Goal: Information Seeking & Learning: Learn about a topic

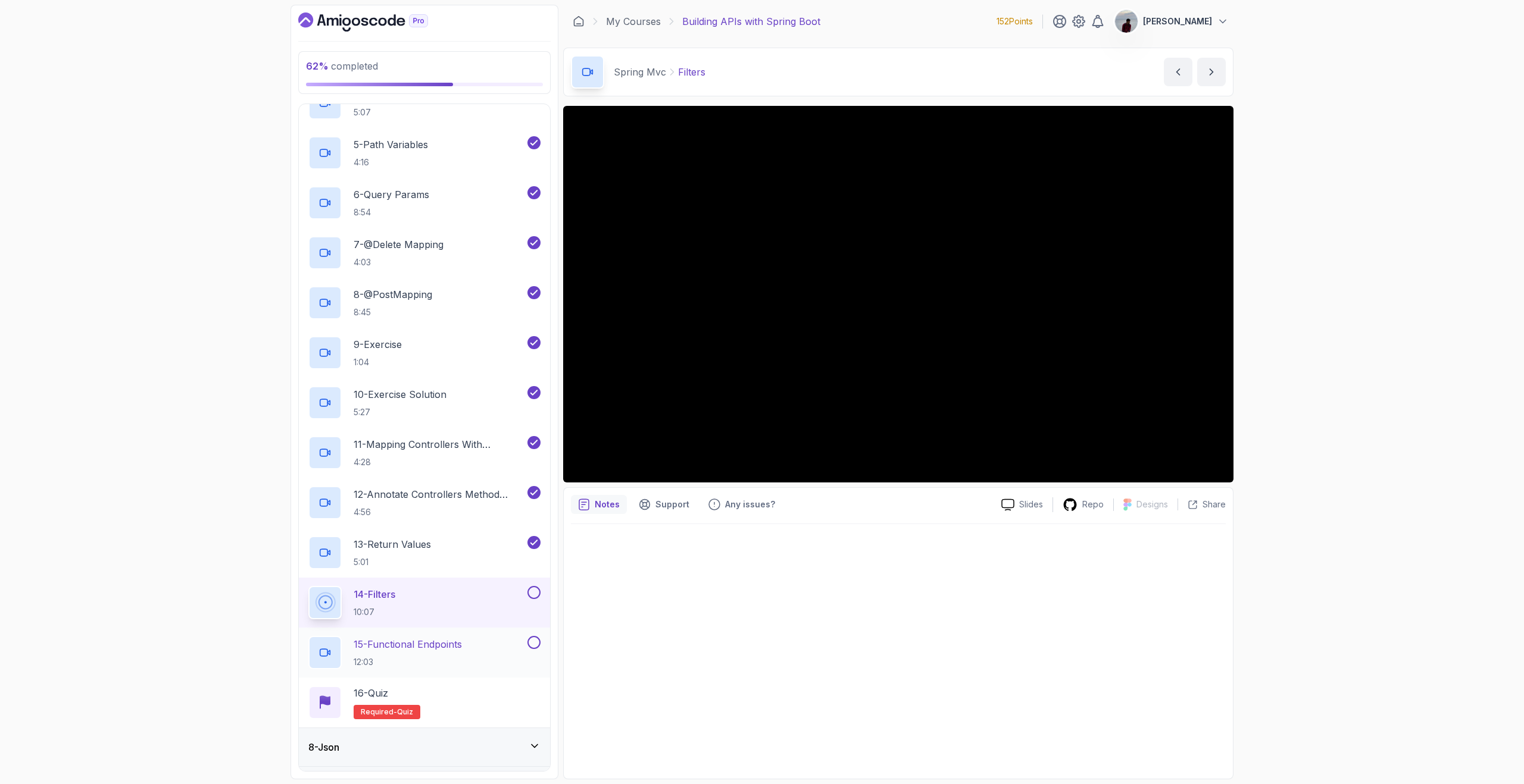
scroll to position [519, 0]
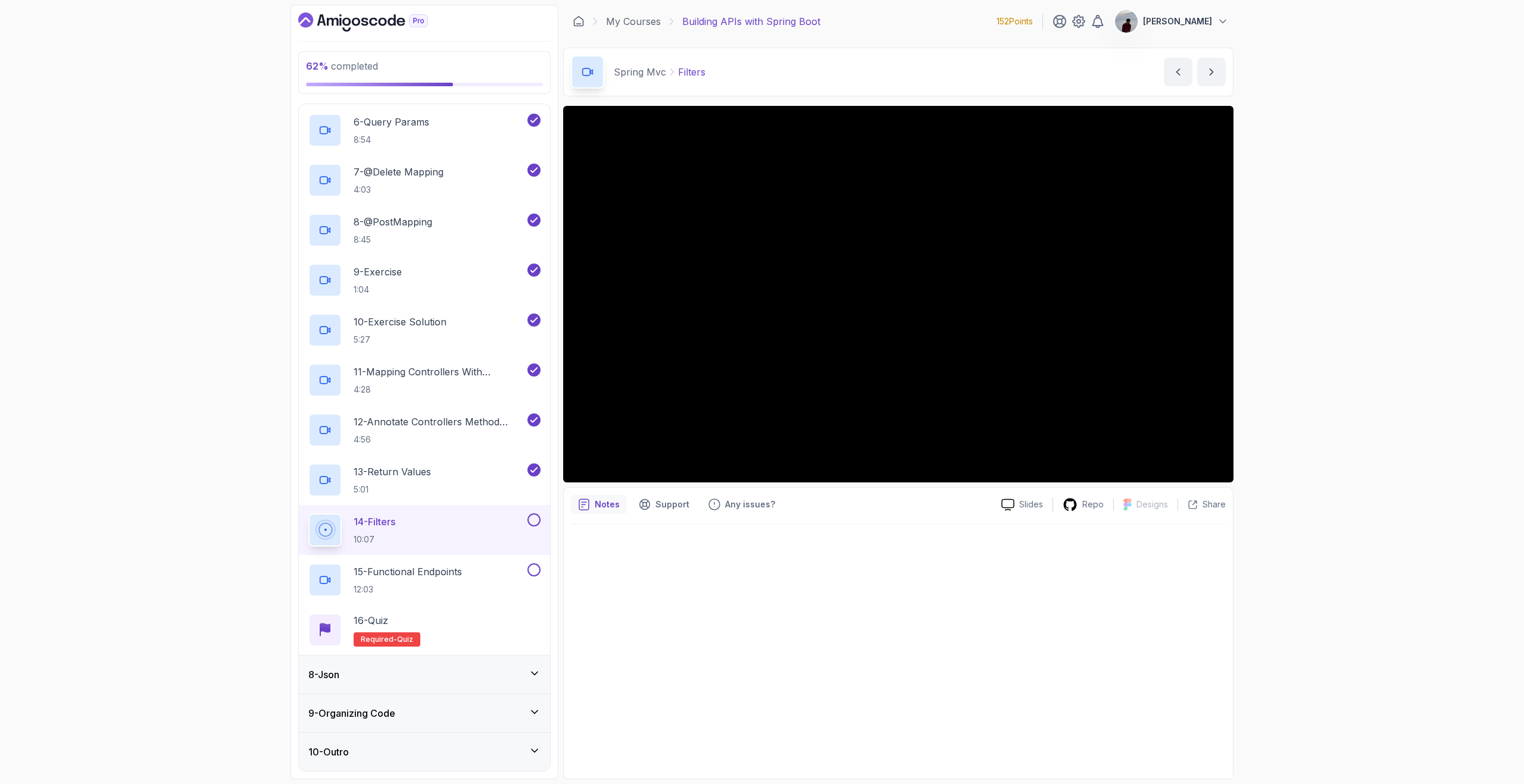
click at [521, 676] on div "8 - Json" at bounding box center [424, 675] width 232 height 14
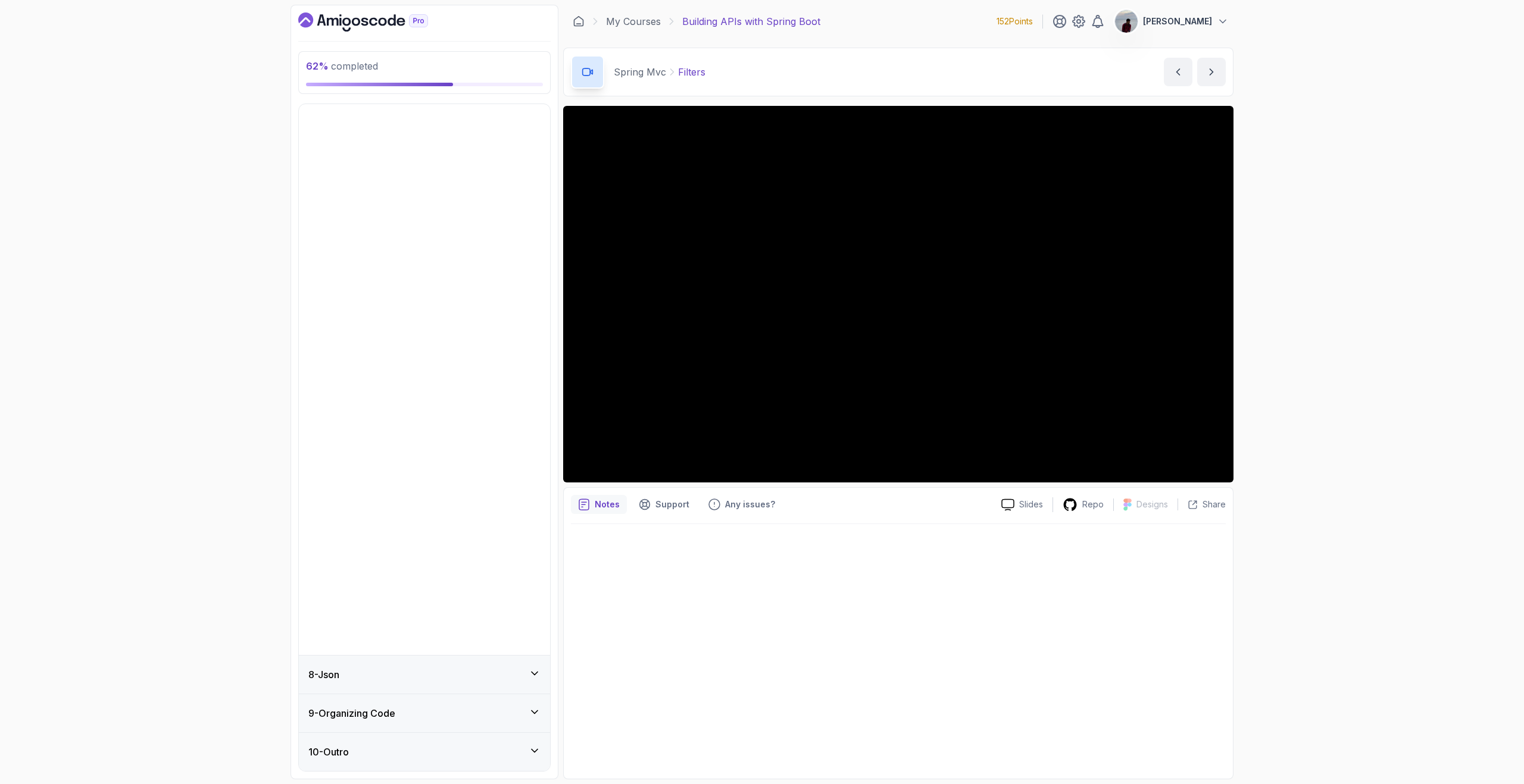
scroll to position [0, 0]
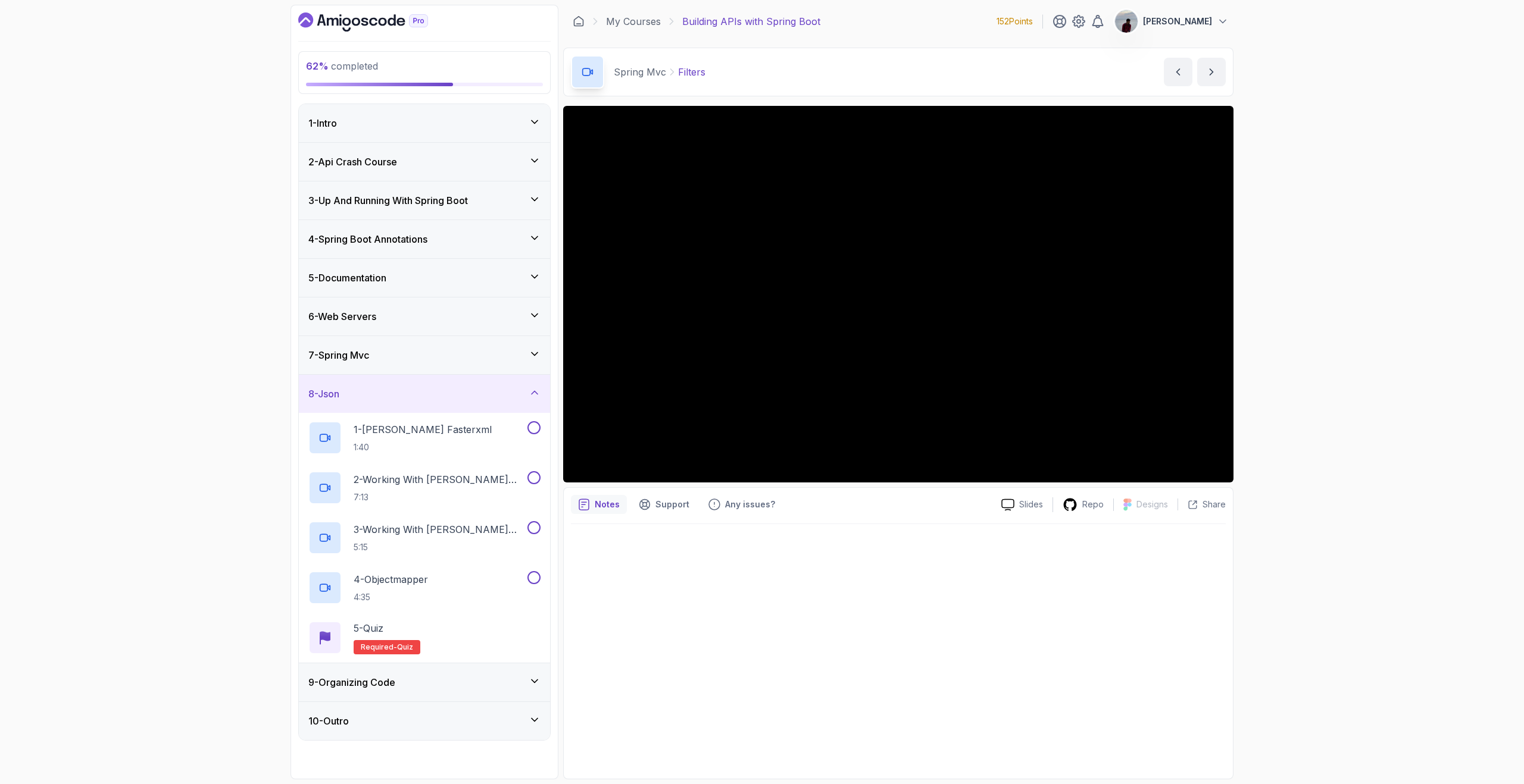
click at [533, 395] on icon at bounding box center [534, 393] width 12 height 12
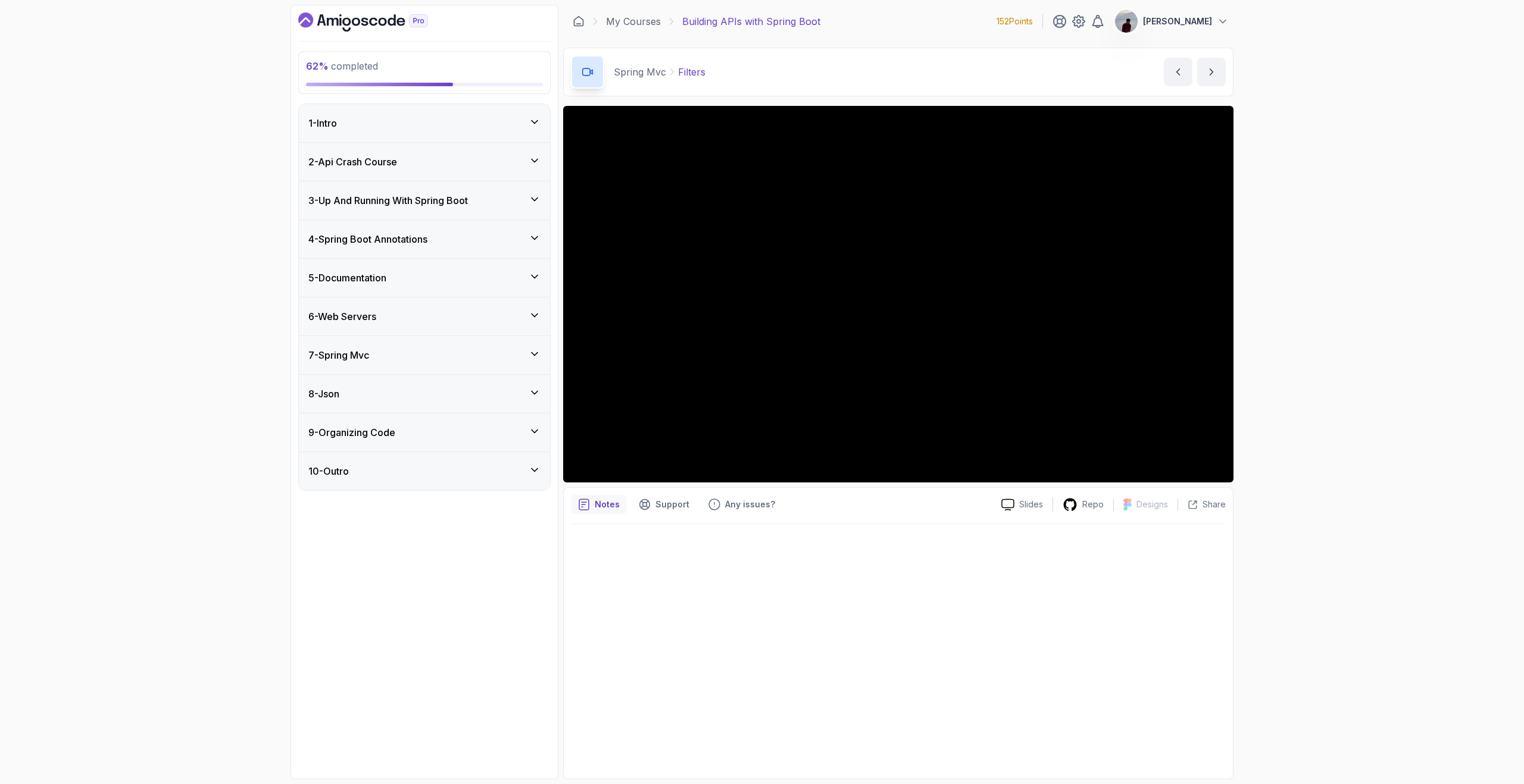
click at [528, 352] on icon at bounding box center [534, 354] width 12 height 12
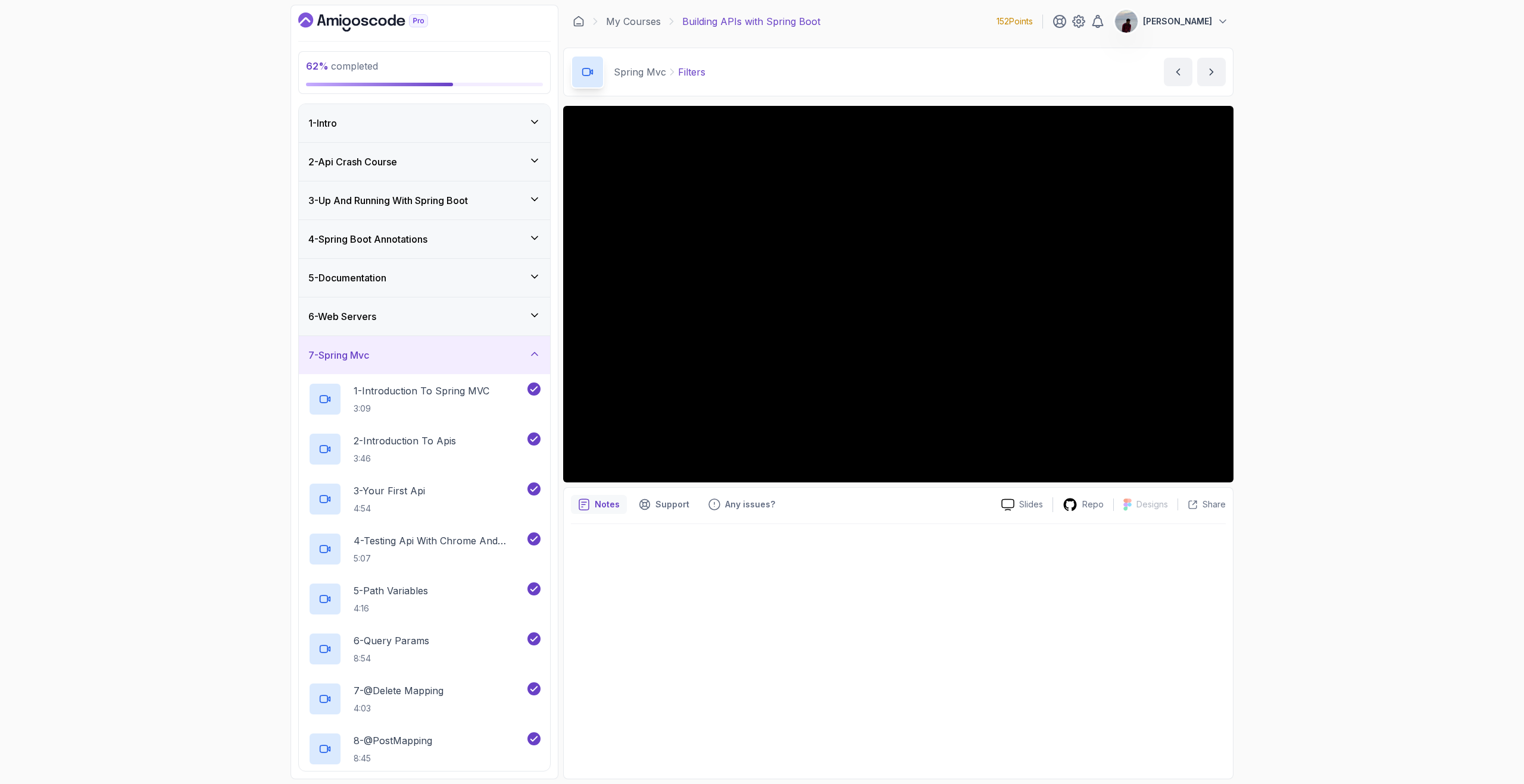
click at [528, 352] on icon at bounding box center [534, 354] width 12 height 12
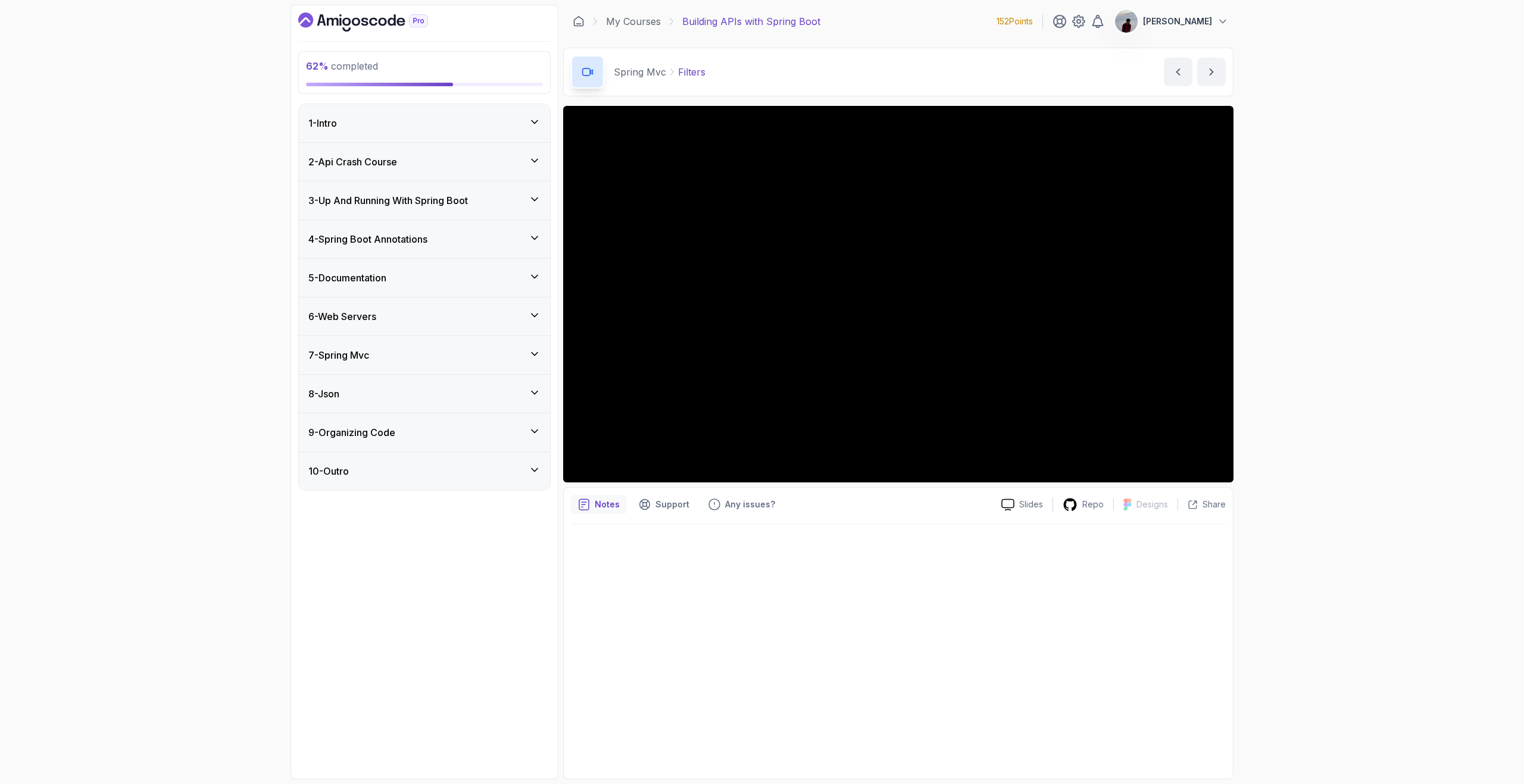
click at [511, 432] on div "9 - Organizing Code" at bounding box center [424, 433] width 232 height 14
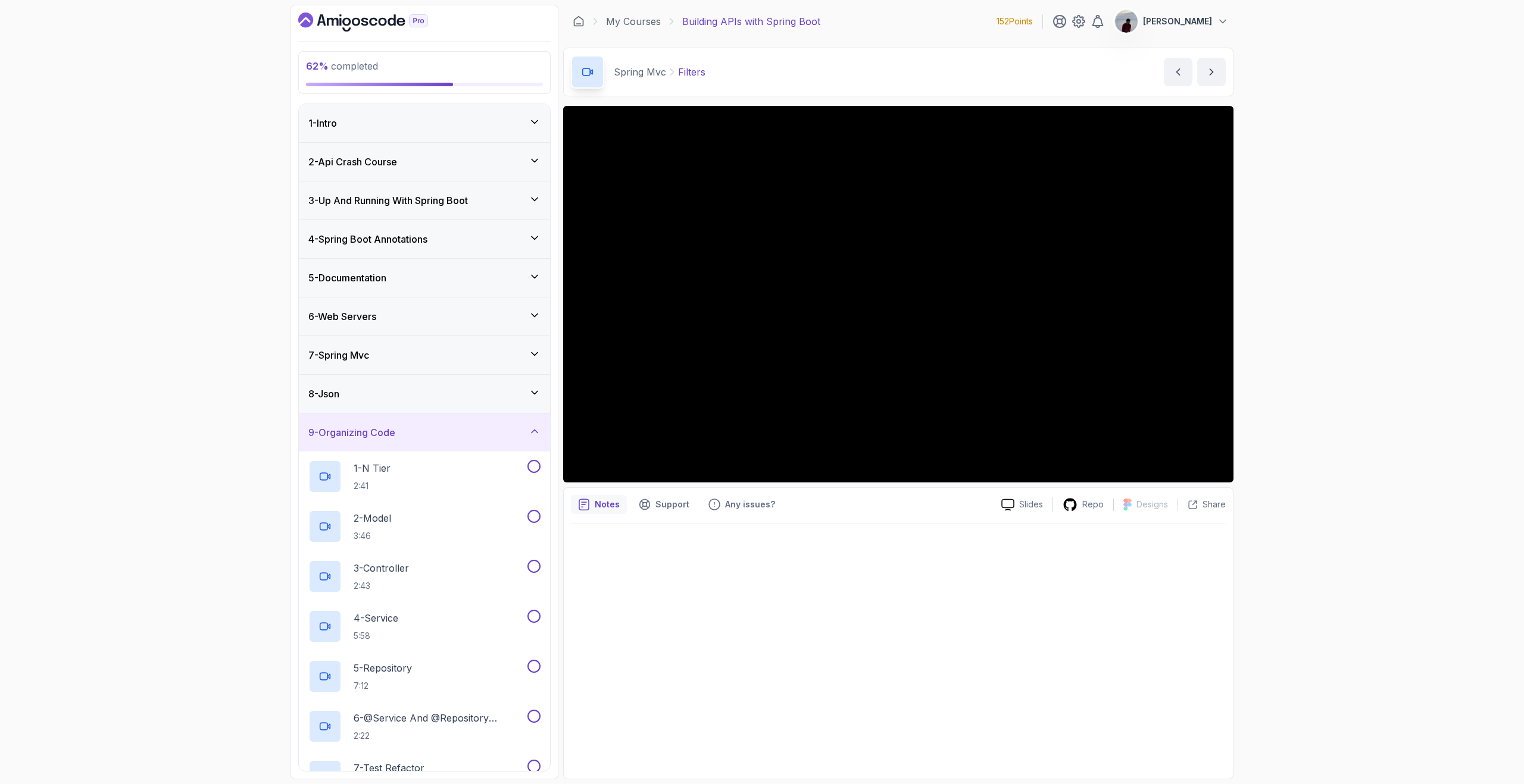
click at [530, 358] on icon at bounding box center [534, 354] width 12 height 12
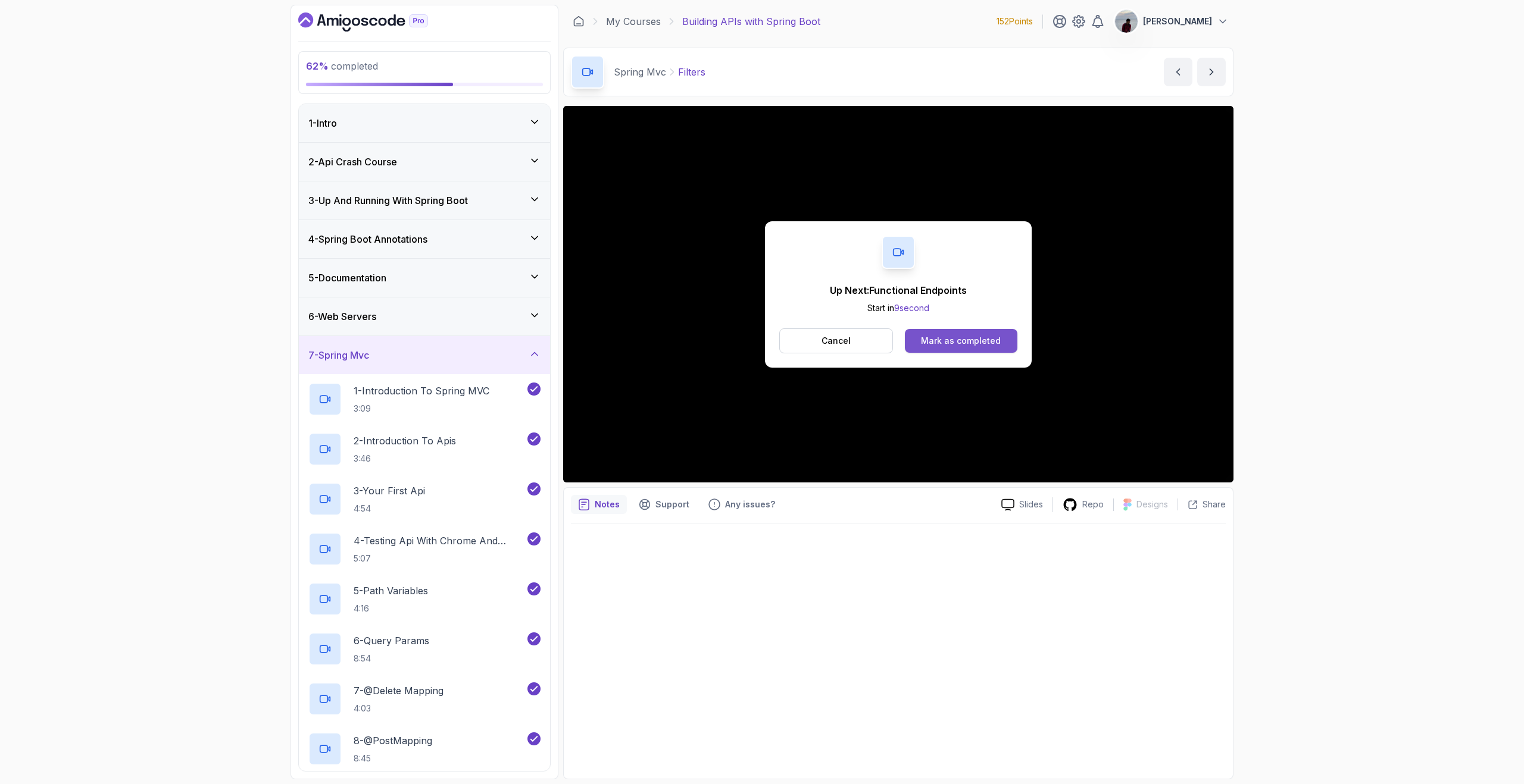
click at [1012, 343] on button "Mark as completed" at bounding box center [961, 340] width 113 height 24
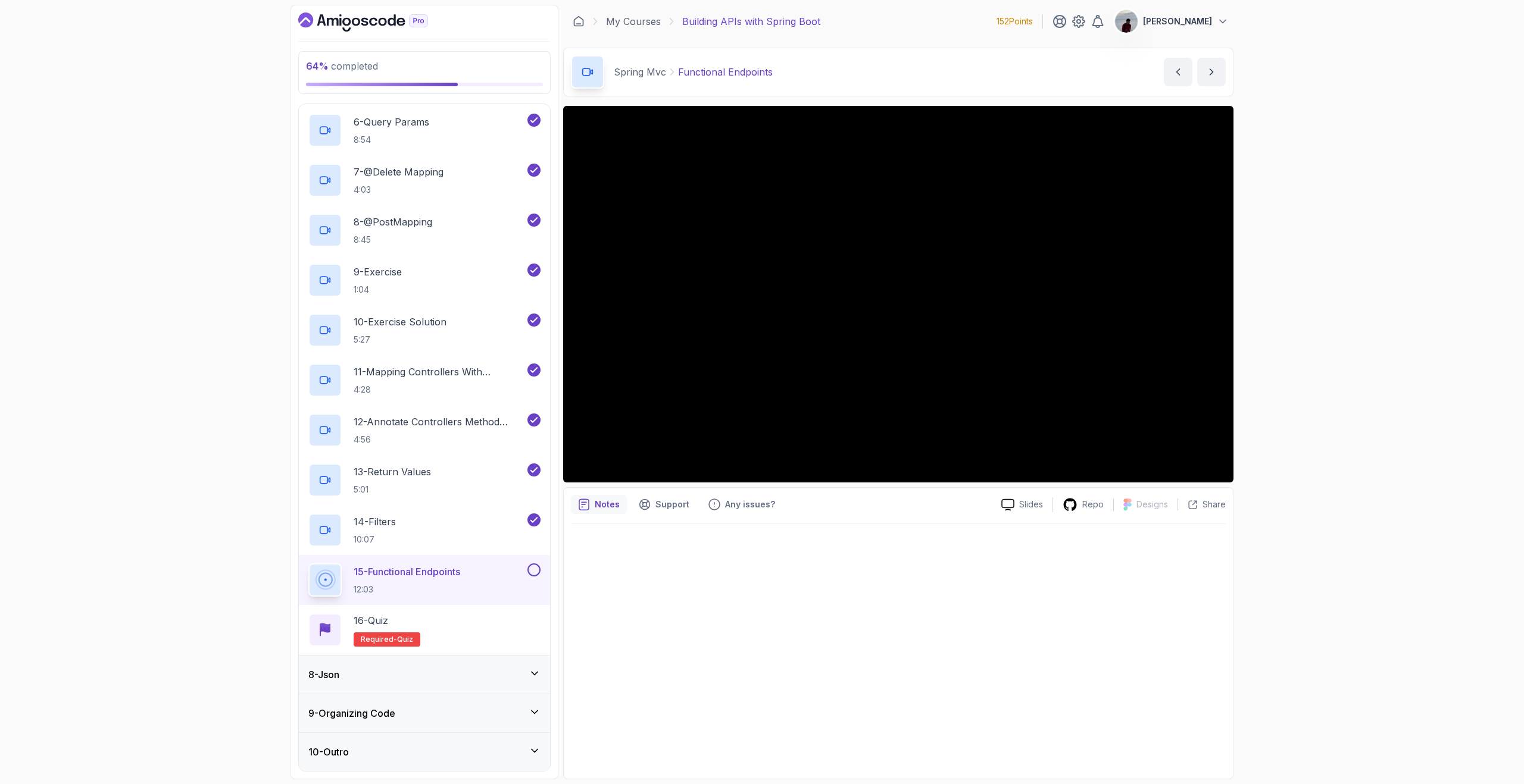
scroll to position [446, 0]
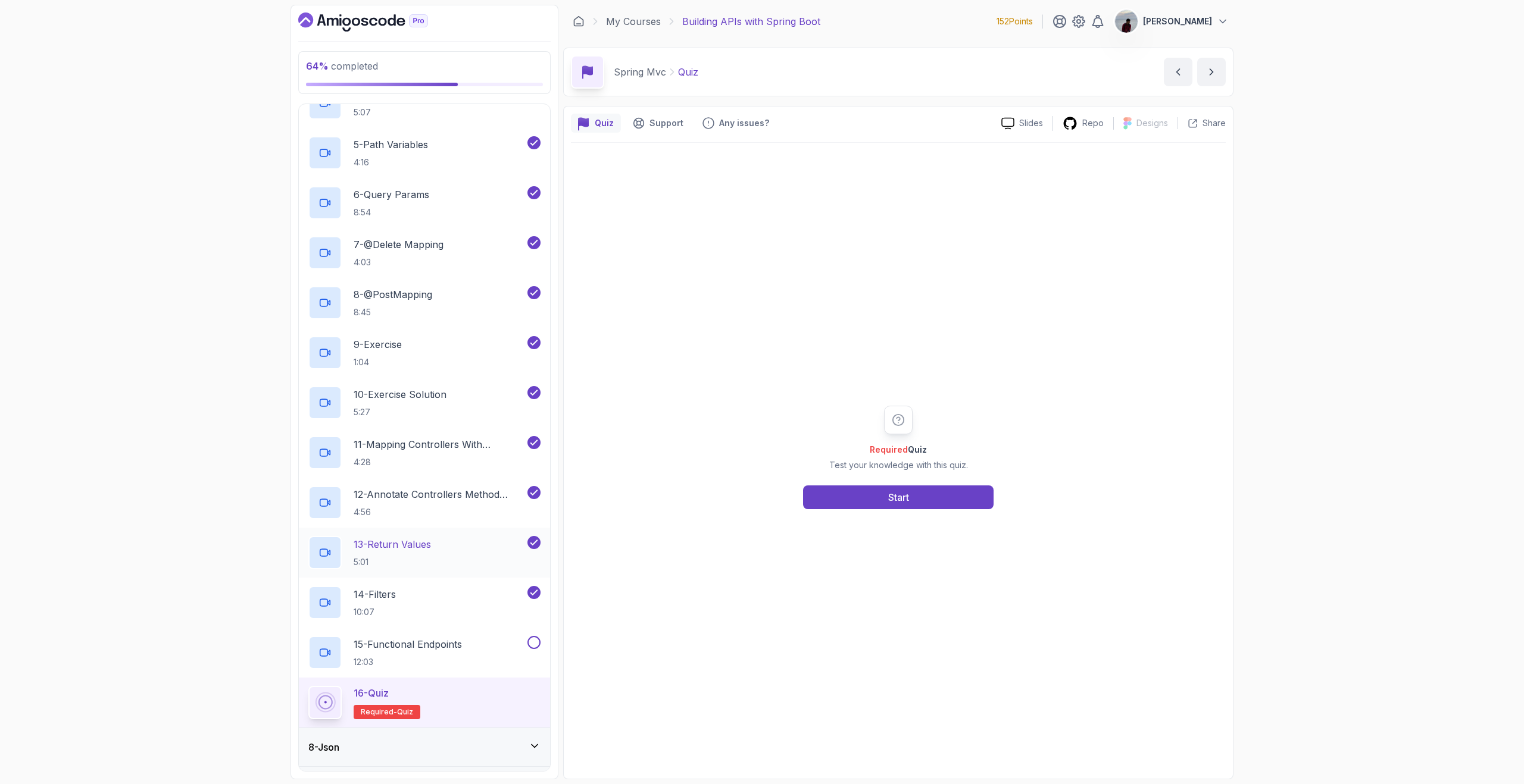
scroll to position [519, 0]
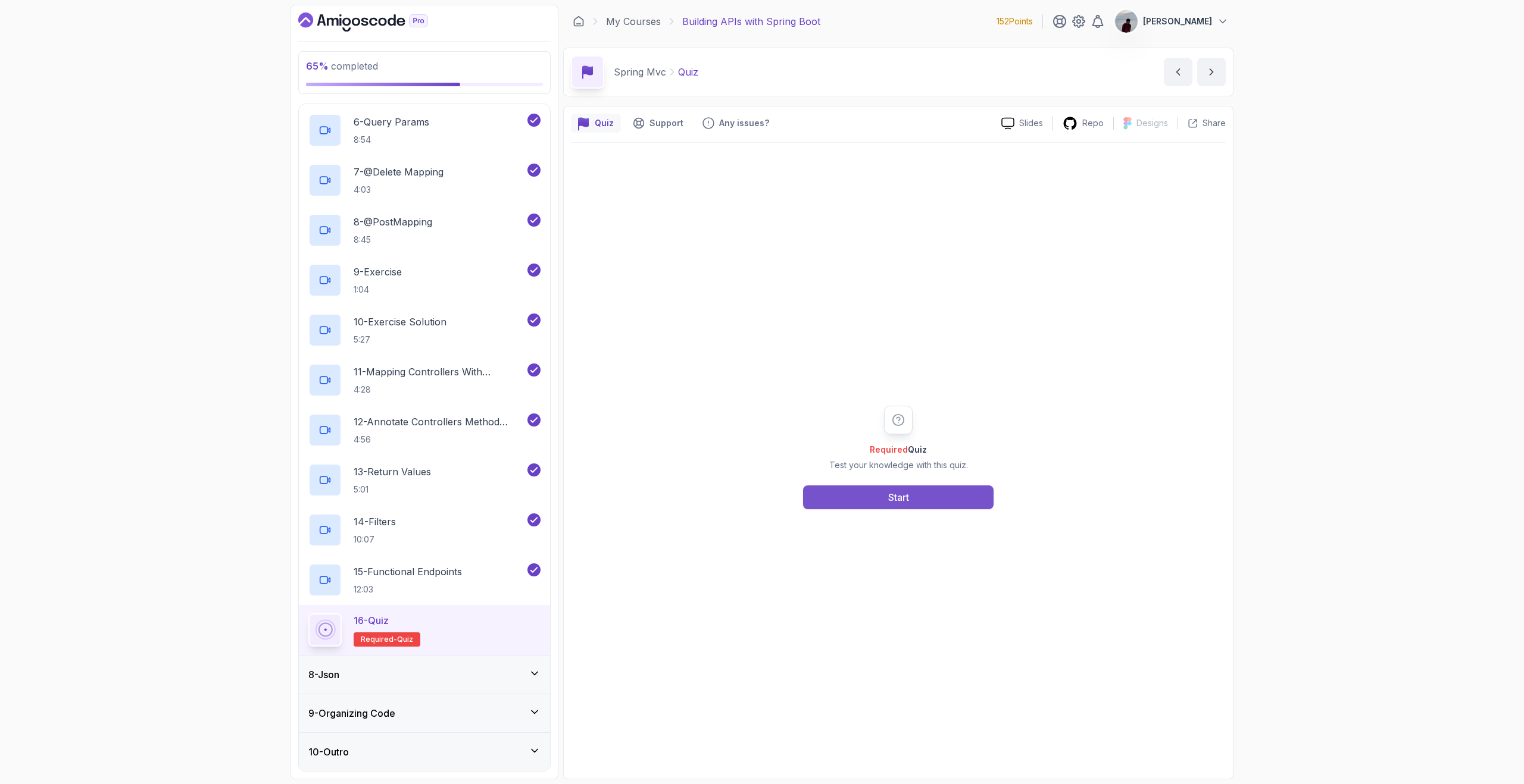
click at [822, 499] on button "Start" at bounding box center [898, 497] width 190 height 24
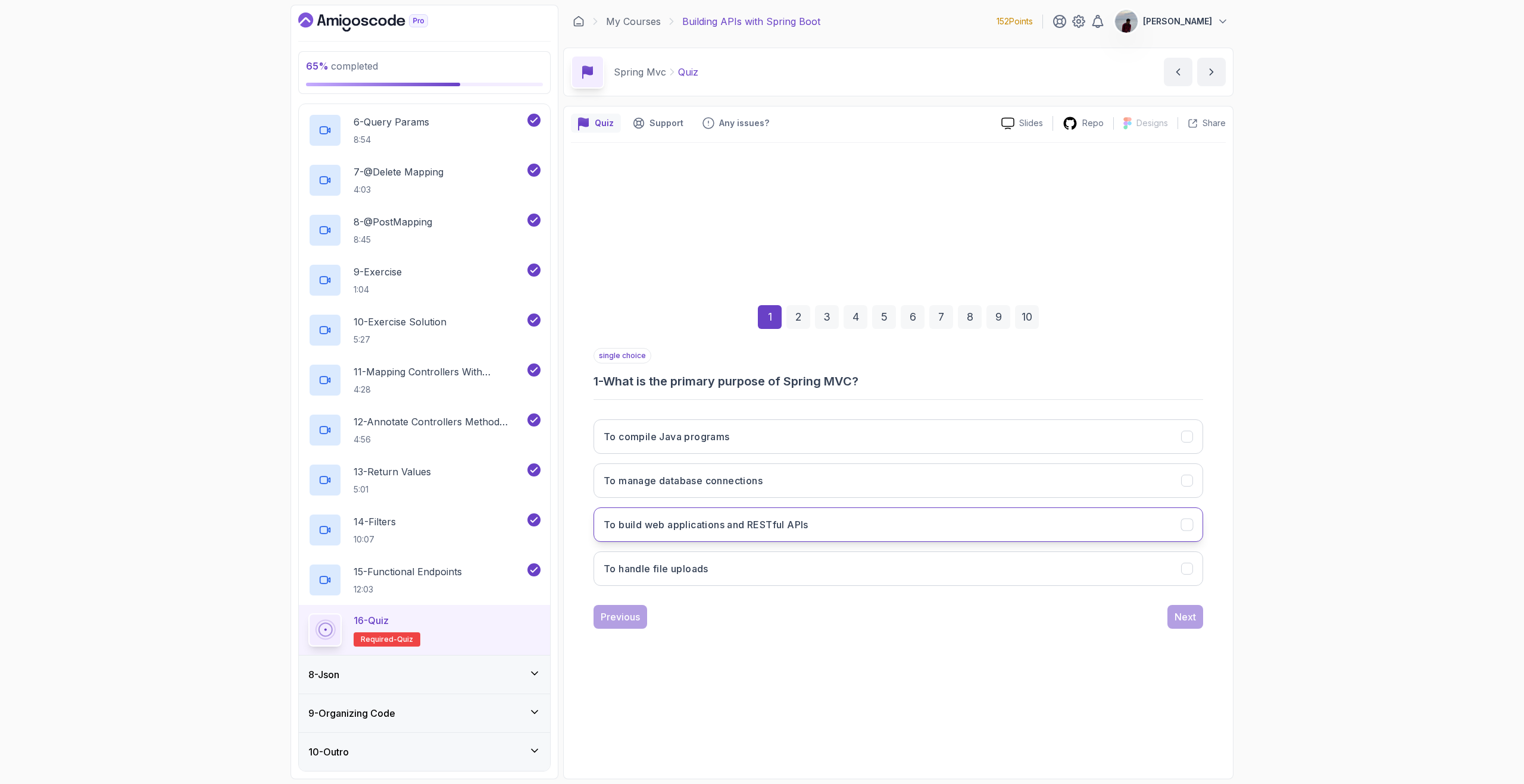
click at [731, 529] on h3 "To build web applications and RESTful APIs" at bounding box center [706, 524] width 205 height 14
click at [1187, 620] on div "Next" at bounding box center [1185, 617] width 22 height 14
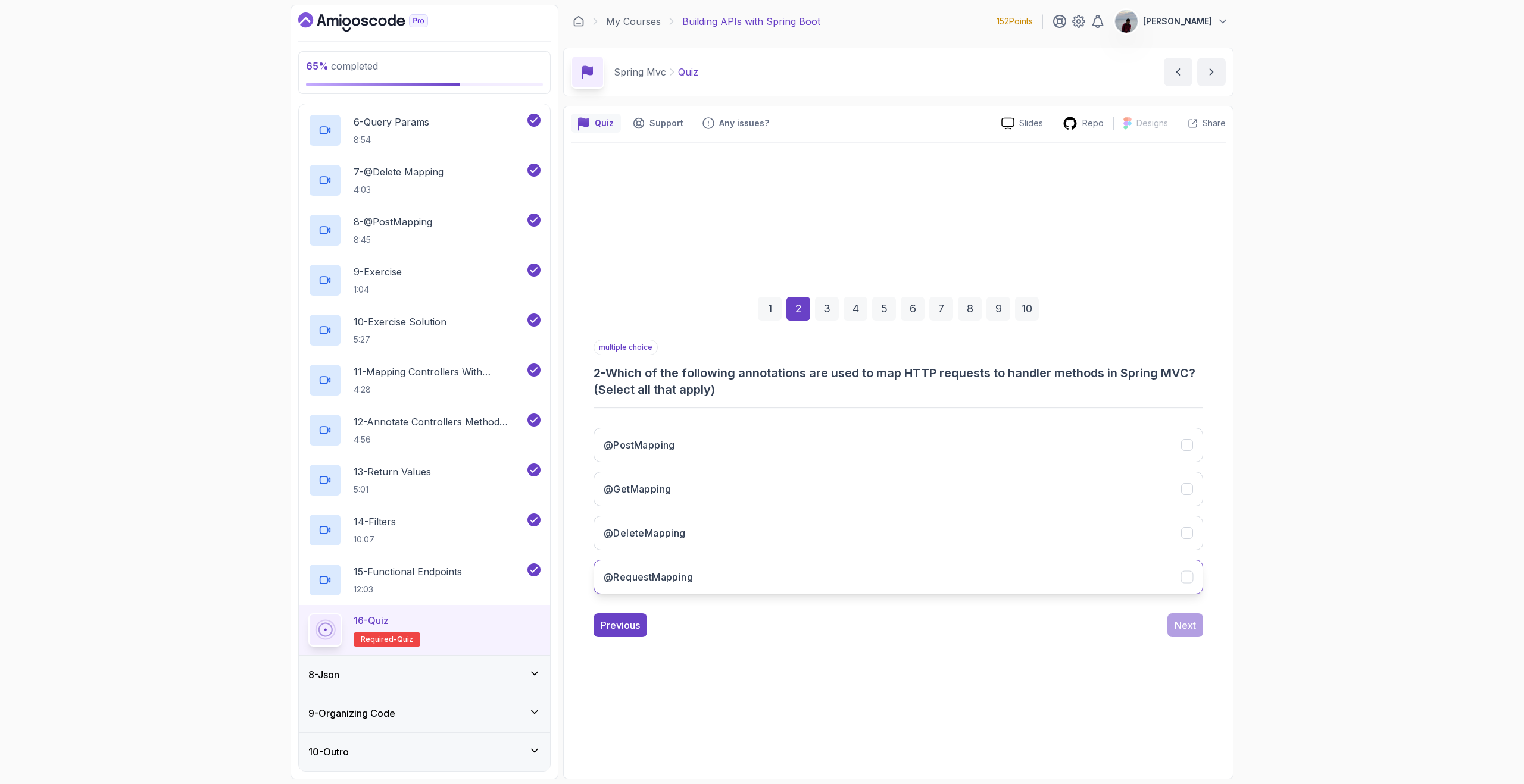
click at [647, 582] on h3 "@RequestMapping" at bounding box center [648, 577] width 89 height 14
click at [1185, 624] on div "Next" at bounding box center [1185, 625] width 22 height 14
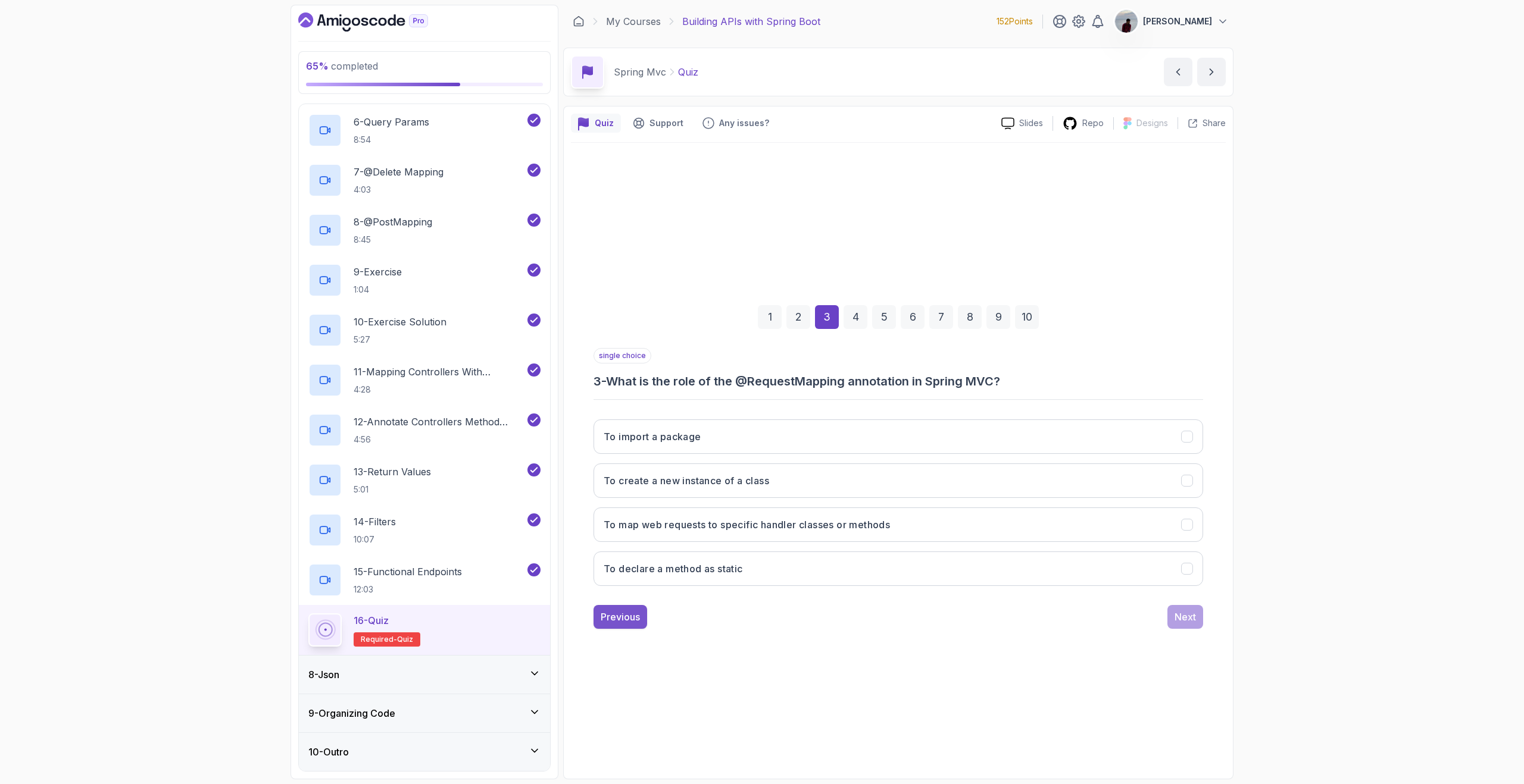
click at [635, 612] on div "Previous" at bounding box center [620, 617] width 39 height 14
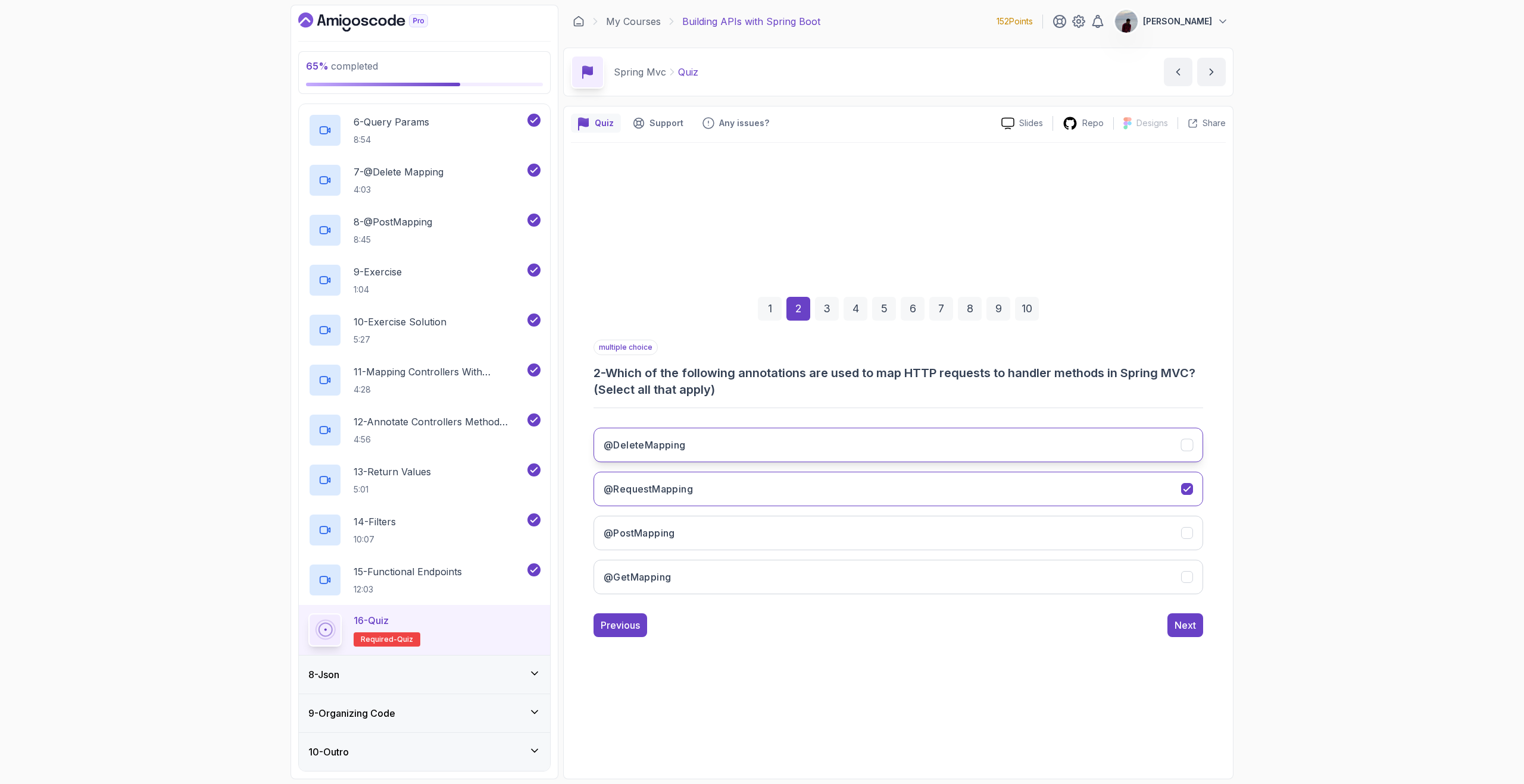
click at [696, 447] on button "@DeleteMapping" at bounding box center [898, 445] width 609 height 34
click at [731, 522] on button "@PostMapping" at bounding box center [898, 533] width 609 height 34
click at [730, 575] on button "@GetMapping" at bounding box center [898, 577] width 609 height 34
click at [1185, 622] on div "Next" at bounding box center [1185, 625] width 22 height 14
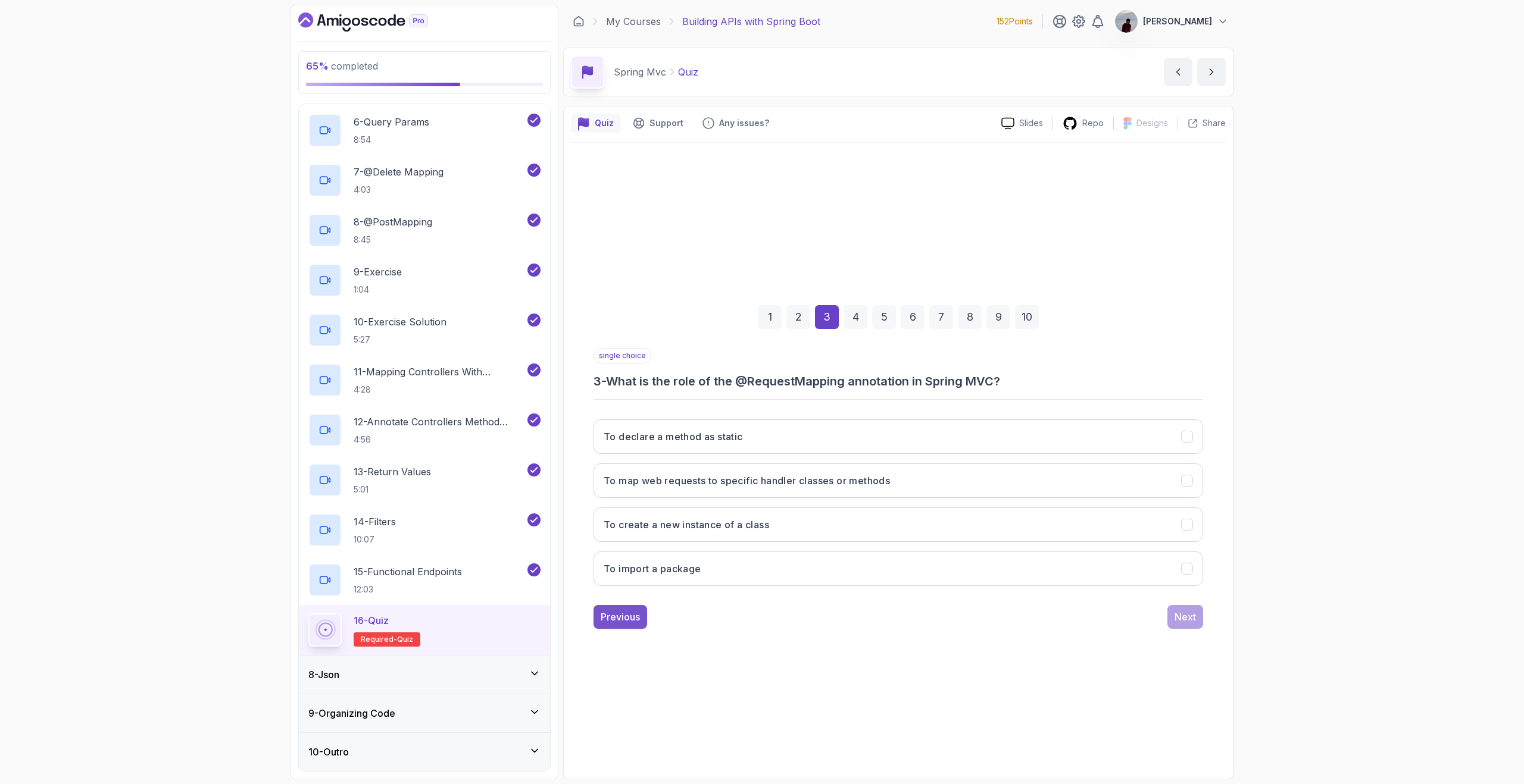
click at [610, 623] on div "Previous" at bounding box center [620, 617] width 39 height 14
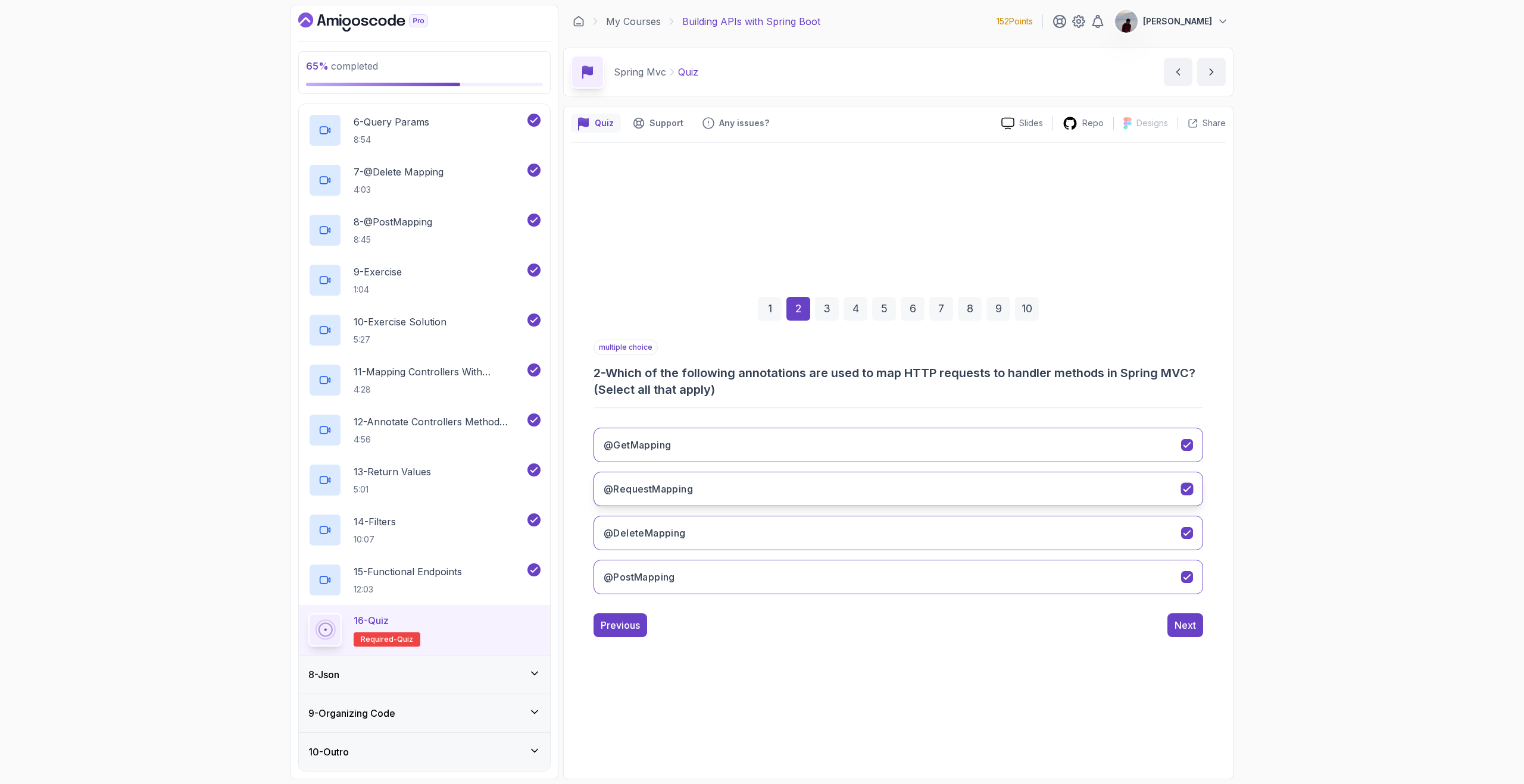
click at [1188, 496] on button "@RequestMapping" at bounding box center [898, 489] width 609 height 34
click at [1183, 619] on div "Next" at bounding box center [1185, 625] width 22 height 14
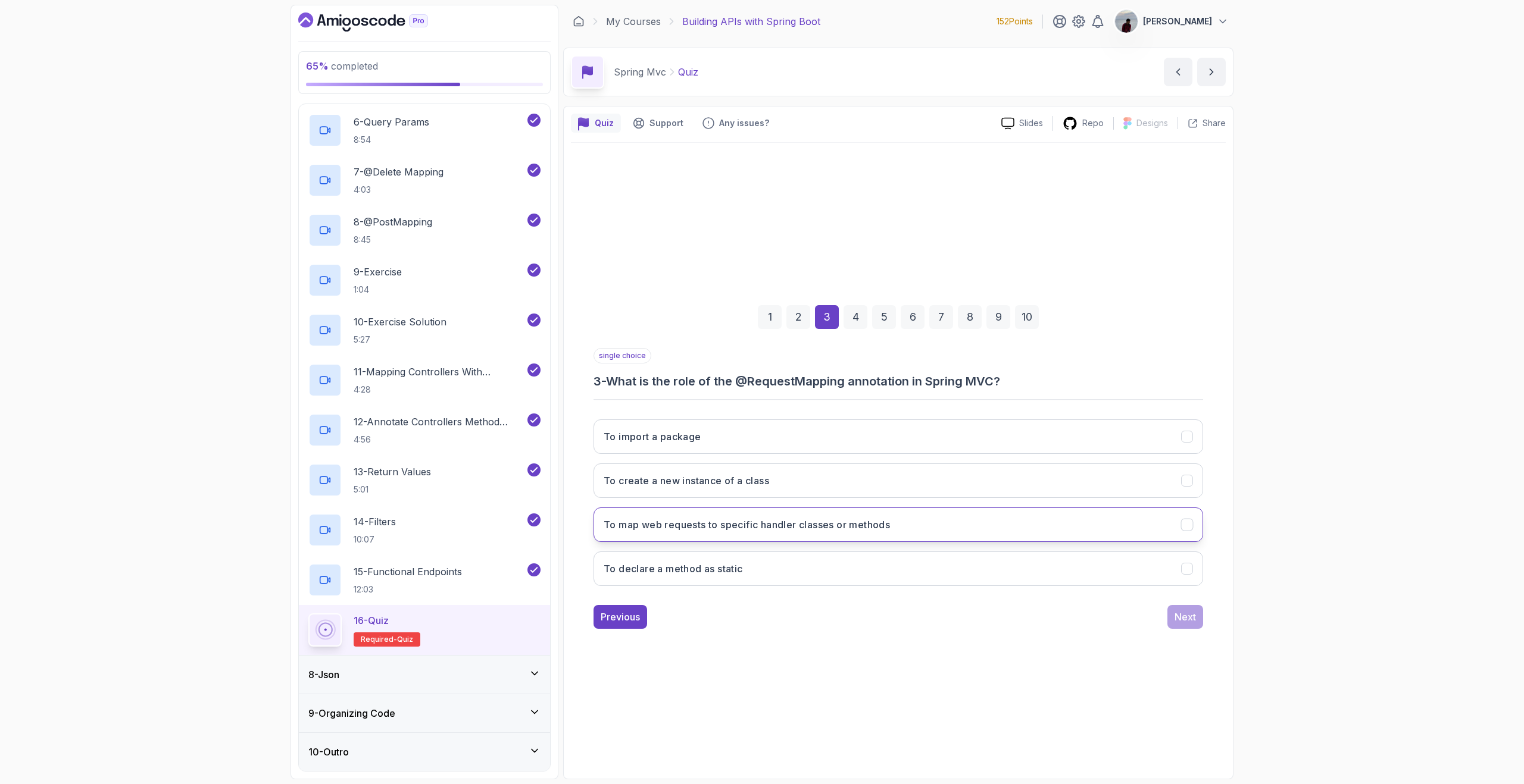
click at [935, 526] on button "To map web requests to specific handler classes or methods" at bounding box center [898, 525] width 609 height 34
click at [1183, 618] on div "Next" at bounding box center [1185, 617] width 22 height 14
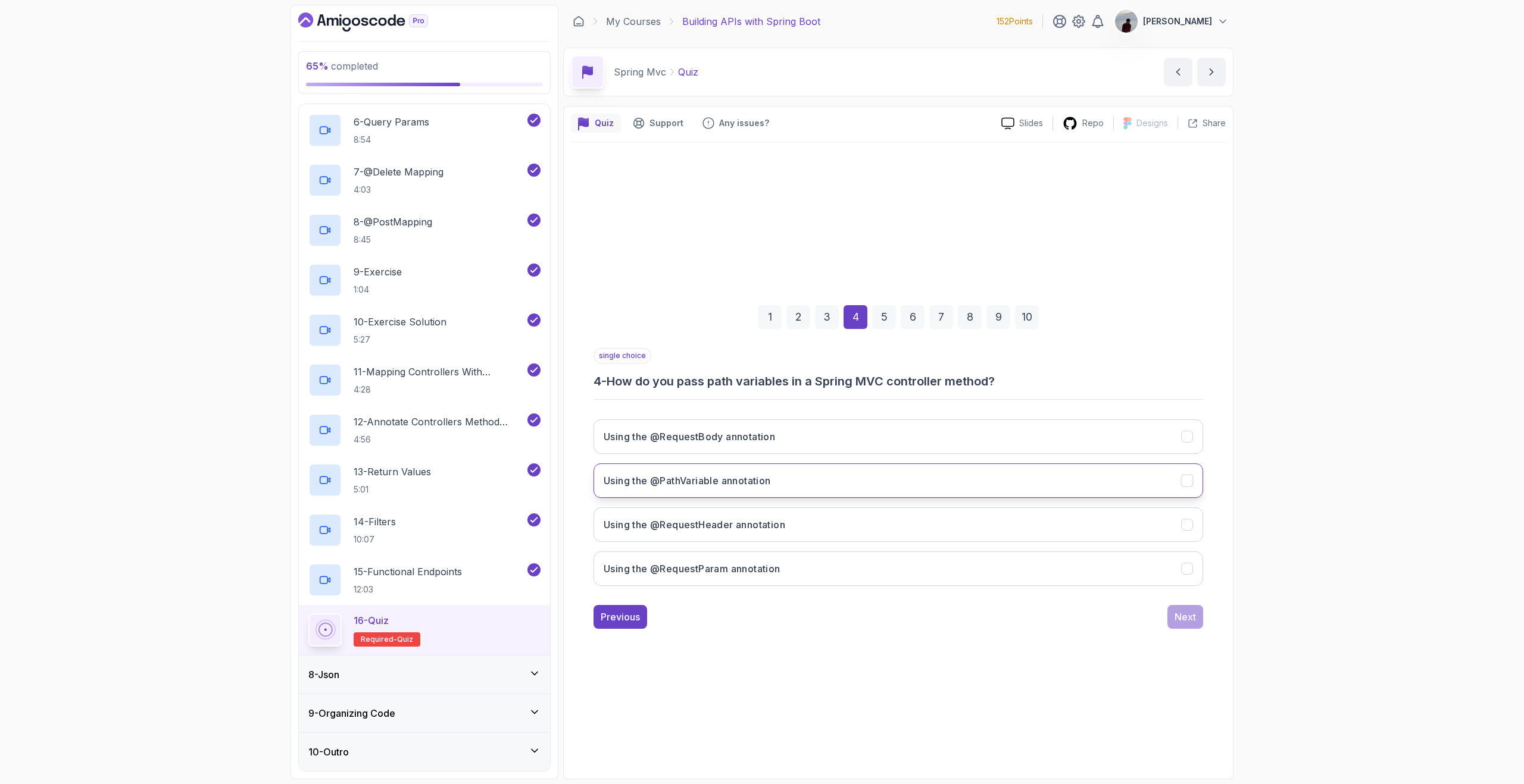
click at [960, 491] on button "Using the @PathVariable annotation" at bounding box center [898, 480] width 609 height 34
click at [1189, 619] on div "Next" at bounding box center [1185, 617] width 22 height 14
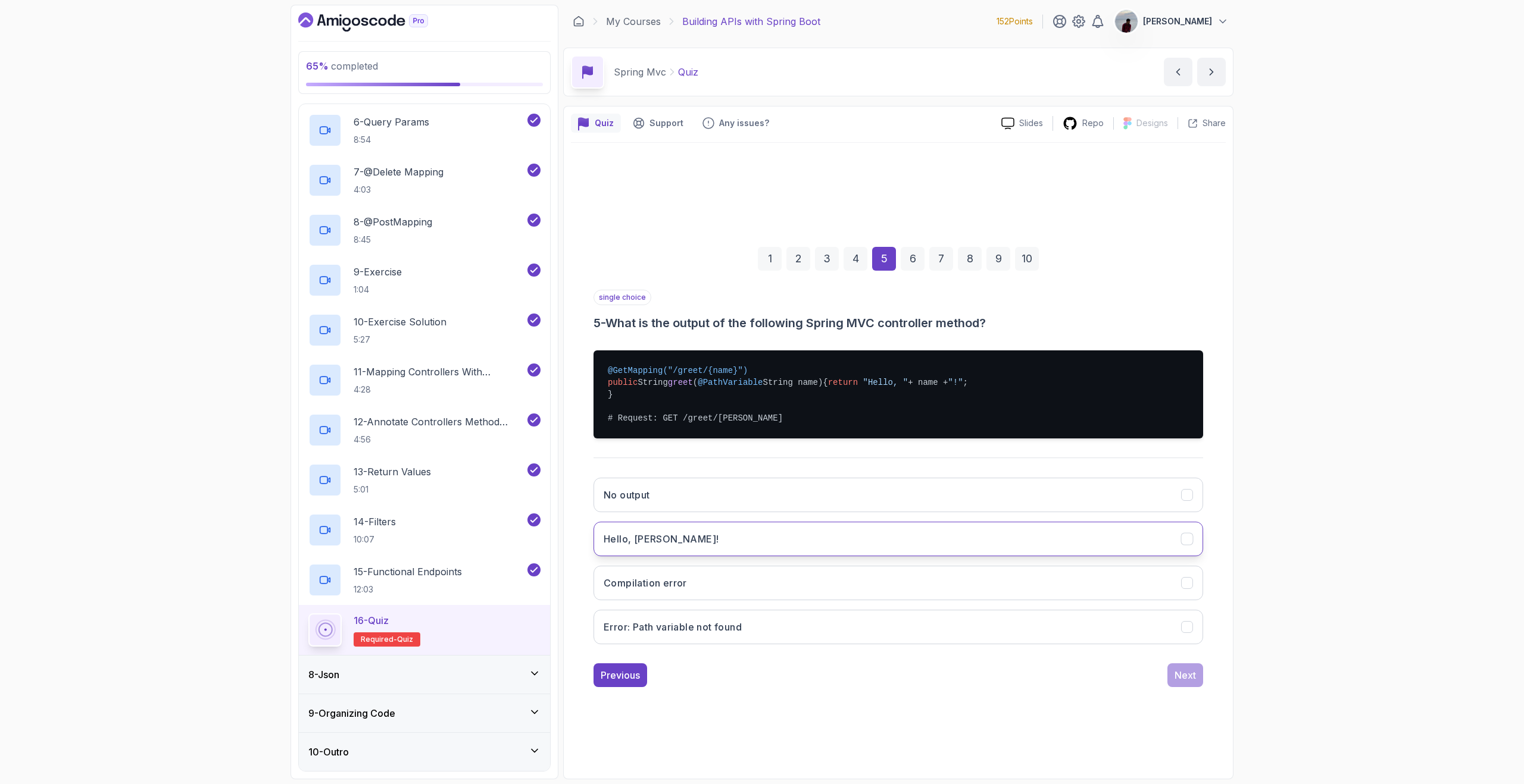
click at [1055, 556] on button "Hello, [PERSON_NAME]!" at bounding box center [898, 539] width 609 height 34
click at [1195, 682] on div "Next" at bounding box center [1185, 675] width 22 height 14
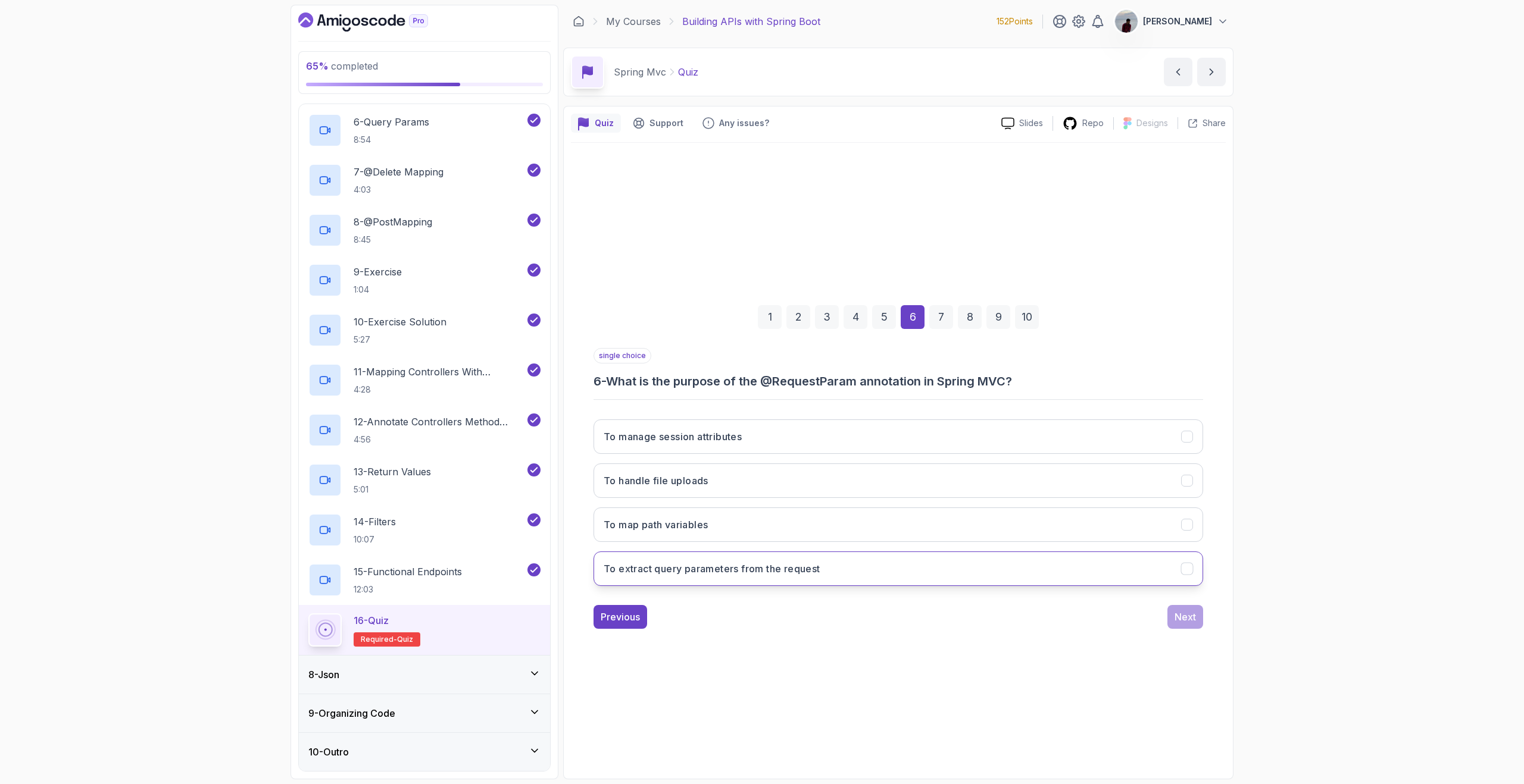
click at [1020, 569] on button "To extract query parameters from the request" at bounding box center [898, 569] width 609 height 34
click at [1178, 619] on div "Next" at bounding box center [1185, 617] width 22 height 14
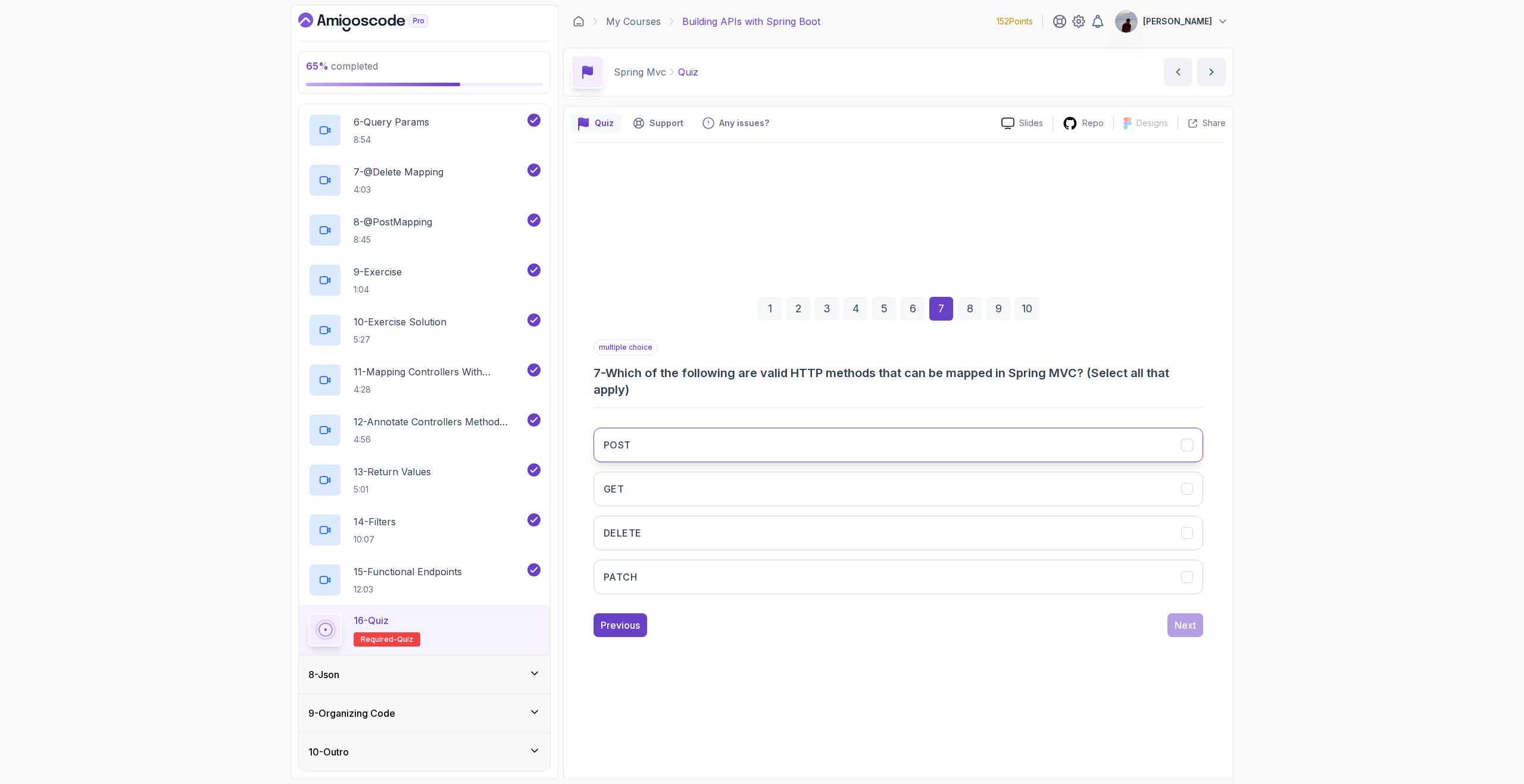
click at [1065, 455] on button "POST" at bounding box center [898, 445] width 609 height 34
click at [1029, 507] on div "POST GET DELETE PATCH" at bounding box center [898, 511] width 609 height 186
click at [1019, 517] on button "DELETE" at bounding box center [898, 533] width 609 height 34
click at [1022, 496] on button "GET" at bounding box center [898, 489] width 609 height 34
click at [1004, 580] on button "PATCH" at bounding box center [898, 577] width 609 height 34
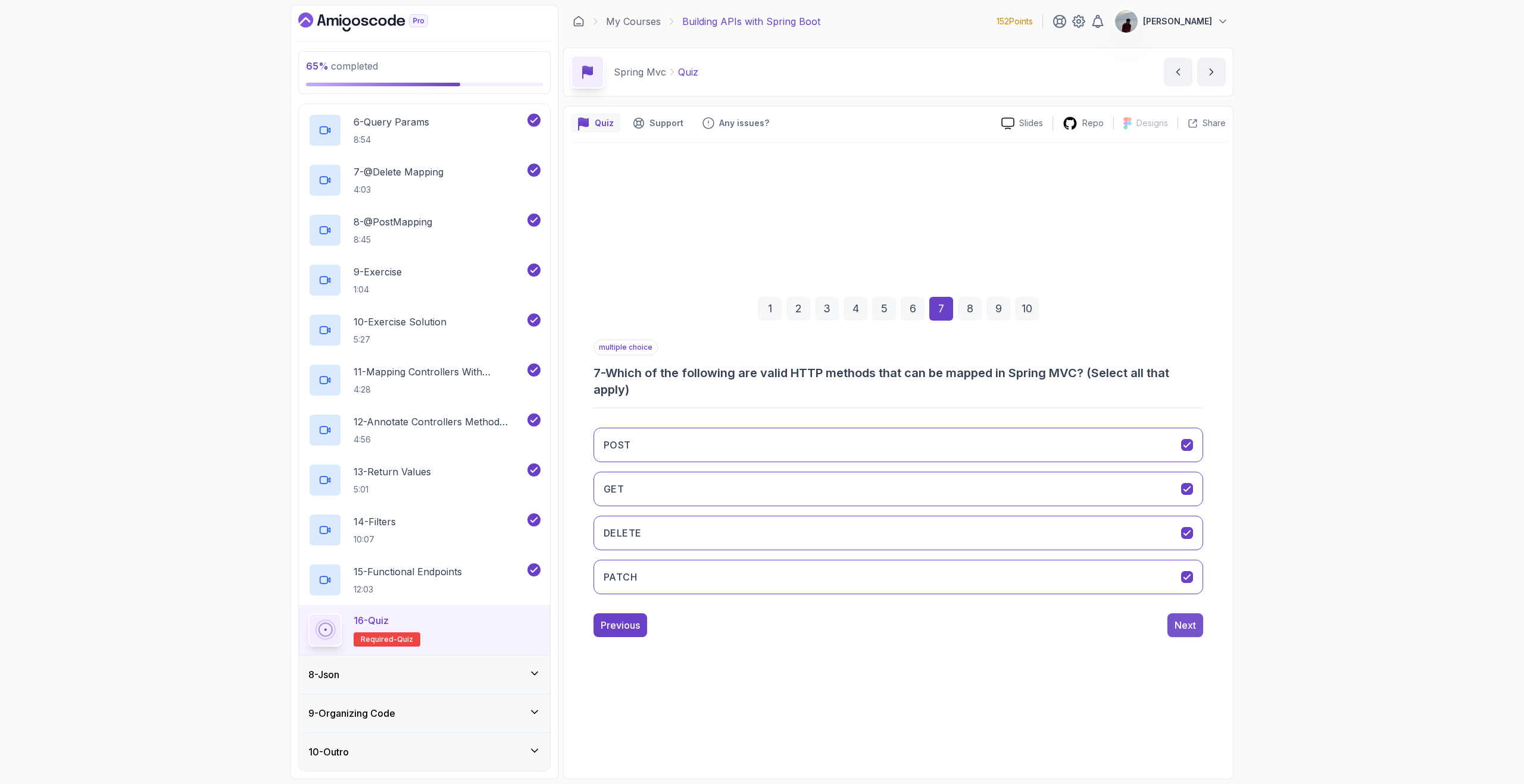
click at [1187, 623] on div "Next" at bounding box center [1185, 625] width 22 height 14
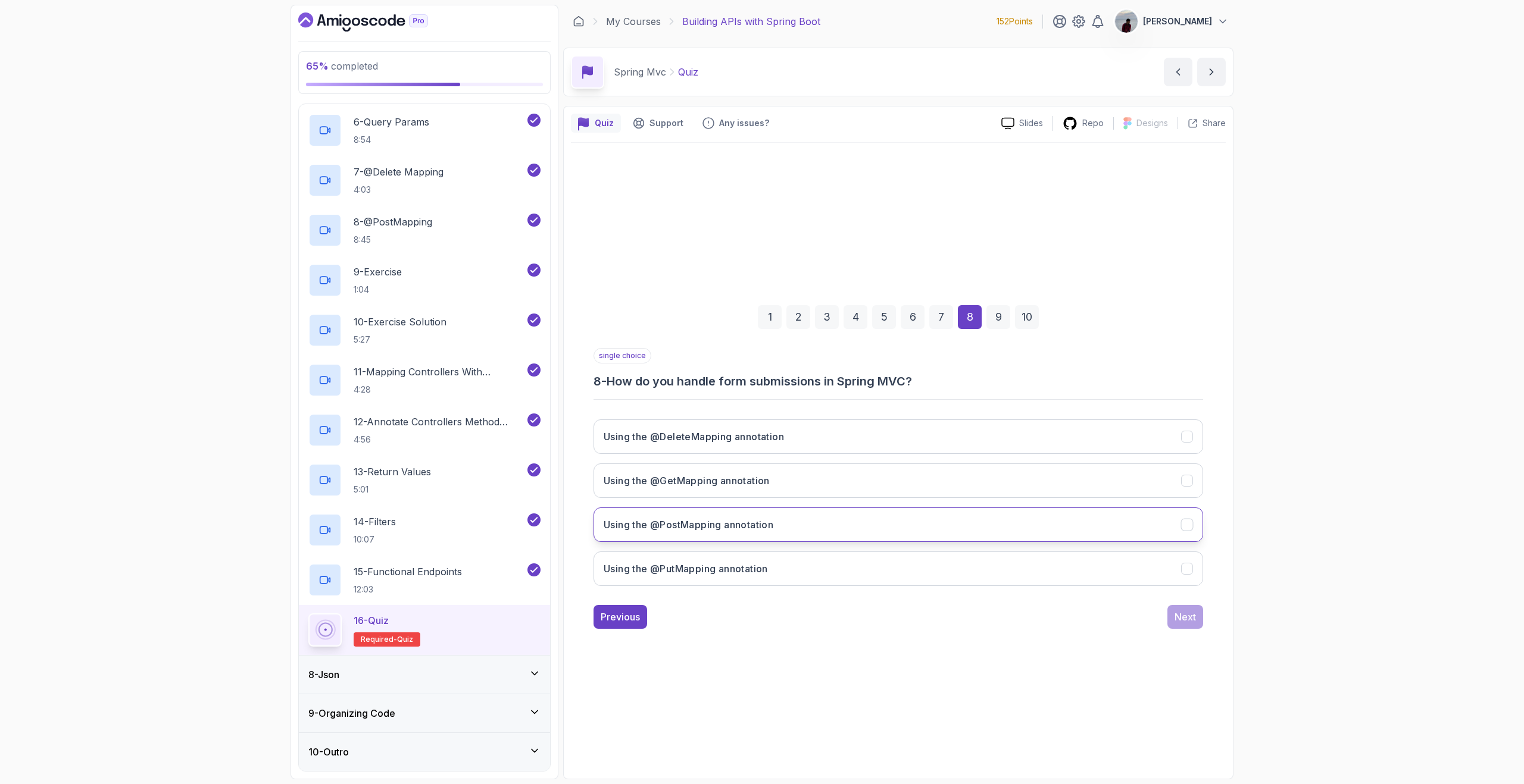
click at [861, 531] on button "Using the @PostMapping annotation" at bounding box center [898, 525] width 609 height 34
click at [1063, 568] on button "Using the @PutMapping annotation" at bounding box center [898, 569] width 609 height 34
click at [1082, 538] on button "Using the @PostMapping annotation" at bounding box center [898, 525] width 609 height 34
click at [1181, 610] on div "Next" at bounding box center [1185, 617] width 22 height 14
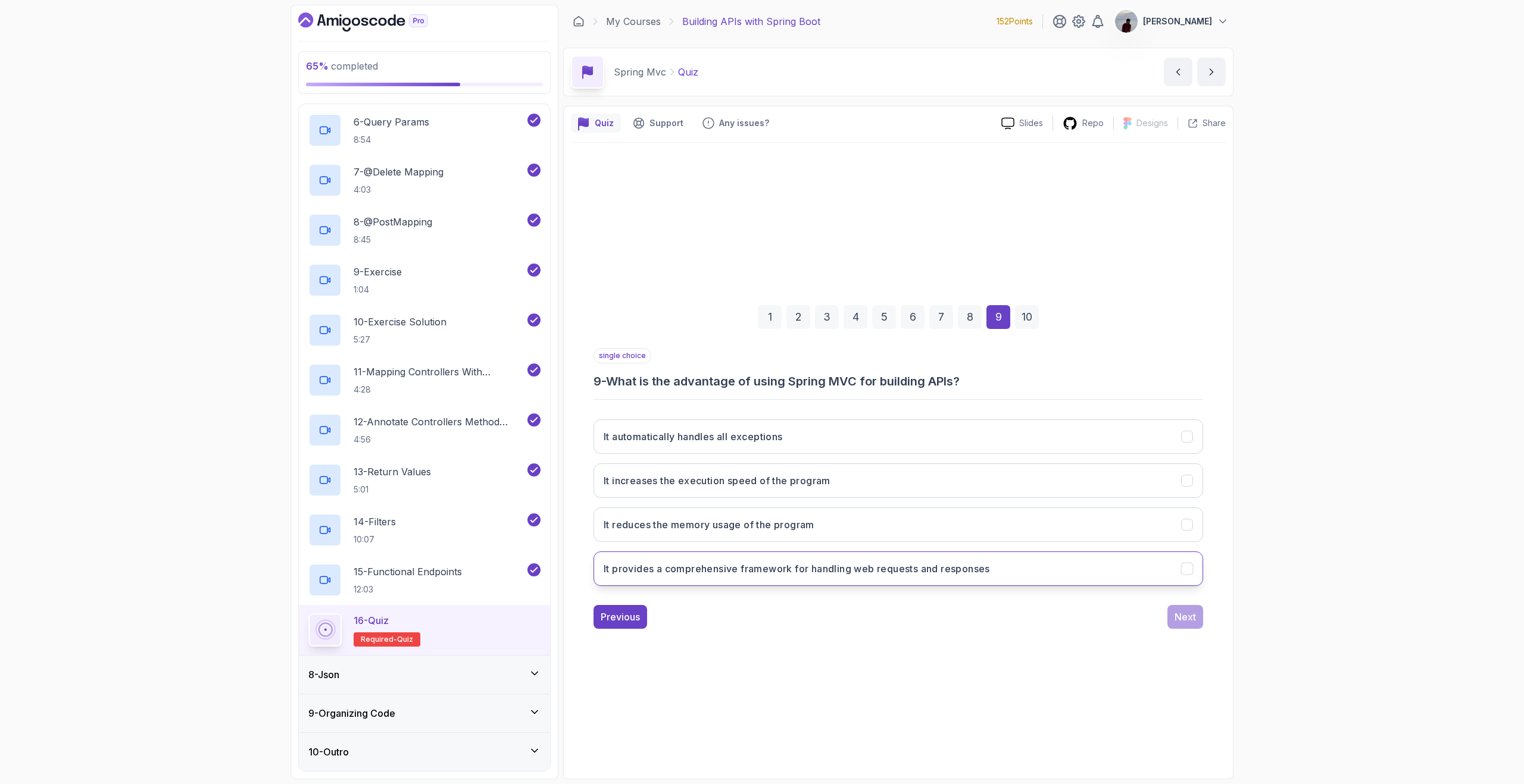
click at [1069, 563] on button "It provides a comprehensive framework for handling web requests and responses" at bounding box center [898, 569] width 609 height 34
click at [1169, 599] on div "single choice 9 - What is the advantage of using Spring MVC for building APIs? …" at bounding box center [898, 488] width 609 height 281
click at [1178, 612] on div "Next" at bounding box center [1185, 617] width 22 height 14
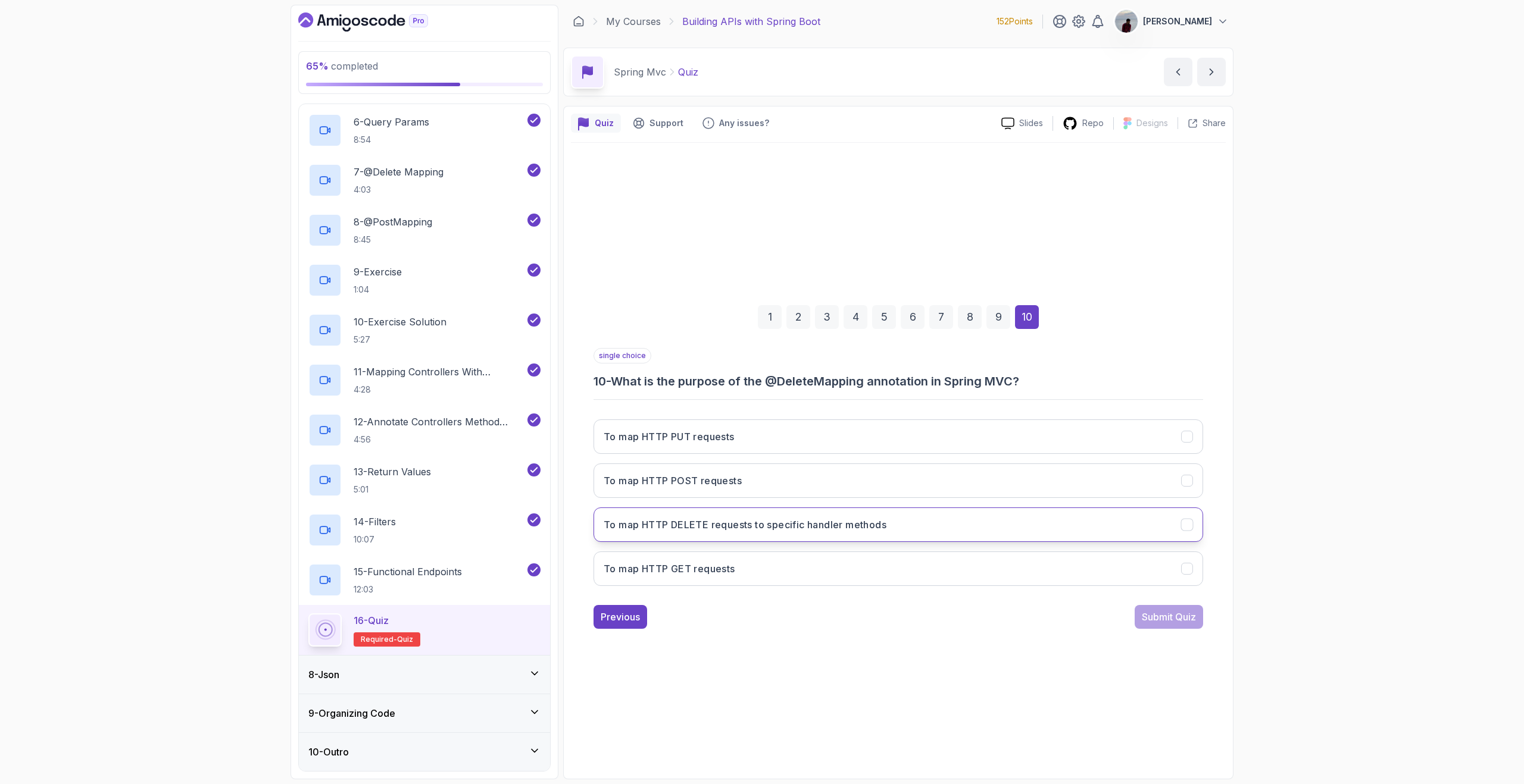
click at [1076, 540] on button "To map HTTP DELETE requests to specific handler methods" at bounding box center [898, 525] width 609 height 34
click at [1162, 618] on div "Submit Quiz" at bounding box center [1168, 617] width 54 height 14
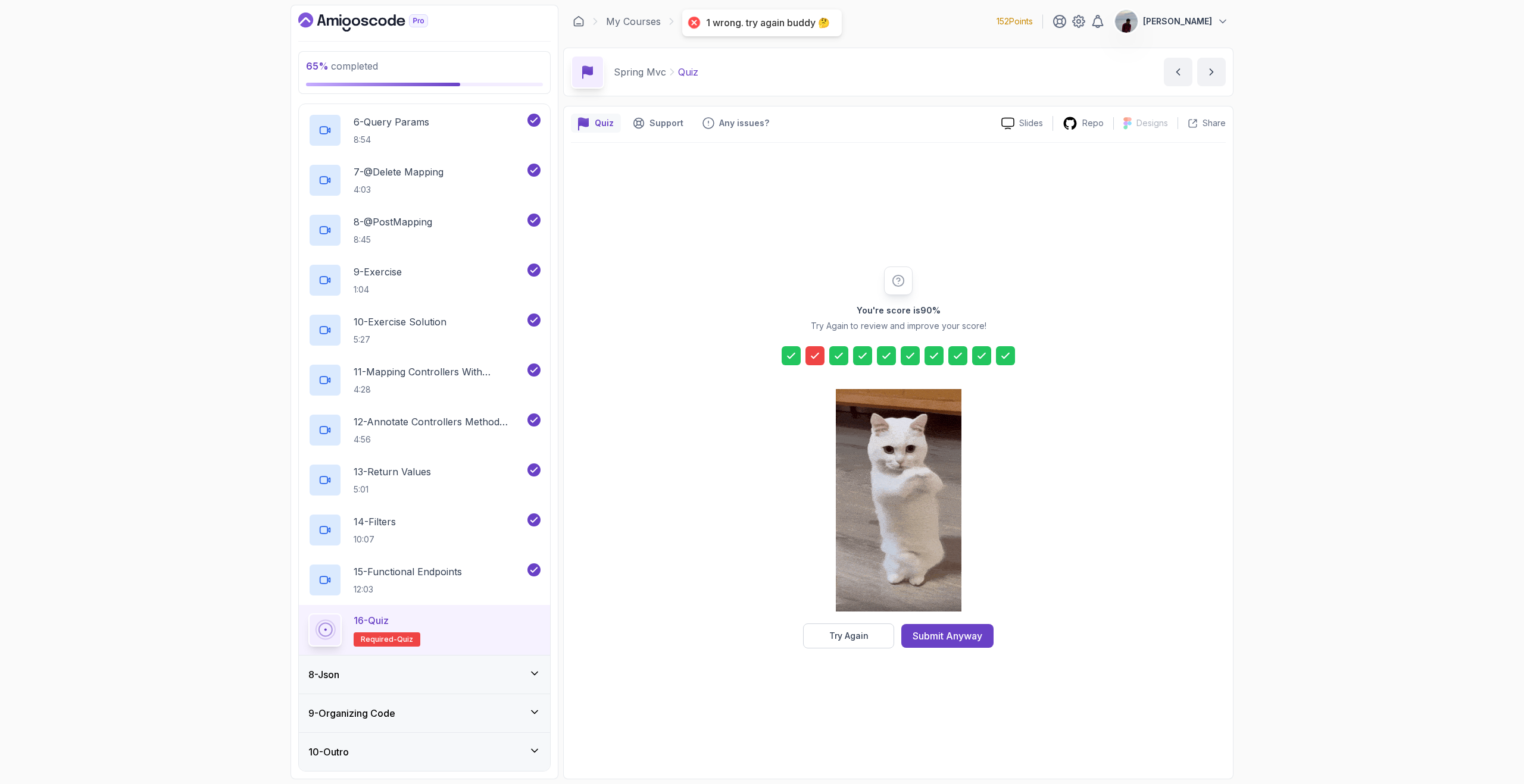
click at [815, 360] on icon at bounding box center [815, 356] width 12 height 12
click at [814, 358] on icon at bounding box center [815, 356] width 12 height 12
click at [958, 634] on div "Submit Anyway" at bounding box center [947, 636] width 69 height 14
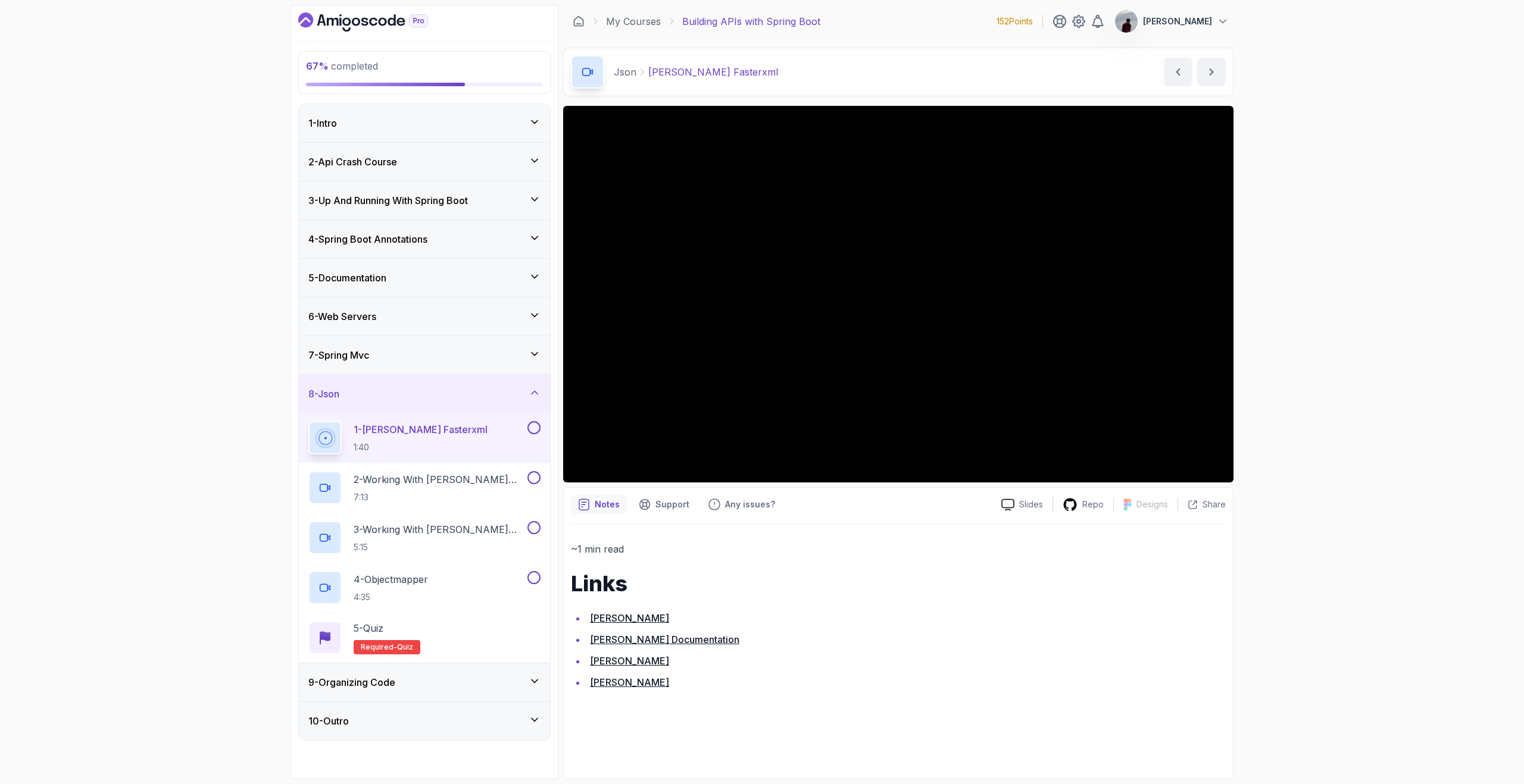
click at [609, 622] on link "[PERSON_NAME]" at bounding box center [630, 618] width 79 height 12
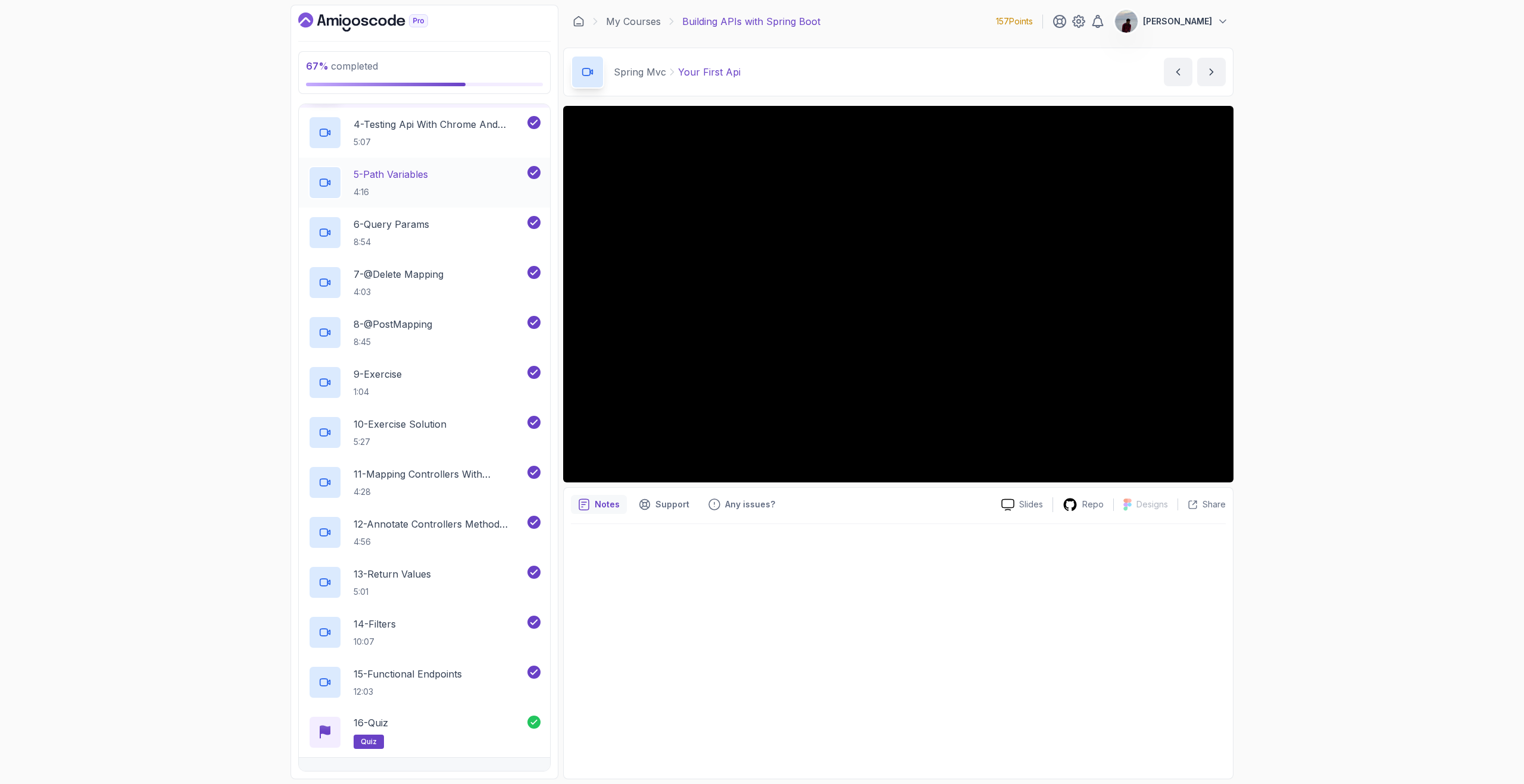
scroll to position [519, 0]
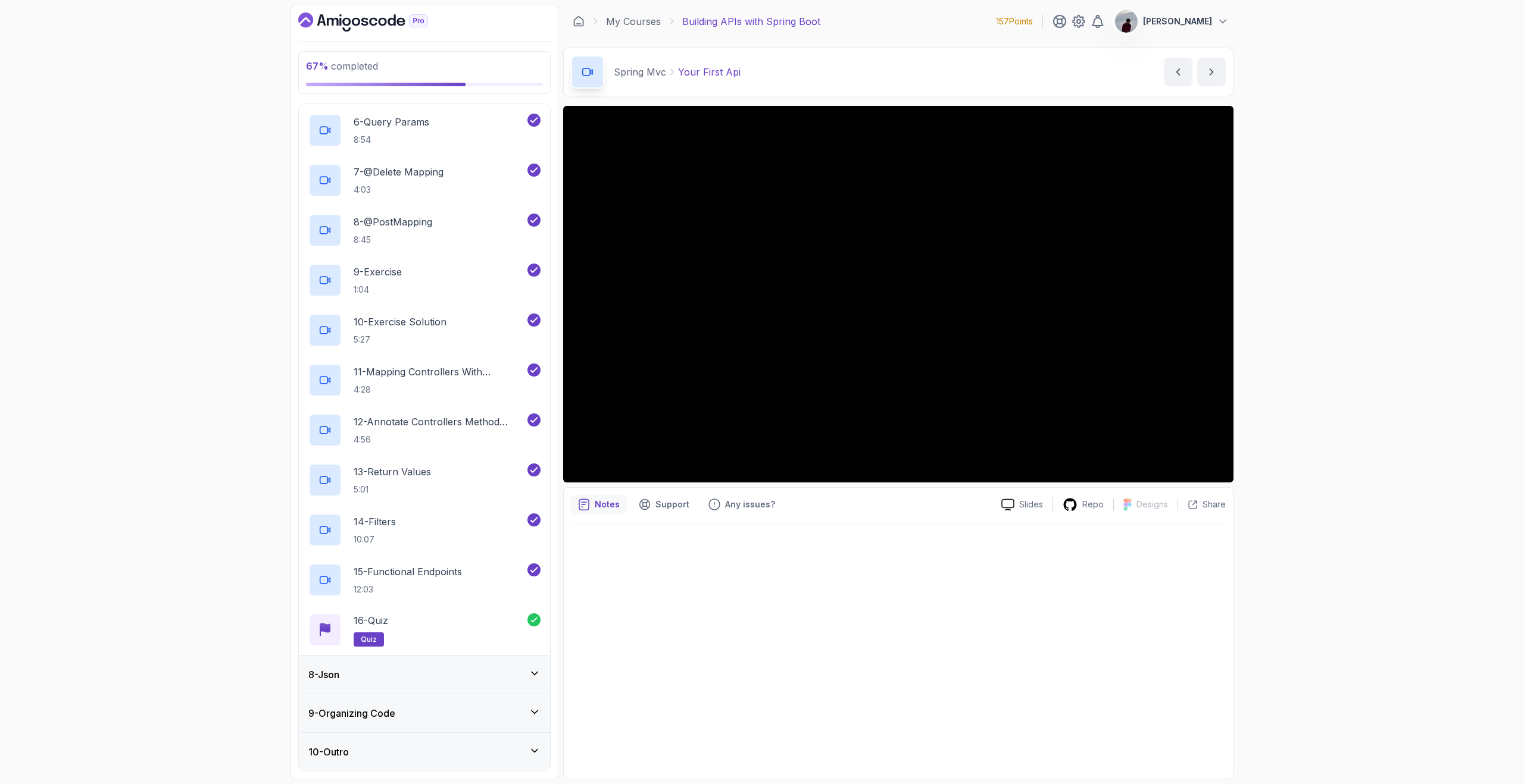
click at [471, 673] on div "8 - Json" at bounding box center [424, 675] width 232 height 14
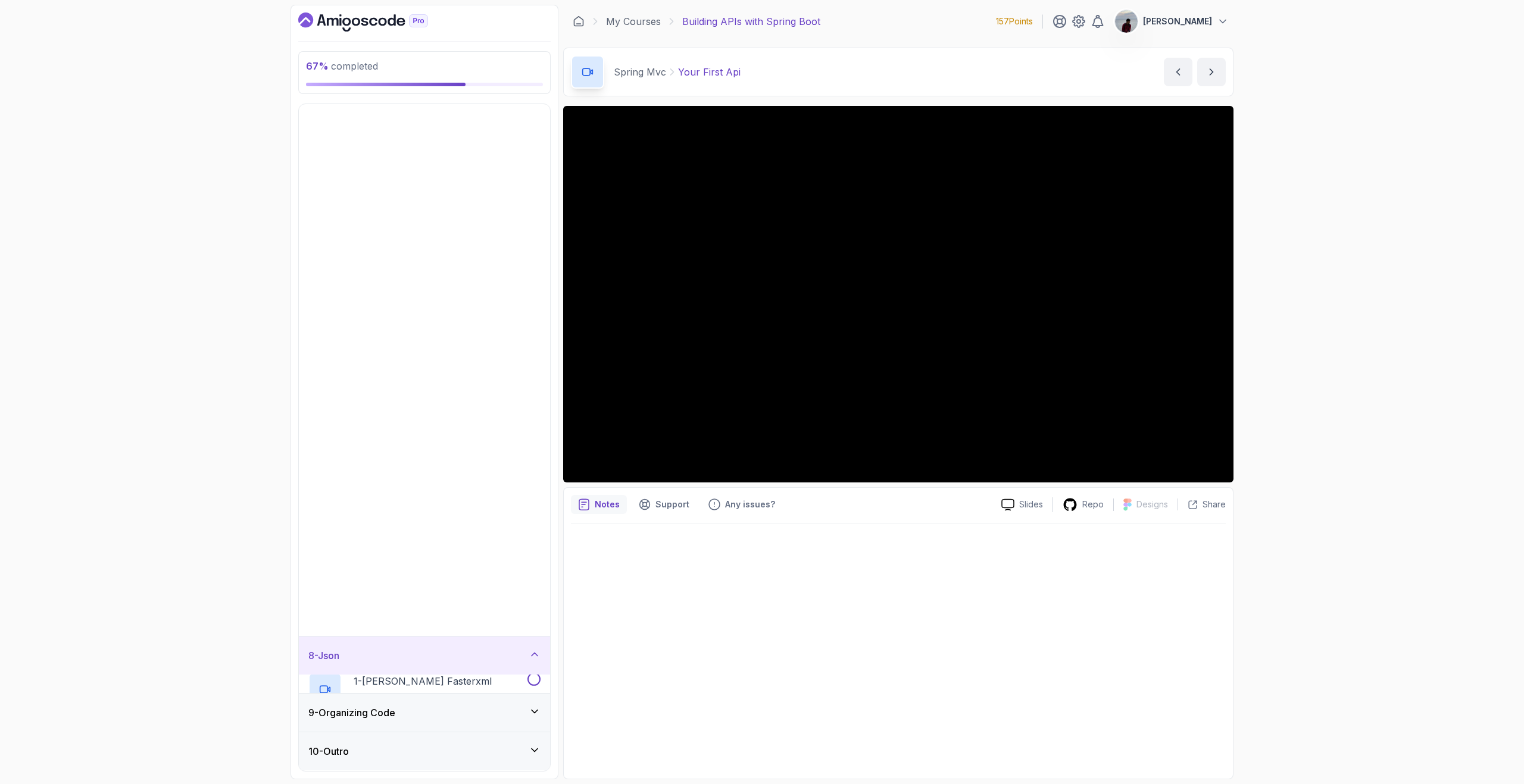
scroll to position [0, 0]
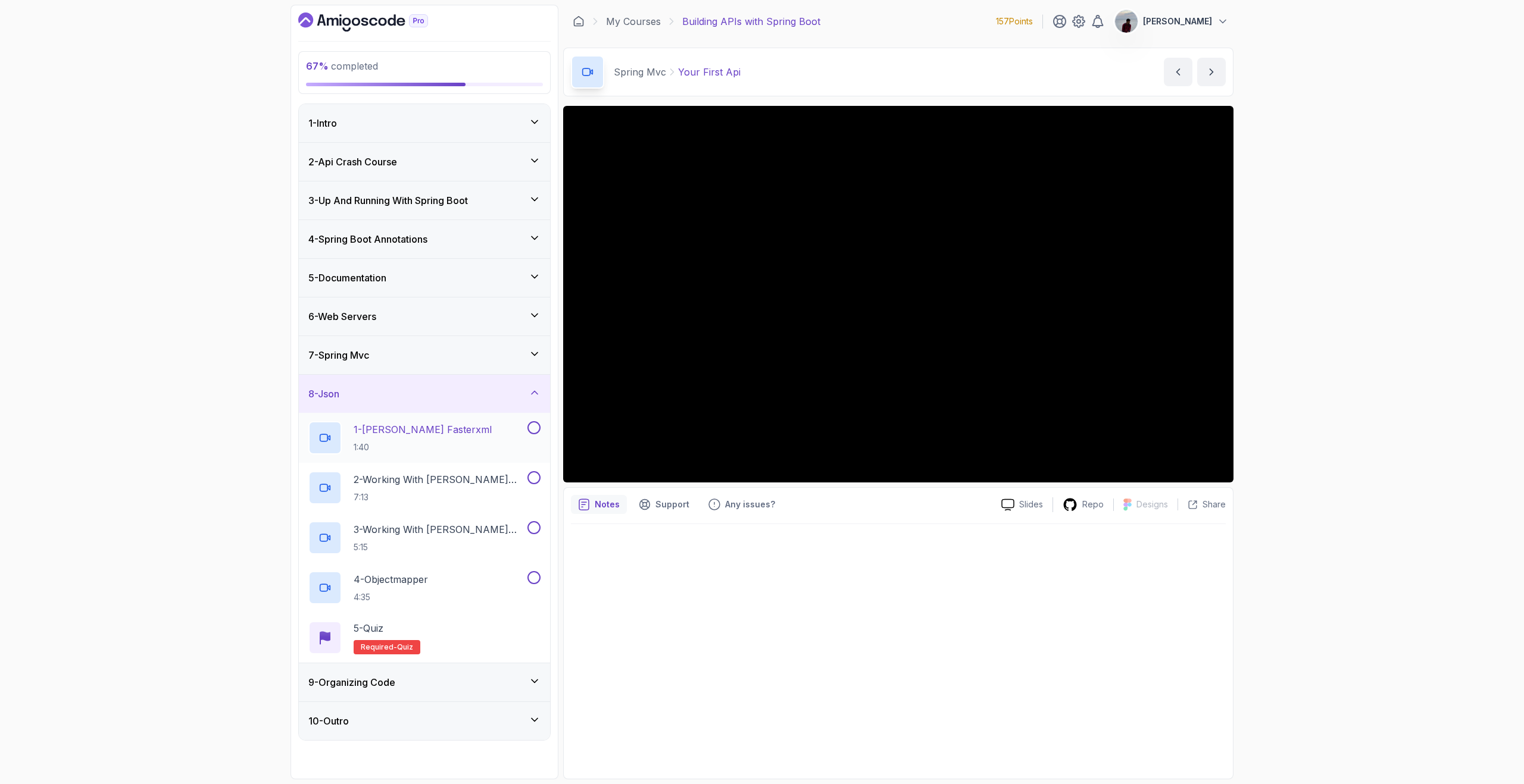
click at [532, 430] on button at bounding box center [533, 428] width 13 height 13
click at [461, 440] on div "1 - Jackson Fasterxml 1:40" at bounding box center [416, 438] width 216 height 33
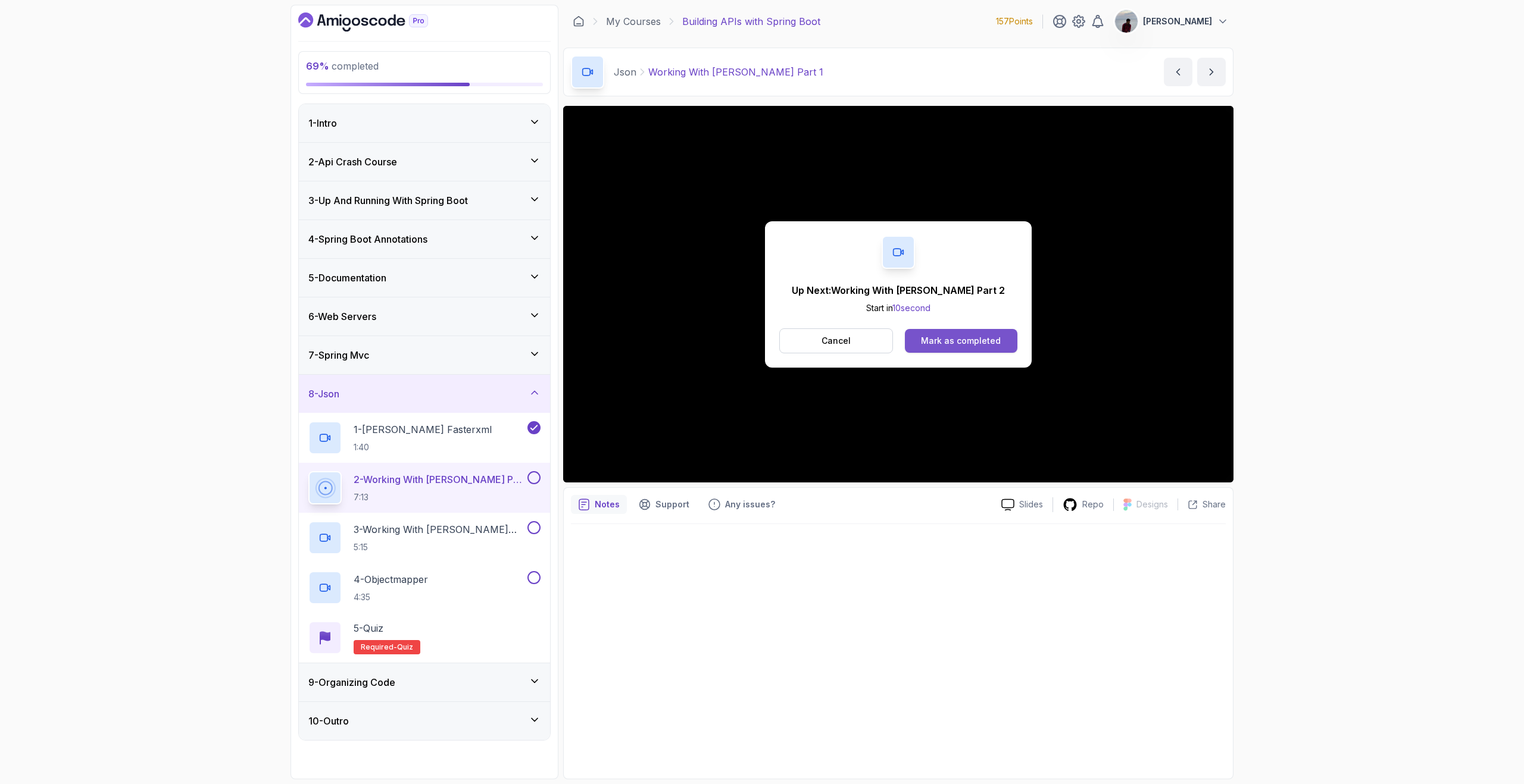
click at [938, 343] on div "Mark as completed" at bounding box center [960, 340] width 80 height 12
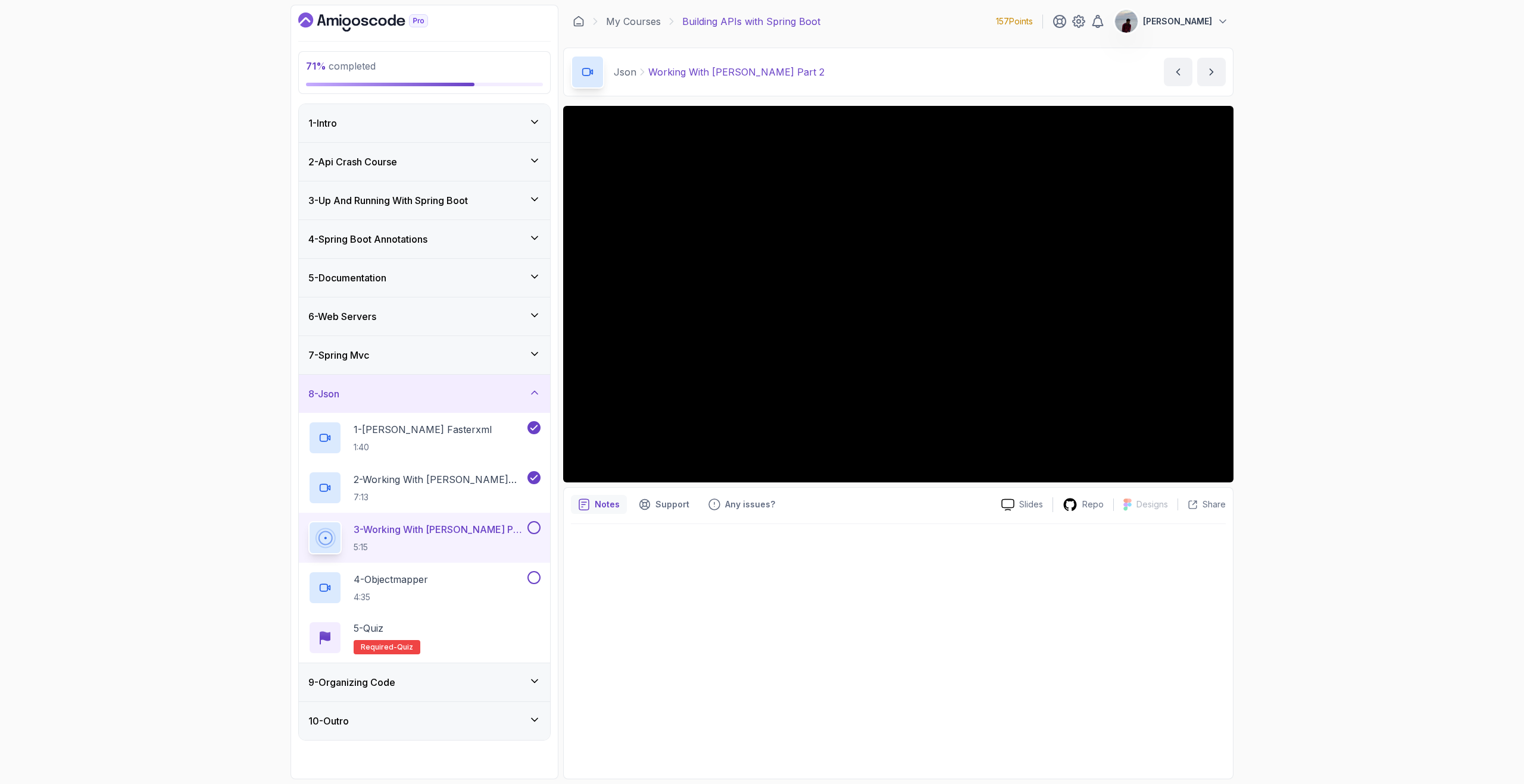
click at [595, 506] on p "Notes" at bounding box center [607, 505] width 25 height 12
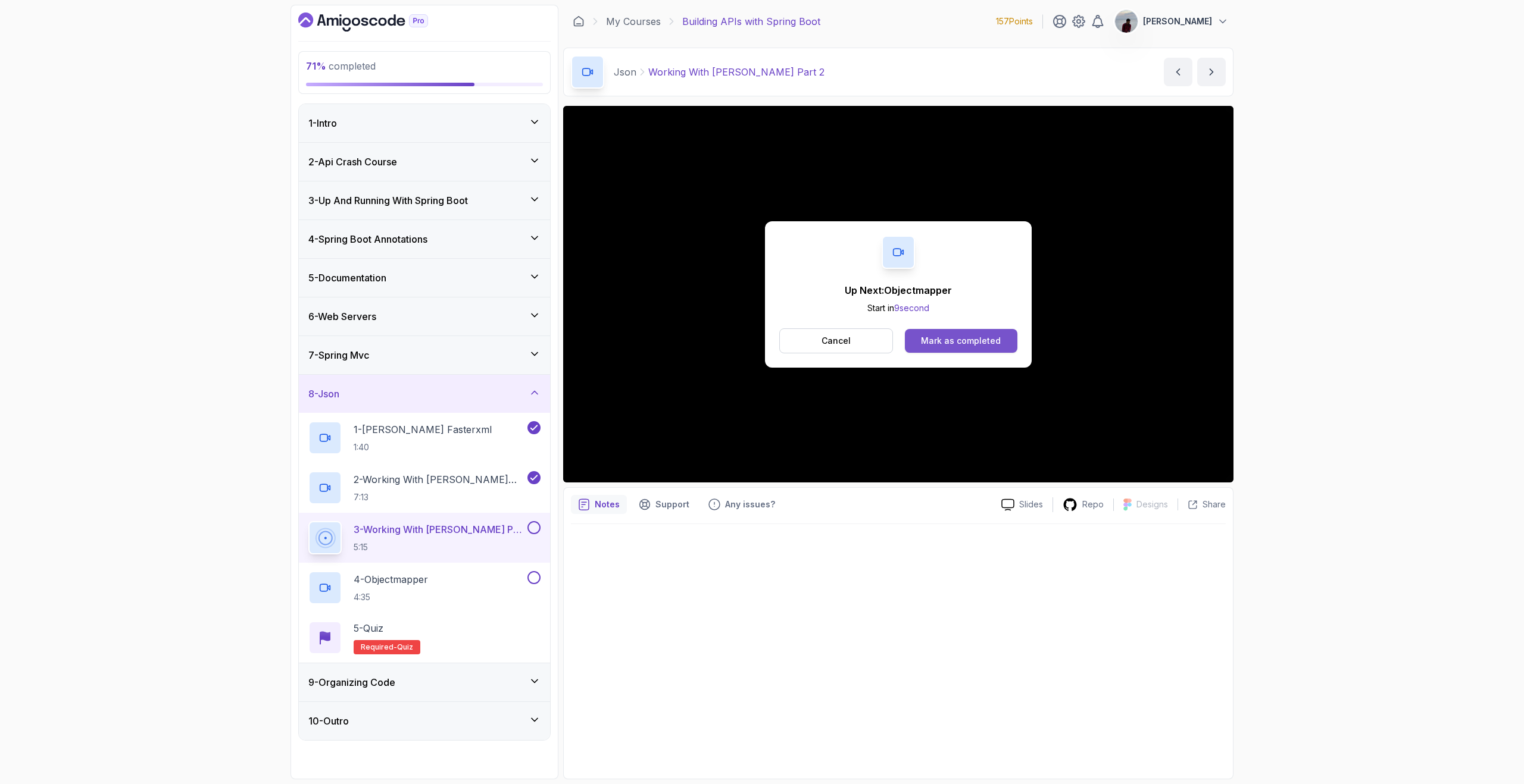
click at [959, 338] on div "Mark as completed" at bounding box center [960, 340] width 80 height 12
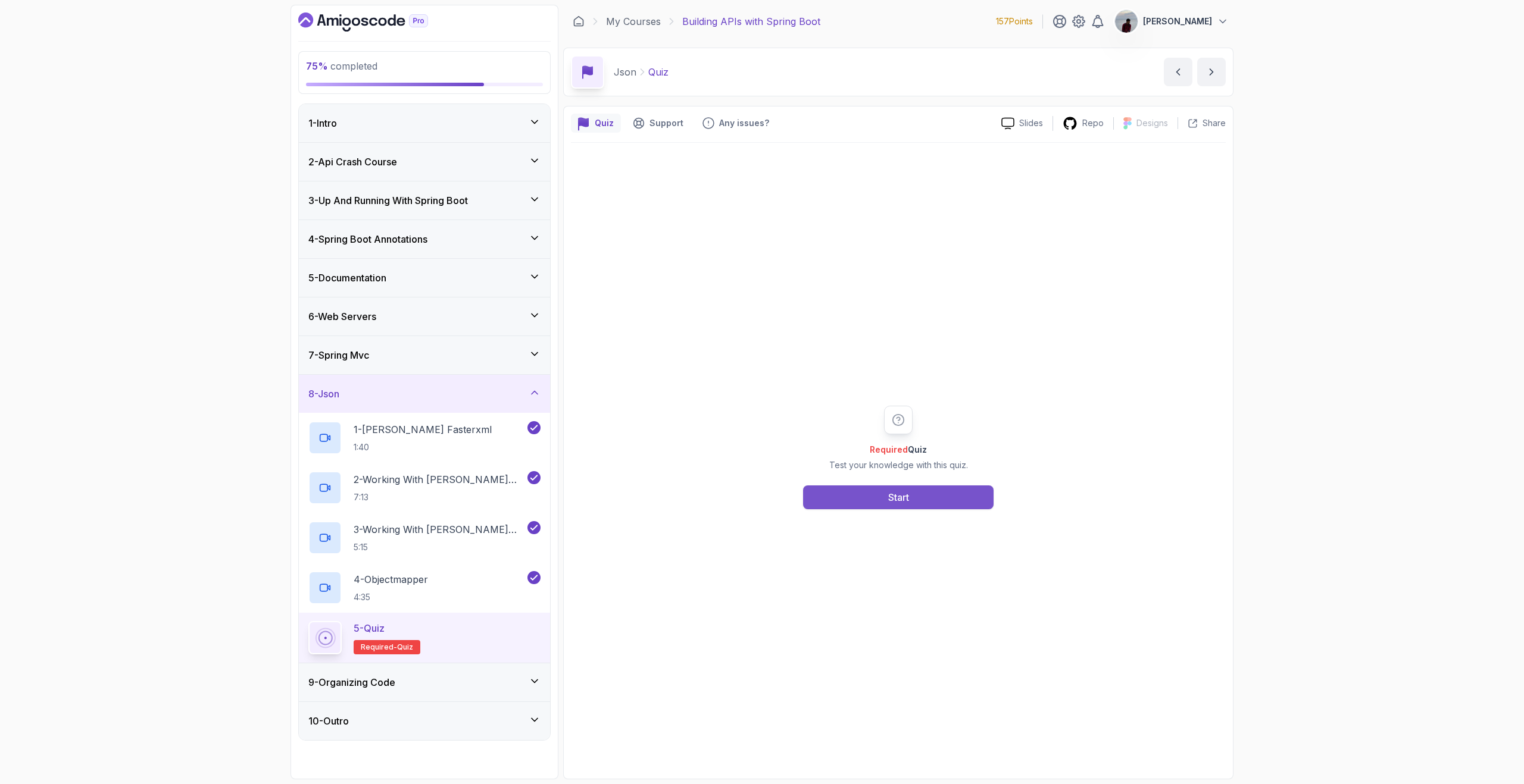
click at [839, 500] on button "Start" at bounding box center [898, 497] width 190 height 24
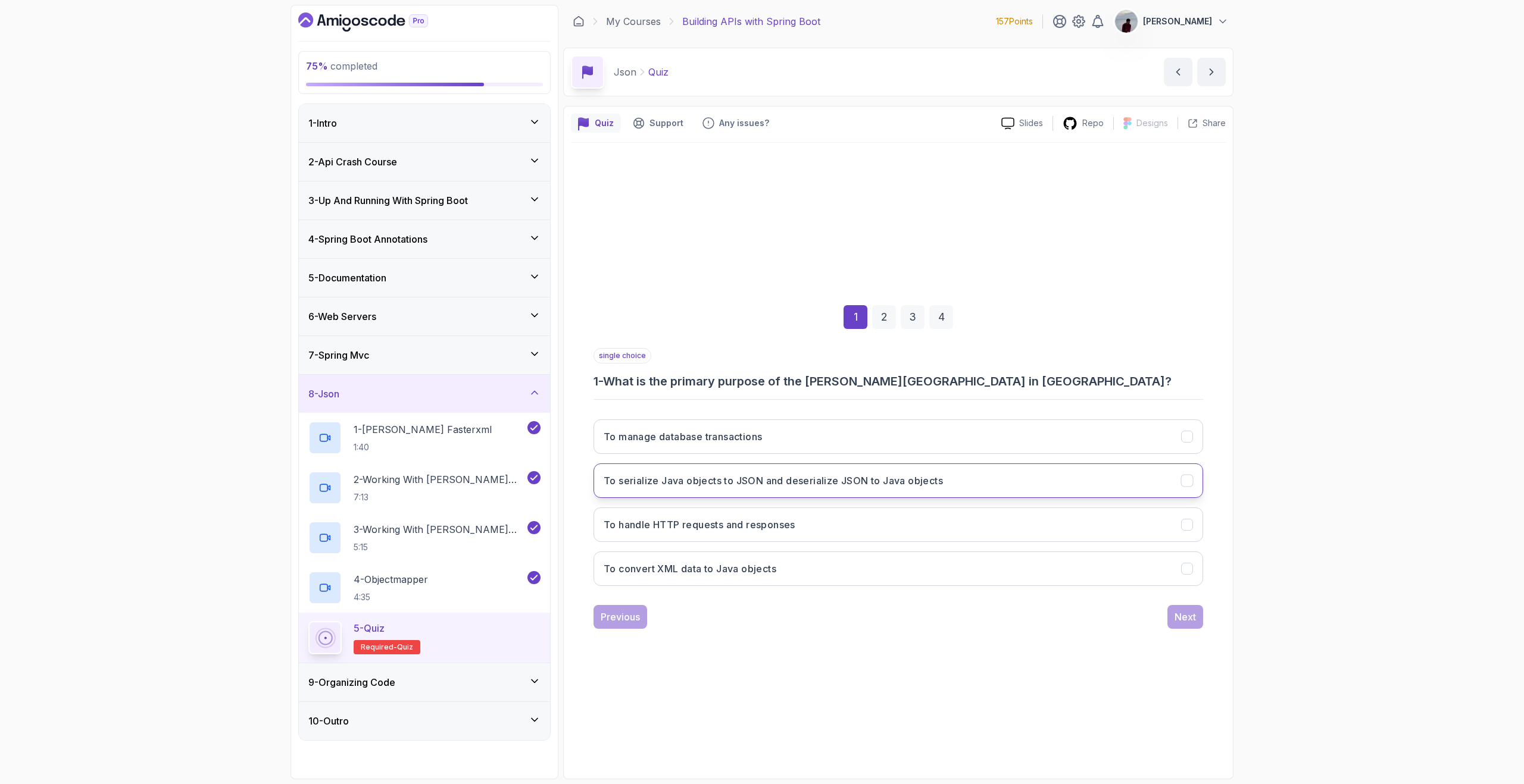
click at [705, 491] on button "To serialize Java objects to JSON and deserialize JSON to Java objects" at bounding box center [898, 480] width 609 height 34
click at [1190, 624] on button "Next" at bounding box center [1185, 617] width 36 height 24
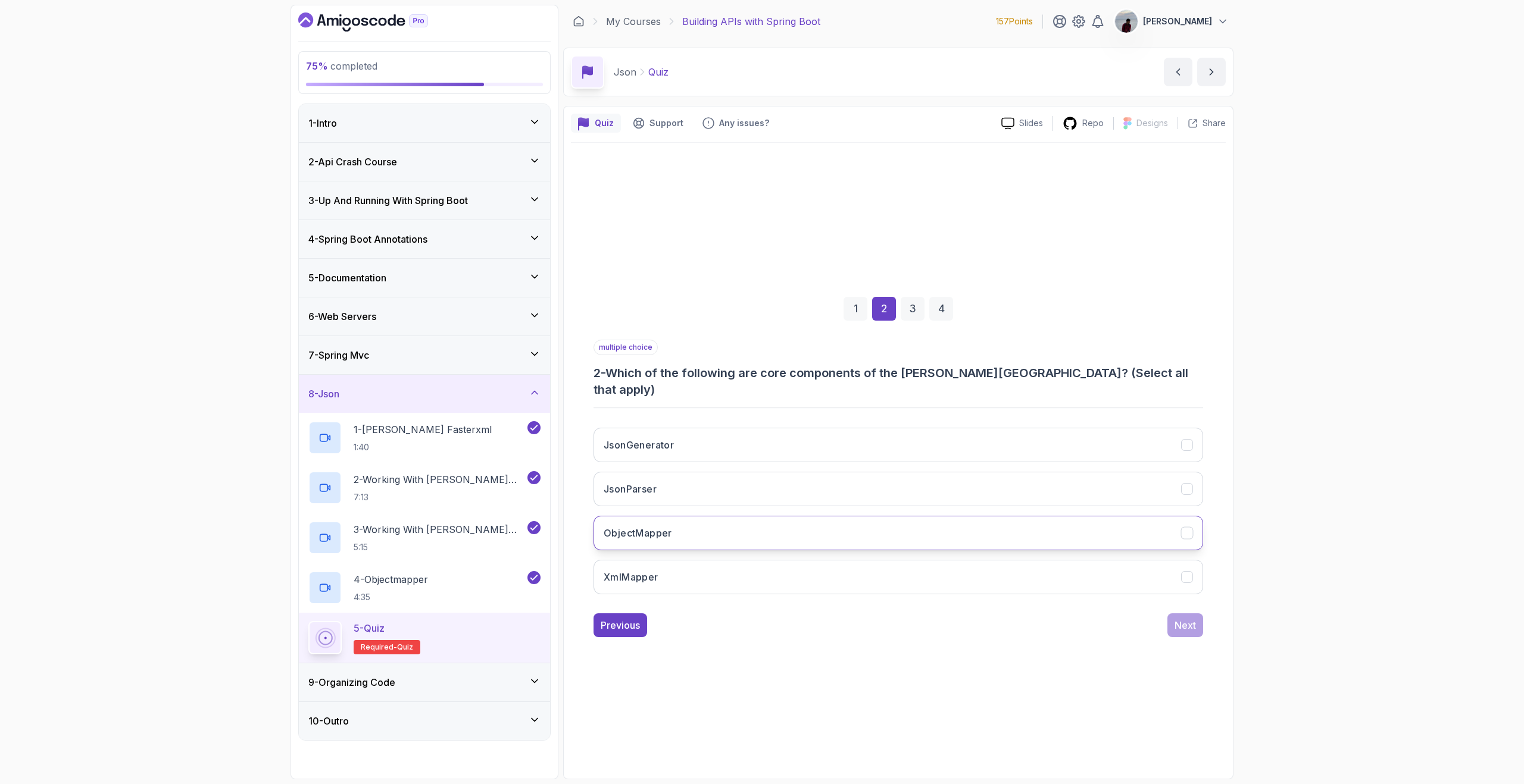
click at [735, 522] on button "ObjectMapper" at bounding box center [898, 533] width 609 height 34
click at [744, 487] on button "JsonParser" at bounding box center [898, 489] width 609 height 34
click at [748, 440] on button "JsonGenerator" at bounding box center [898, 445] width 609 height 34
click at [999, 570] on button "XmlMapper" at bounding box center [898, 577] width 609 height 34
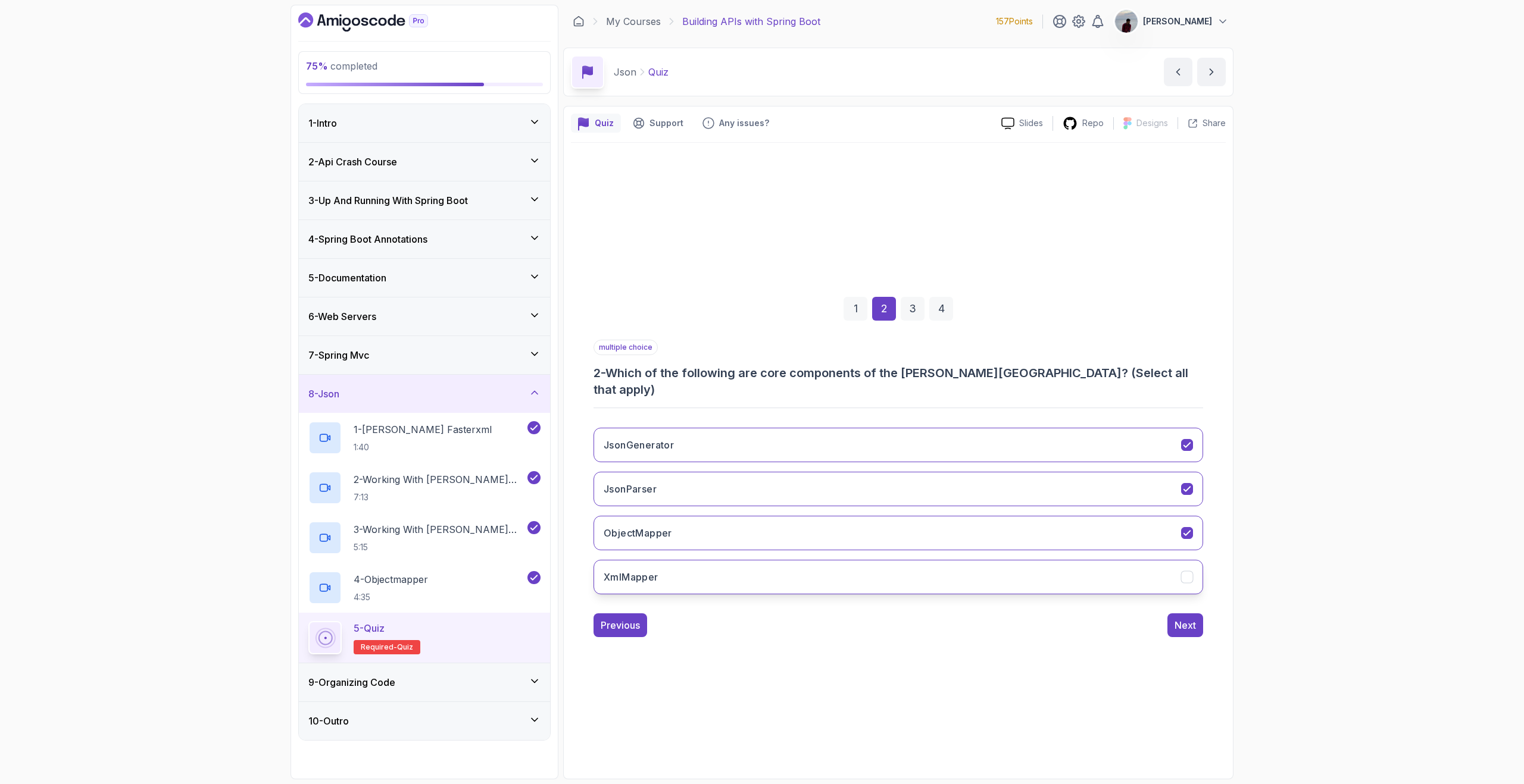
click at [999, 570] on button "XmlMapper" at bounding box center [898, 577] width 609 height 34
click at [1190, 626] on button "Next" at bounding box center [1185, 625] width 36 height 24
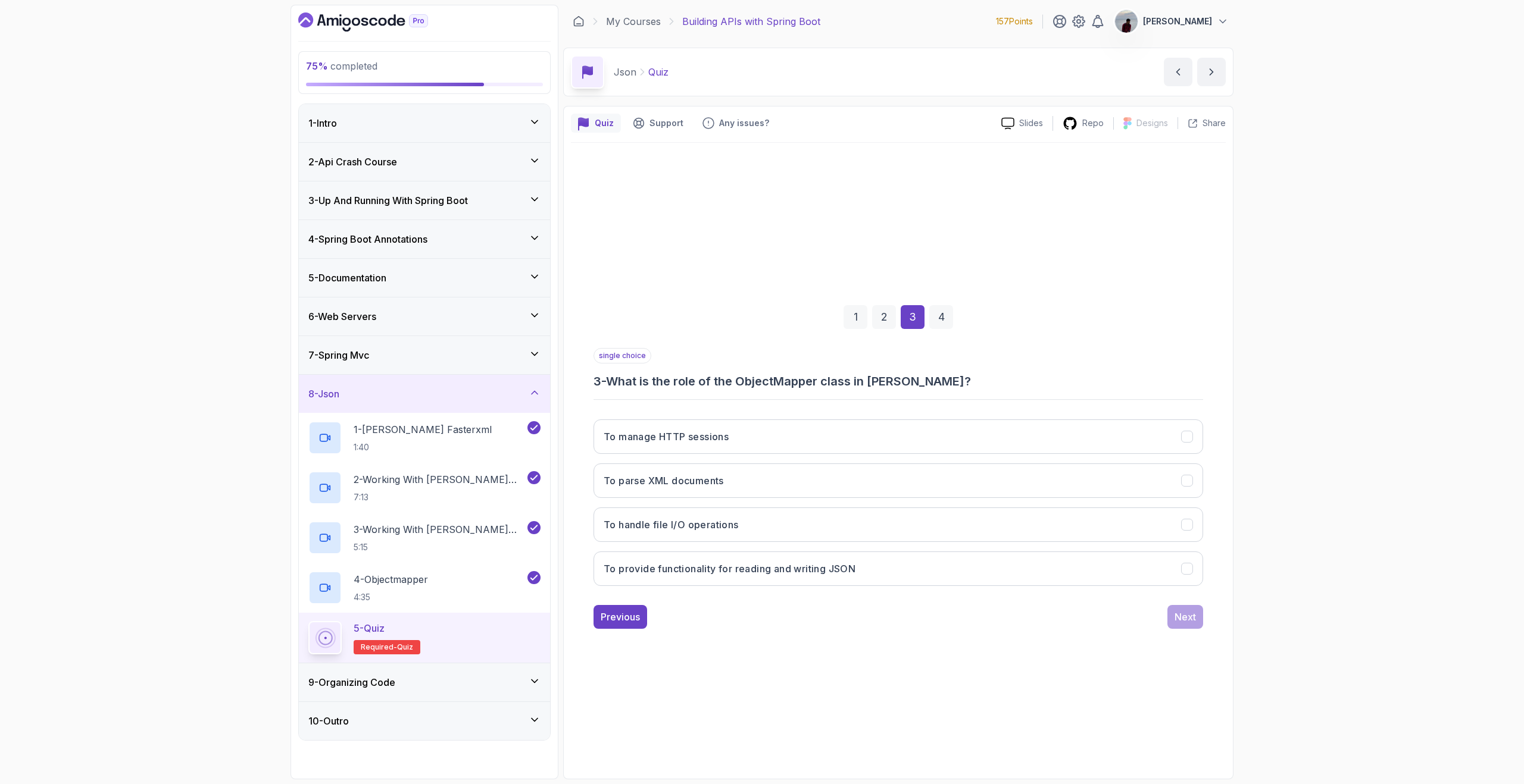
click at [881, 317] on div "2" at bounding box center [884, 317] width 24 height 24
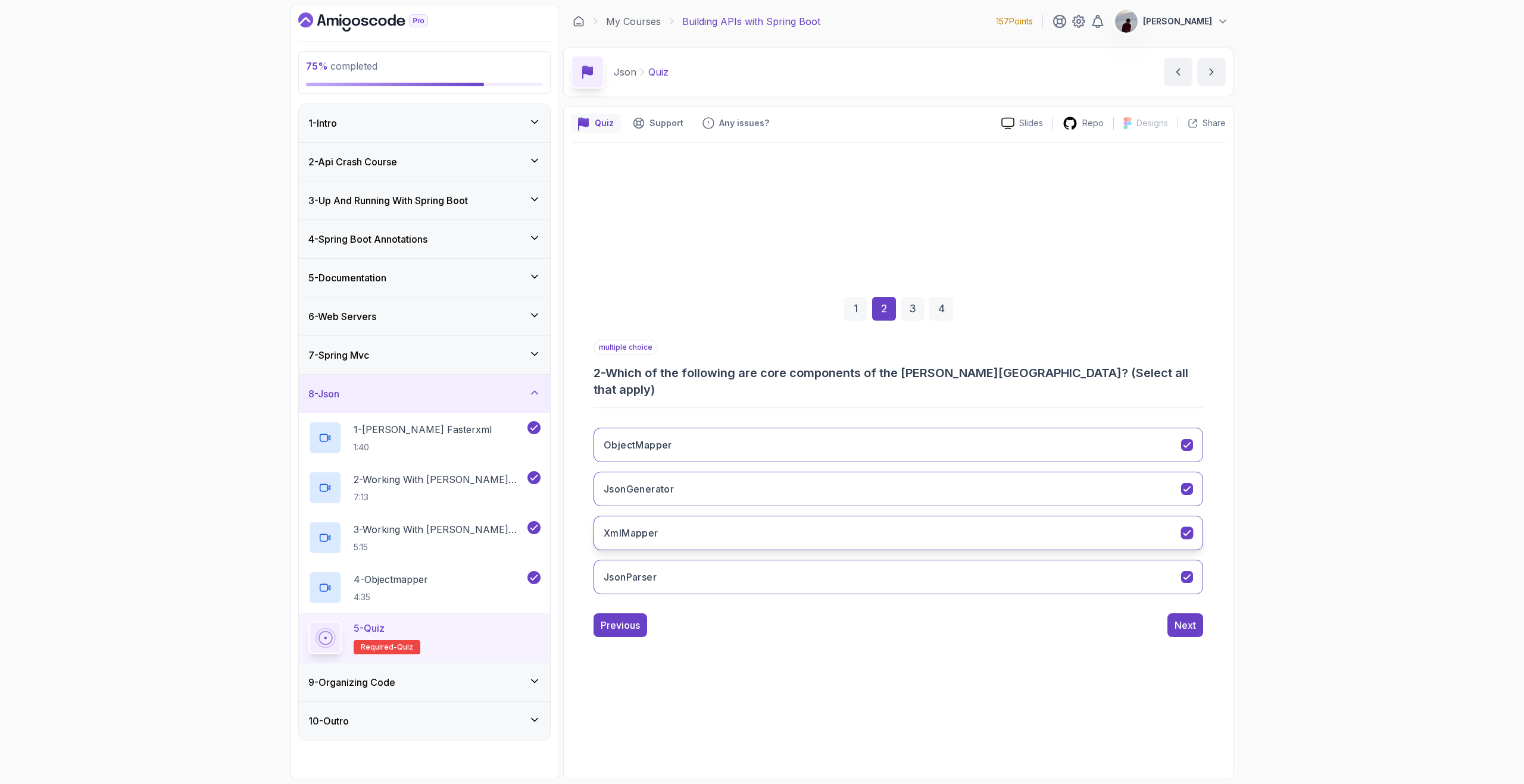
click at [1189, 527] on icon "XmlMapper" at bounding box center [1187, 533] width 11 height 11
click at [1193, 618] on div "Next" at bounding box center [1185, 625] width 22 height 14
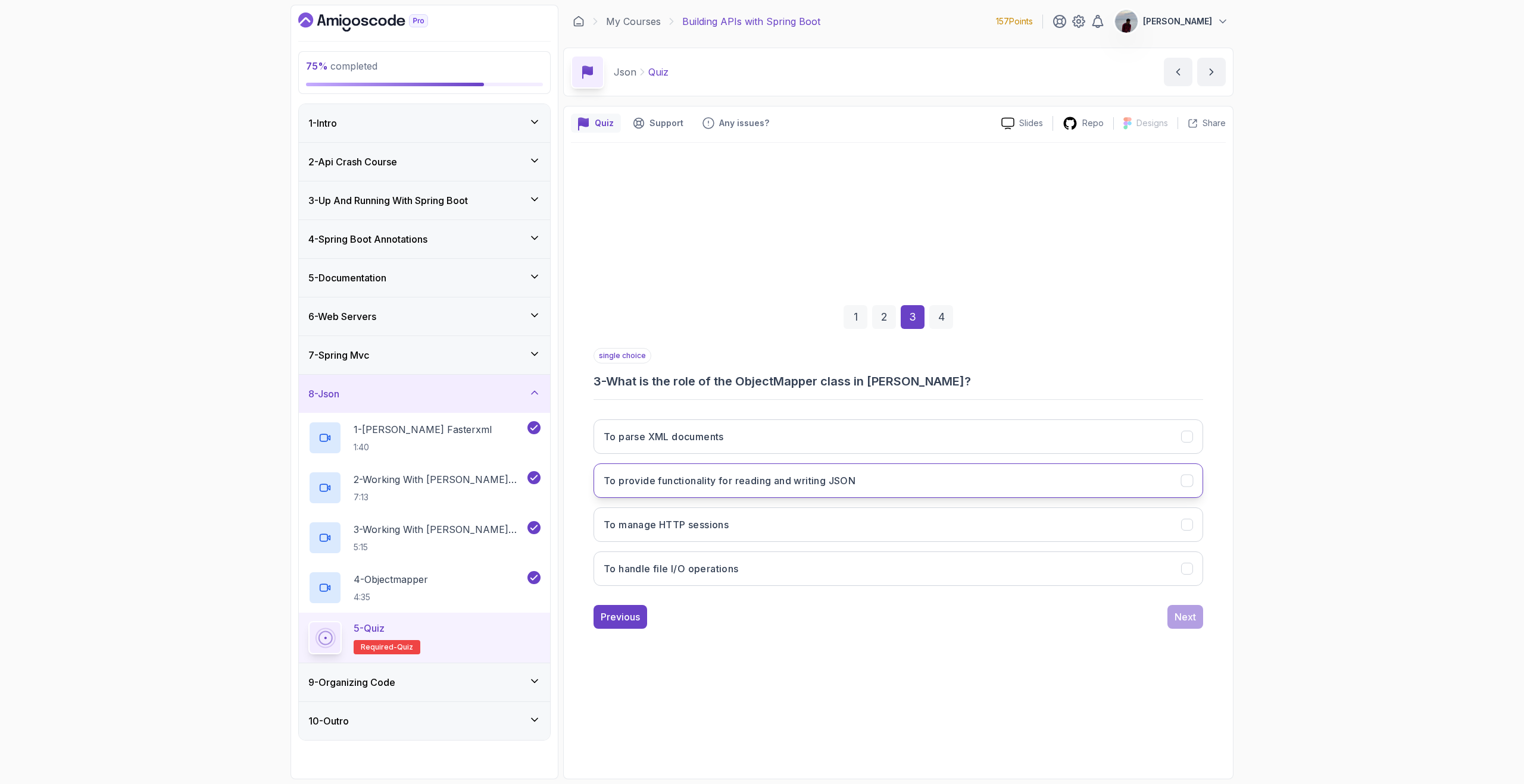
click at [936, 481] on button "To provide functionality for reading and writing JSON" at bounding box center [898, 480] width 609 height 34
click at [1191, 614] on div "Next" at bounding box center [1185, 617] width 22 height 14
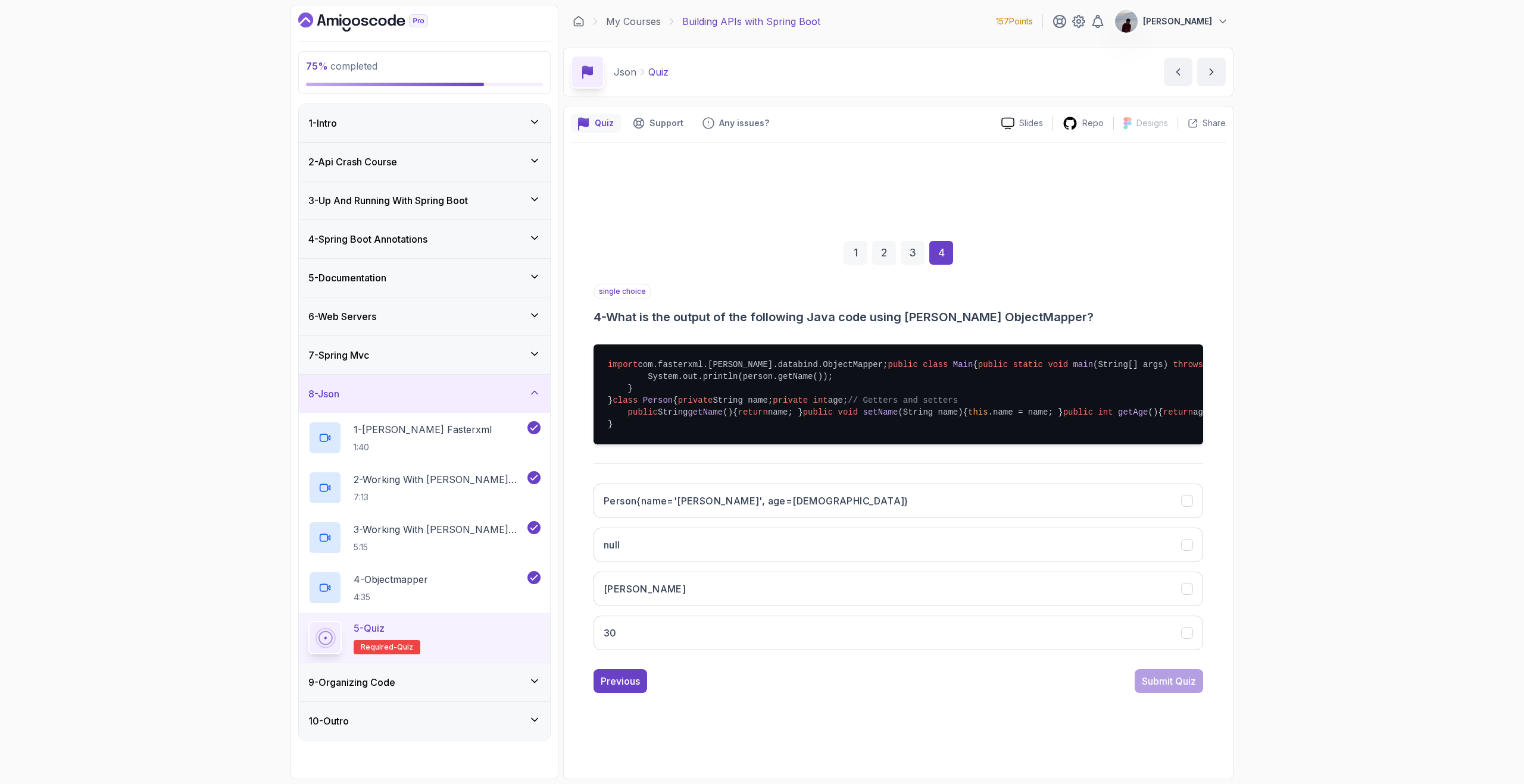
scroll to position [73, 0]
click at [751, 606] on button "John" at bounding box center [898, 589] width 609 height 34
click at [1157, 693] on button "Submit Quiz" at bounding box center [1169, 681] width 69 height 24
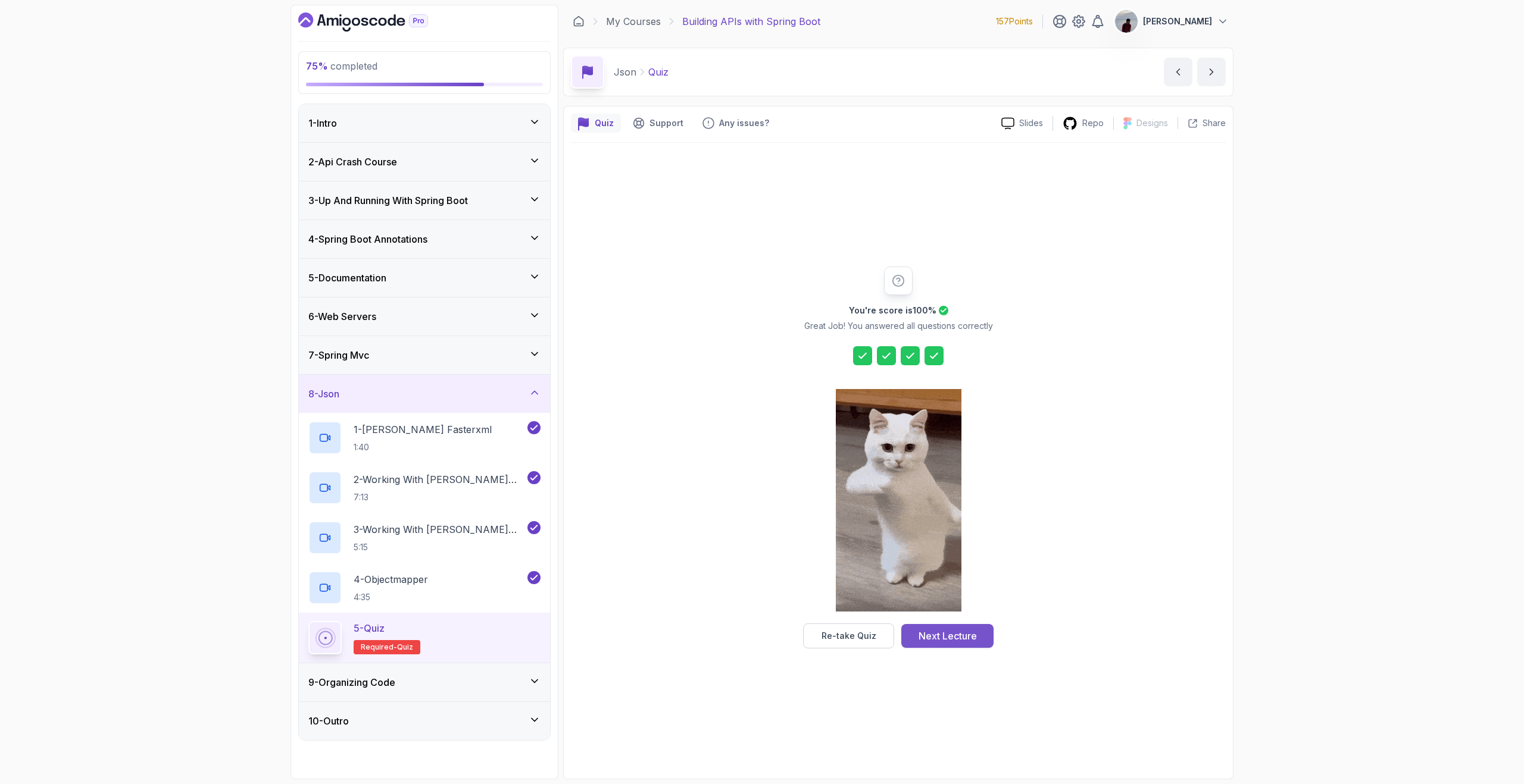
click at [963, 639] on div "Next Lecture" at bounding box center [948, 636] width 59 height 14
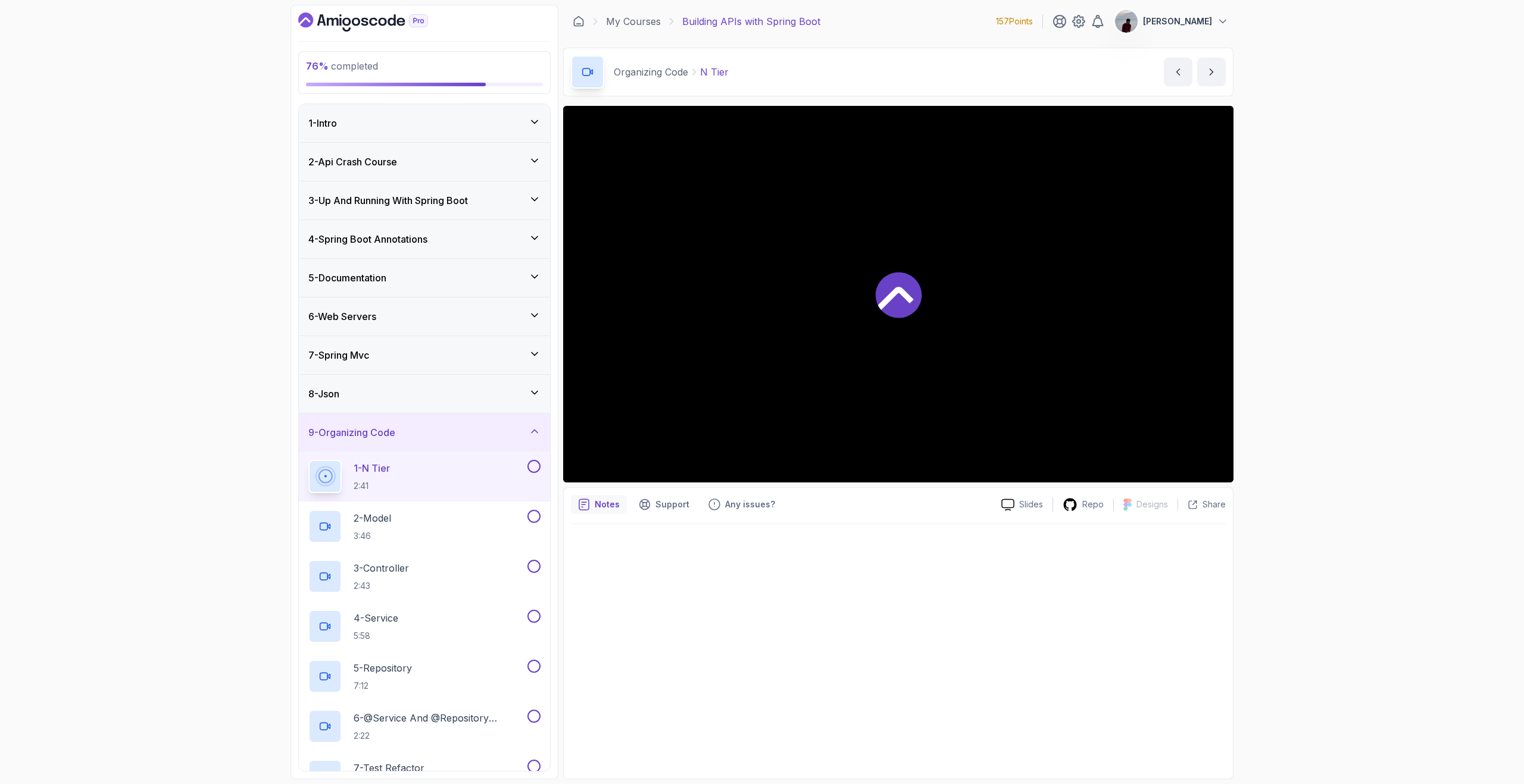
click at [483, 396] on div "8 - Json" at bounding box center [424, 394] width 232 height 14
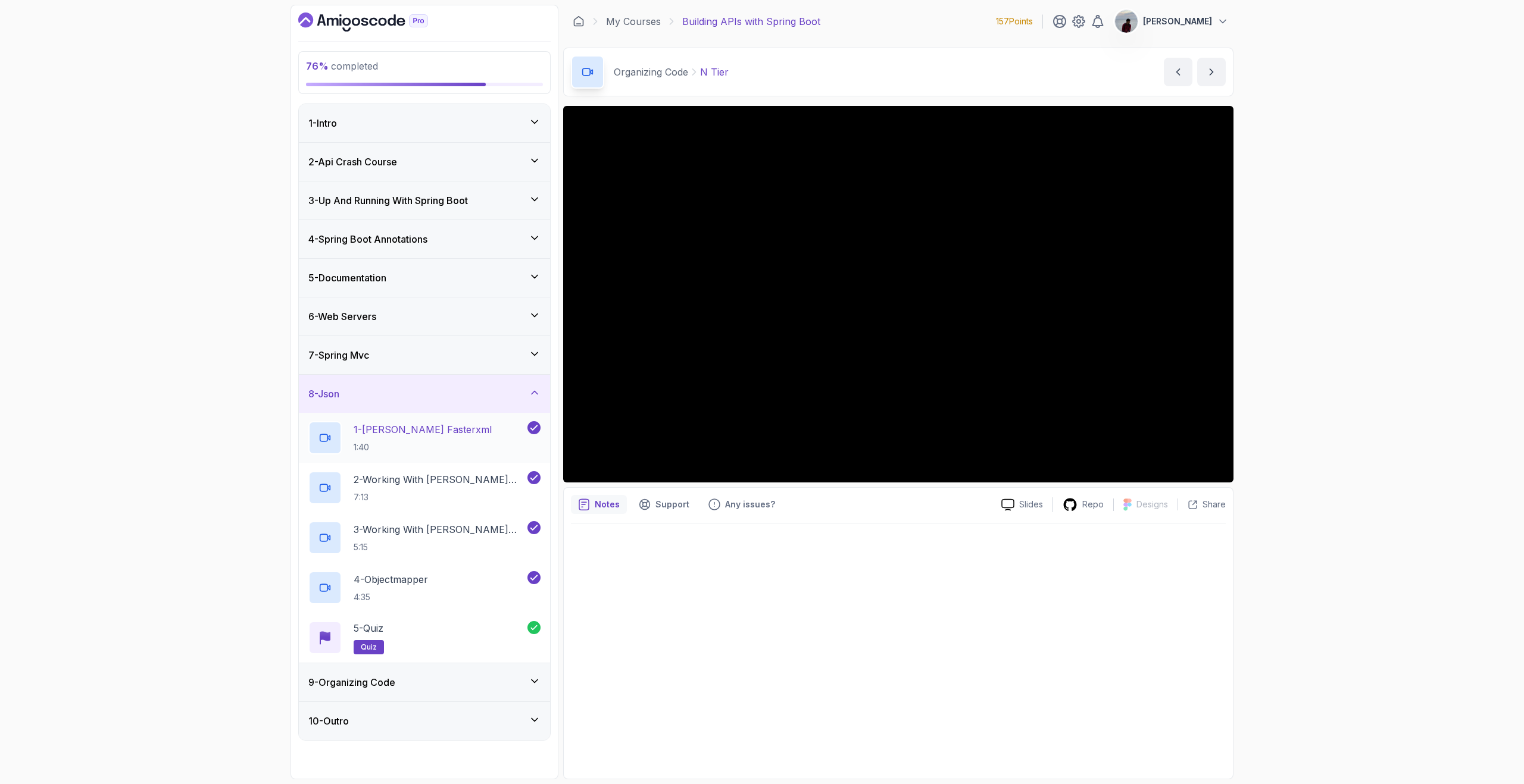
click at [446, 436] on h2 "1 - Jackson Fasterxml 1:40" at bounding box center [422, 438] width 138 height 31
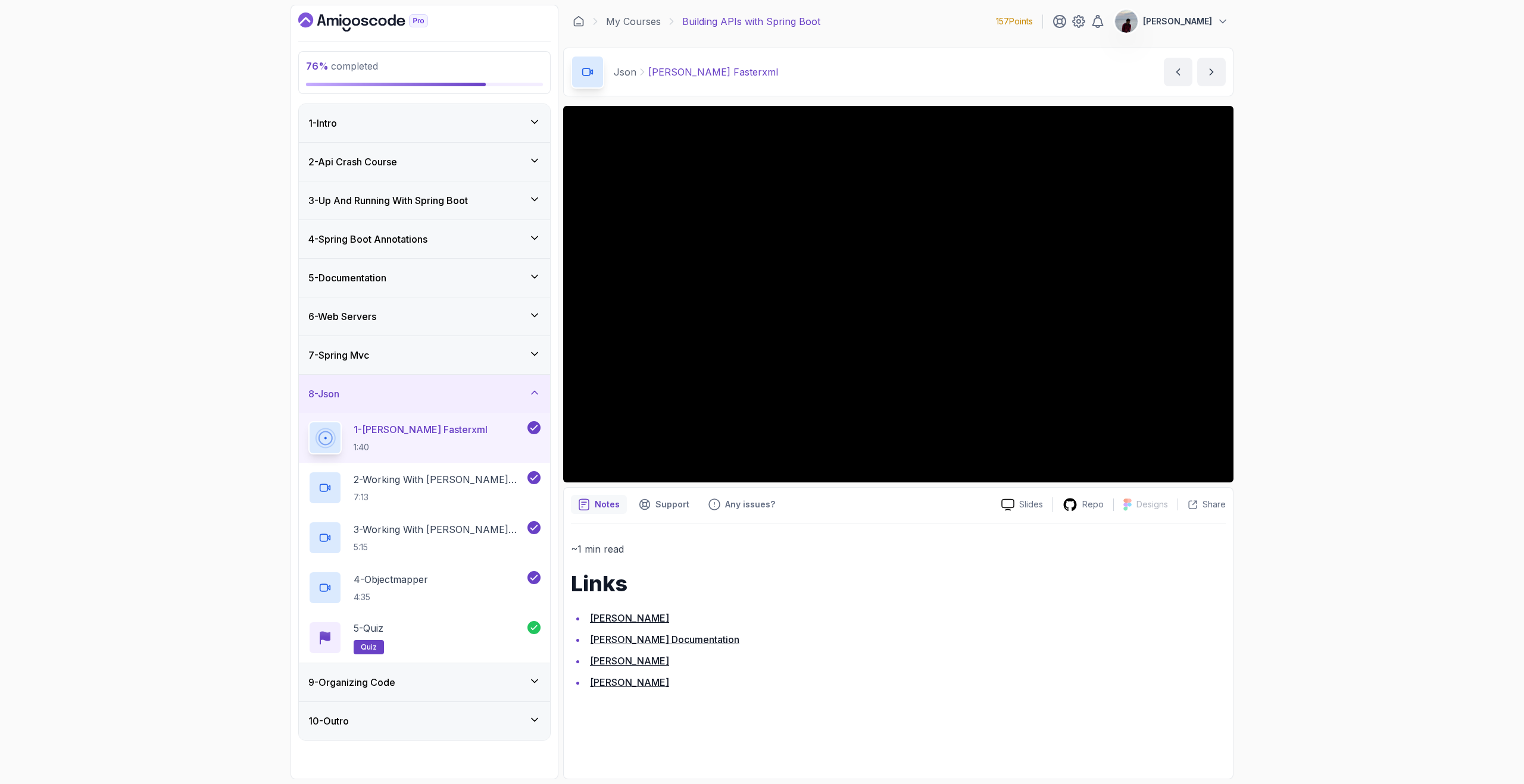
click at [609, 615] on link "[PERSON_NAME]" at bounding box center [630, 618] width 79 height 12
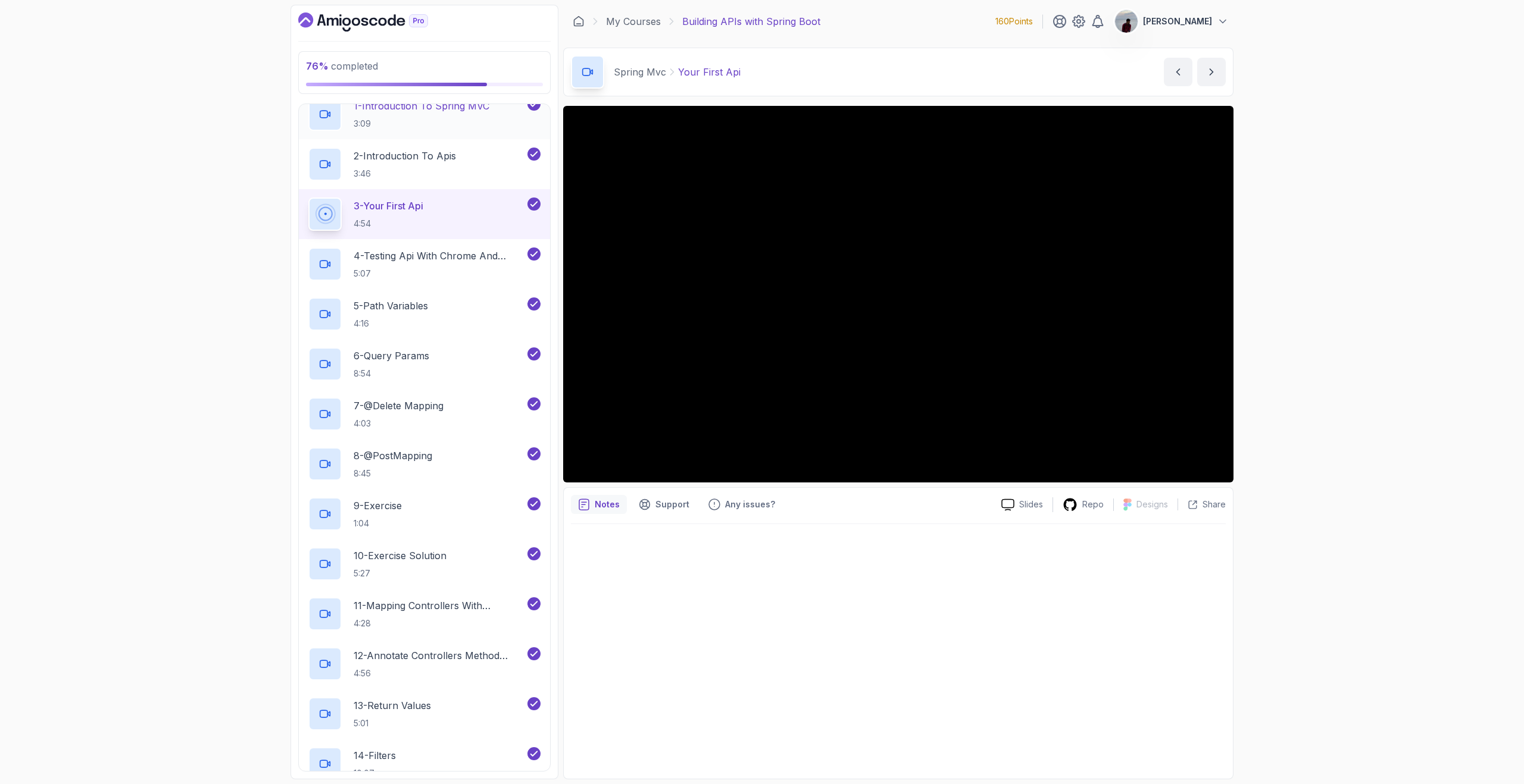
scroll to position [519, 0]
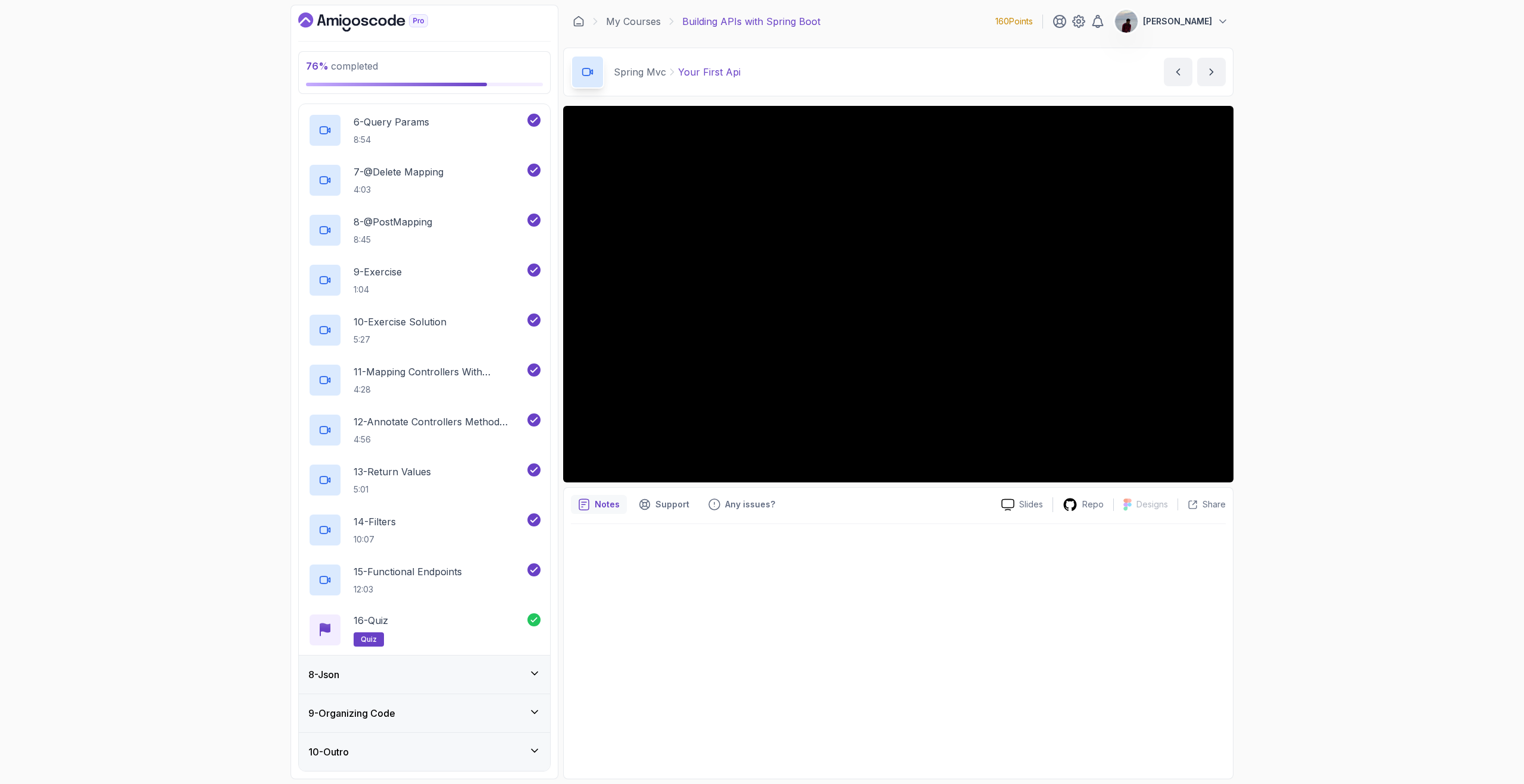
click at [403, 680] on div "8 - Json" at bounding box center [424, 675] width 232 height 14
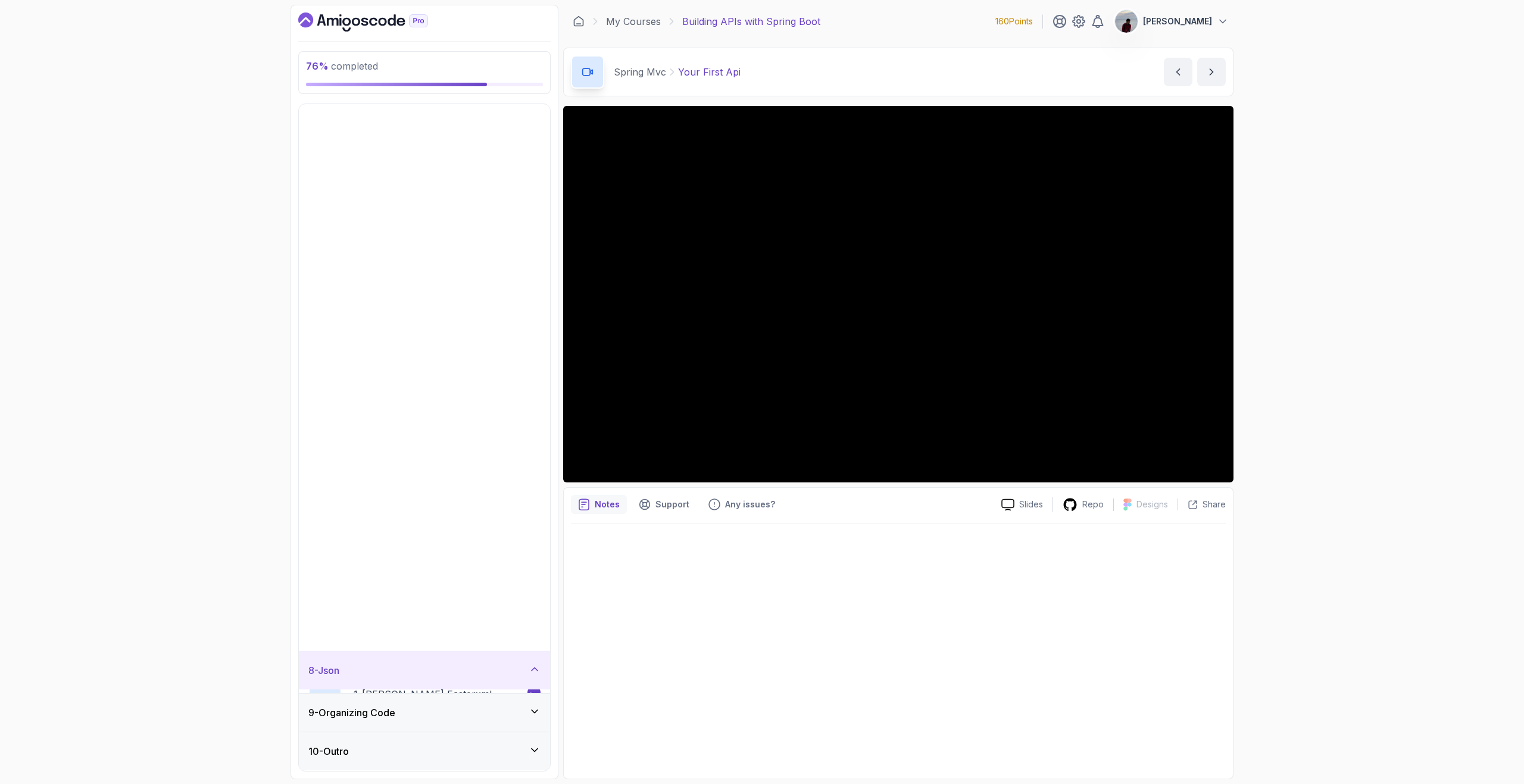
scroll to position [0, 0]
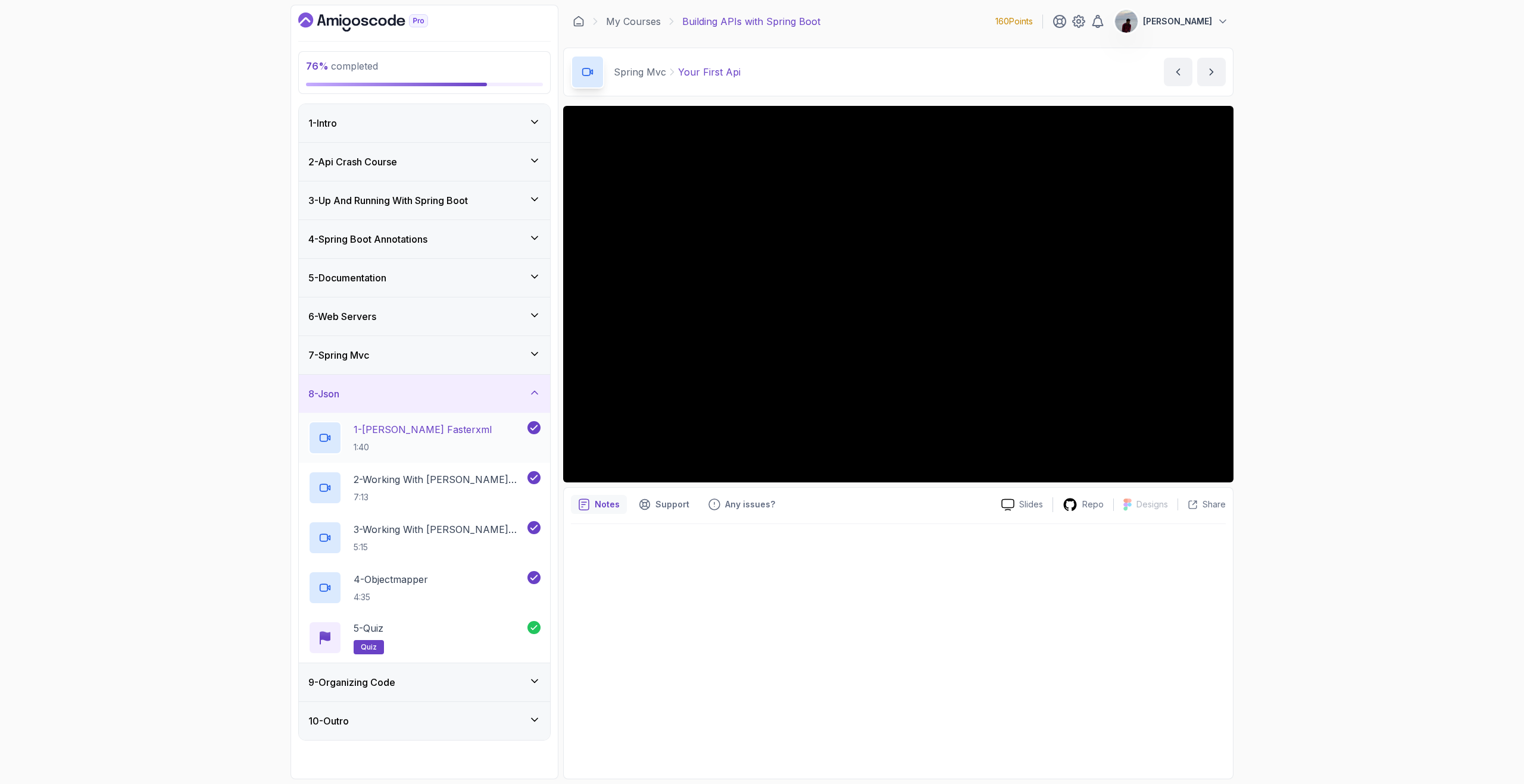
click at [418, 440] on h2 "1 - [PERSON_NAME] Fasterxml 1:40" at bounding box center [422, 438] width 138 height 31
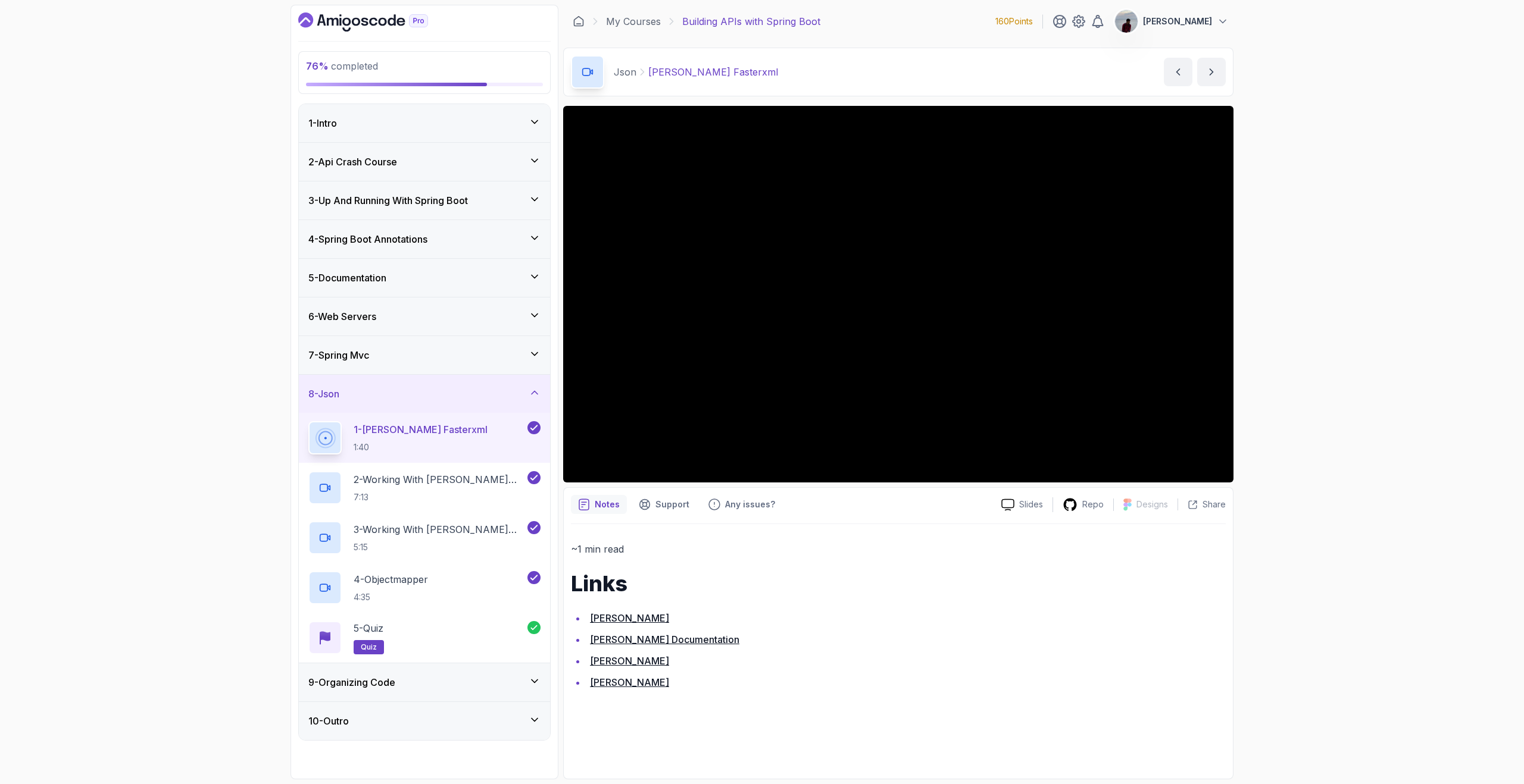
click at [631, 642] on link "Jackson Documentation" at bounding box center [665, 640] width 150 height 12
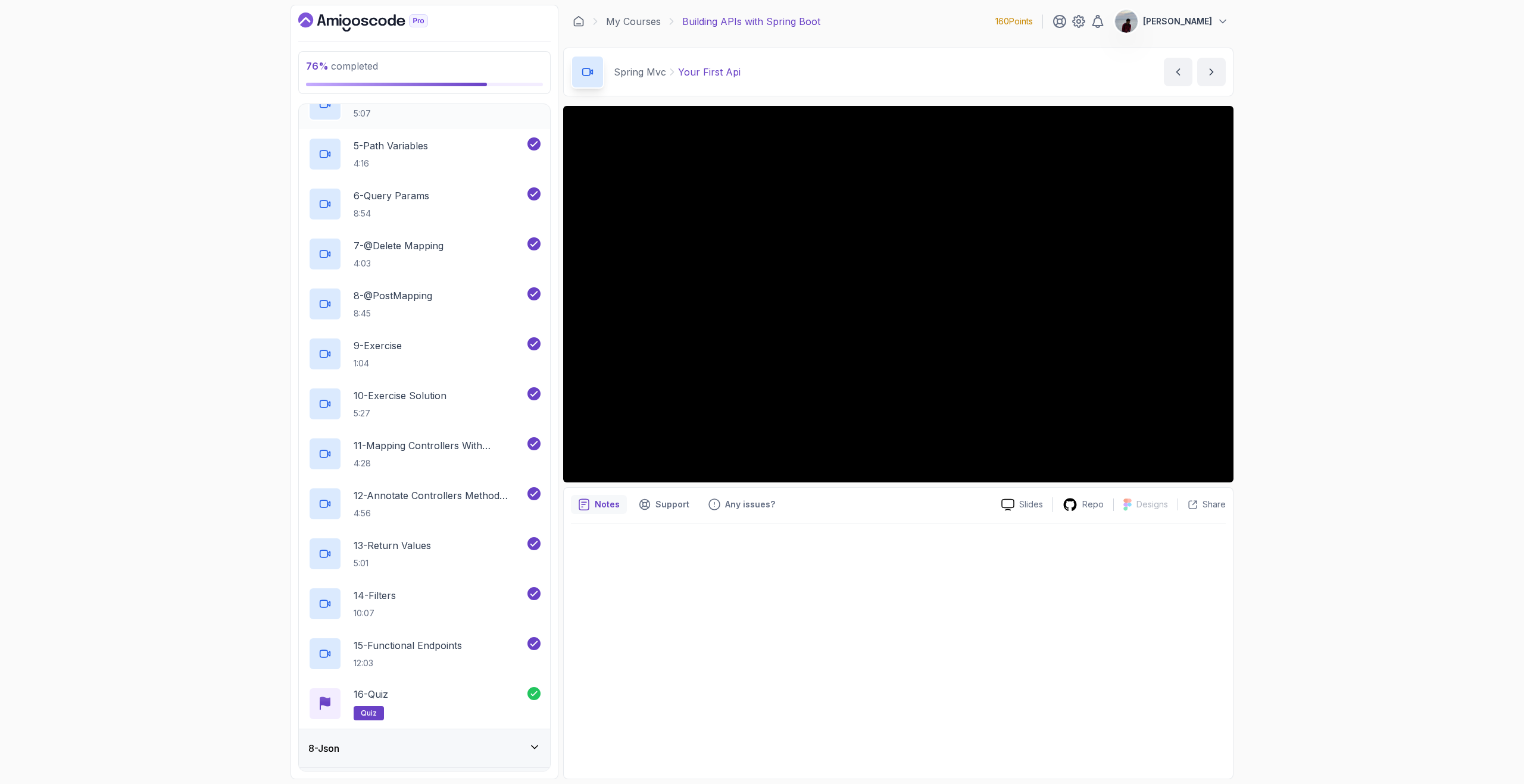
scroll to position [519, 0]
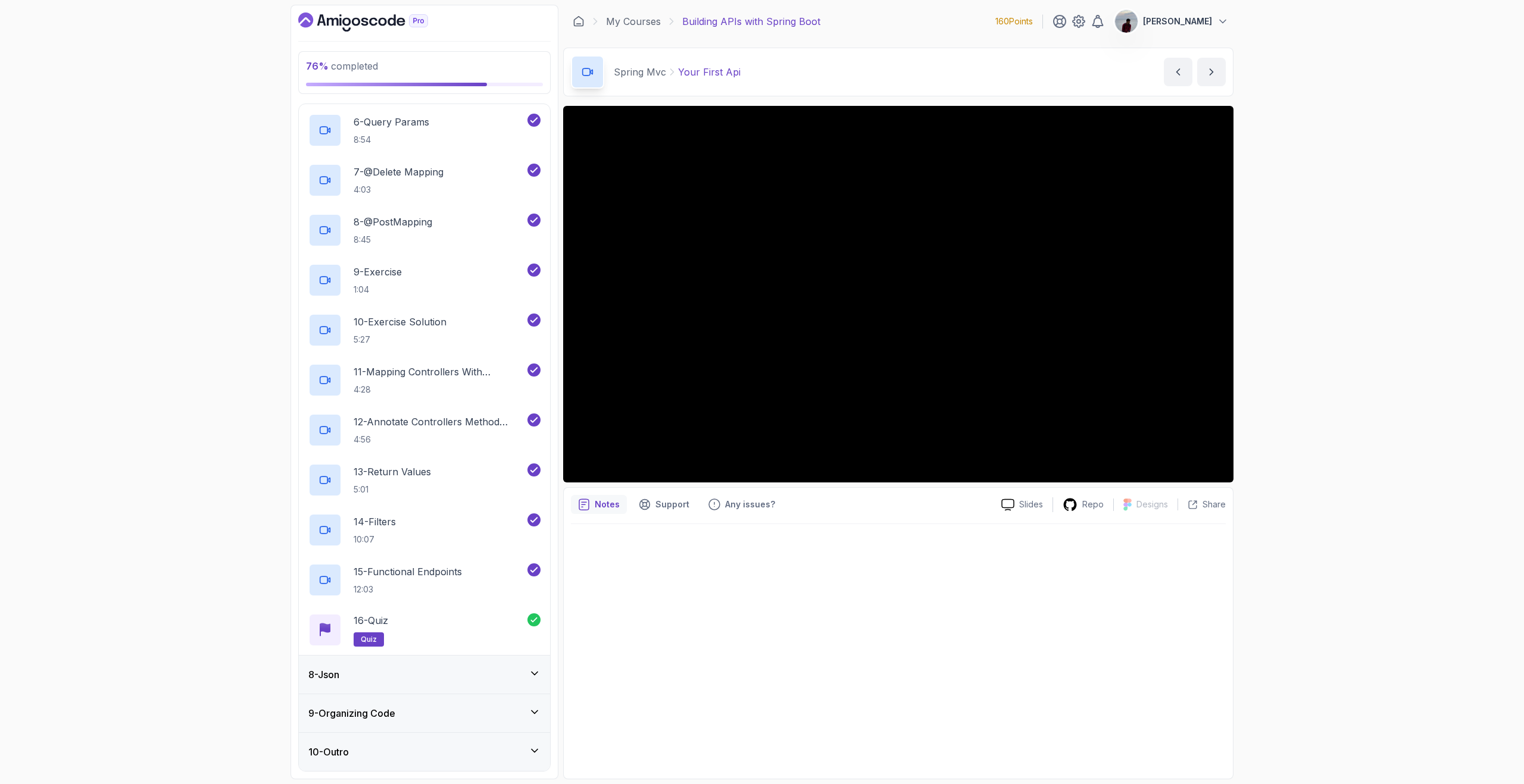
click at [384, 711] on h3 "9 - Organizing Code" at bounding box center [351, 713] width 87 height 14
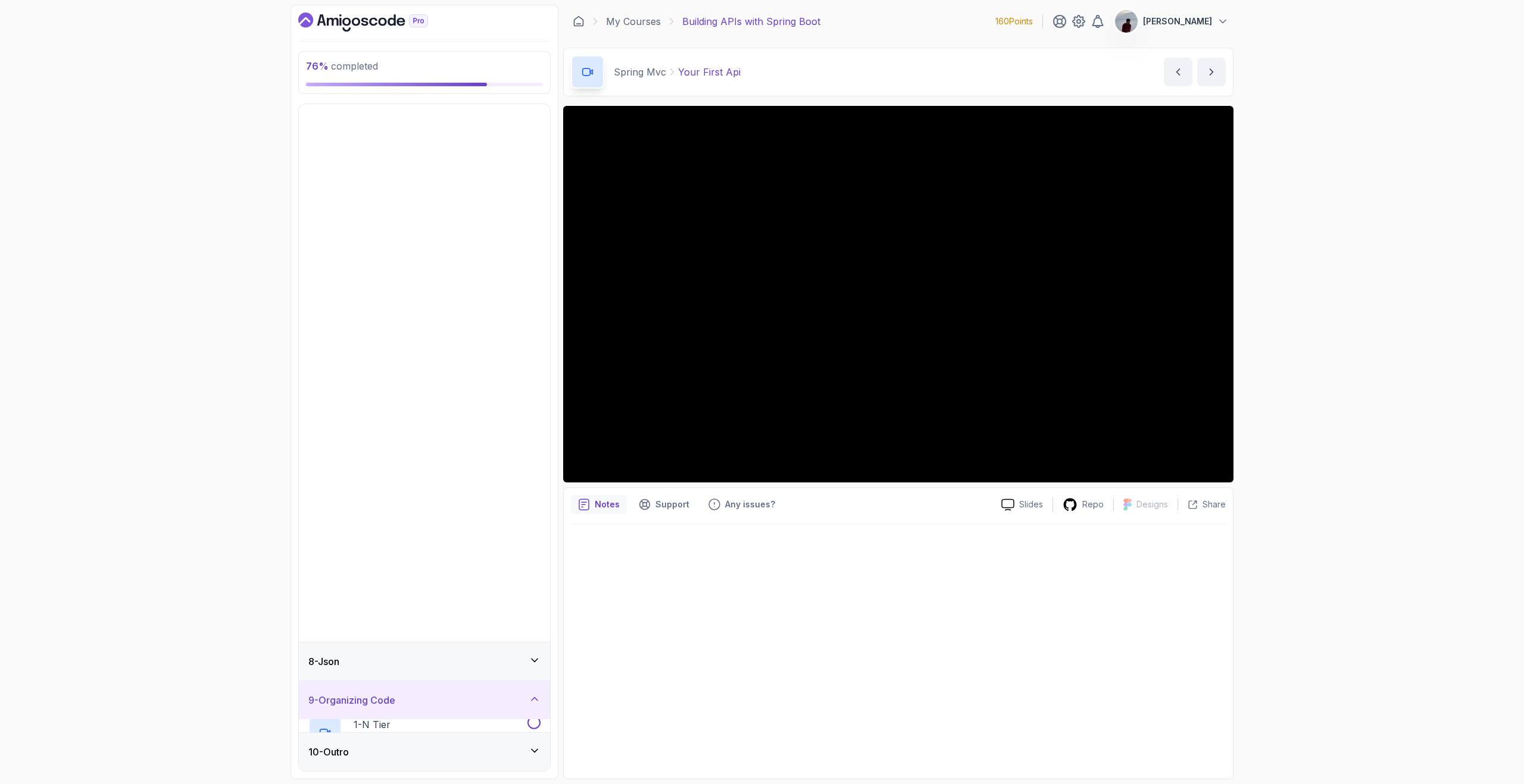
scroll to position [0, 0]
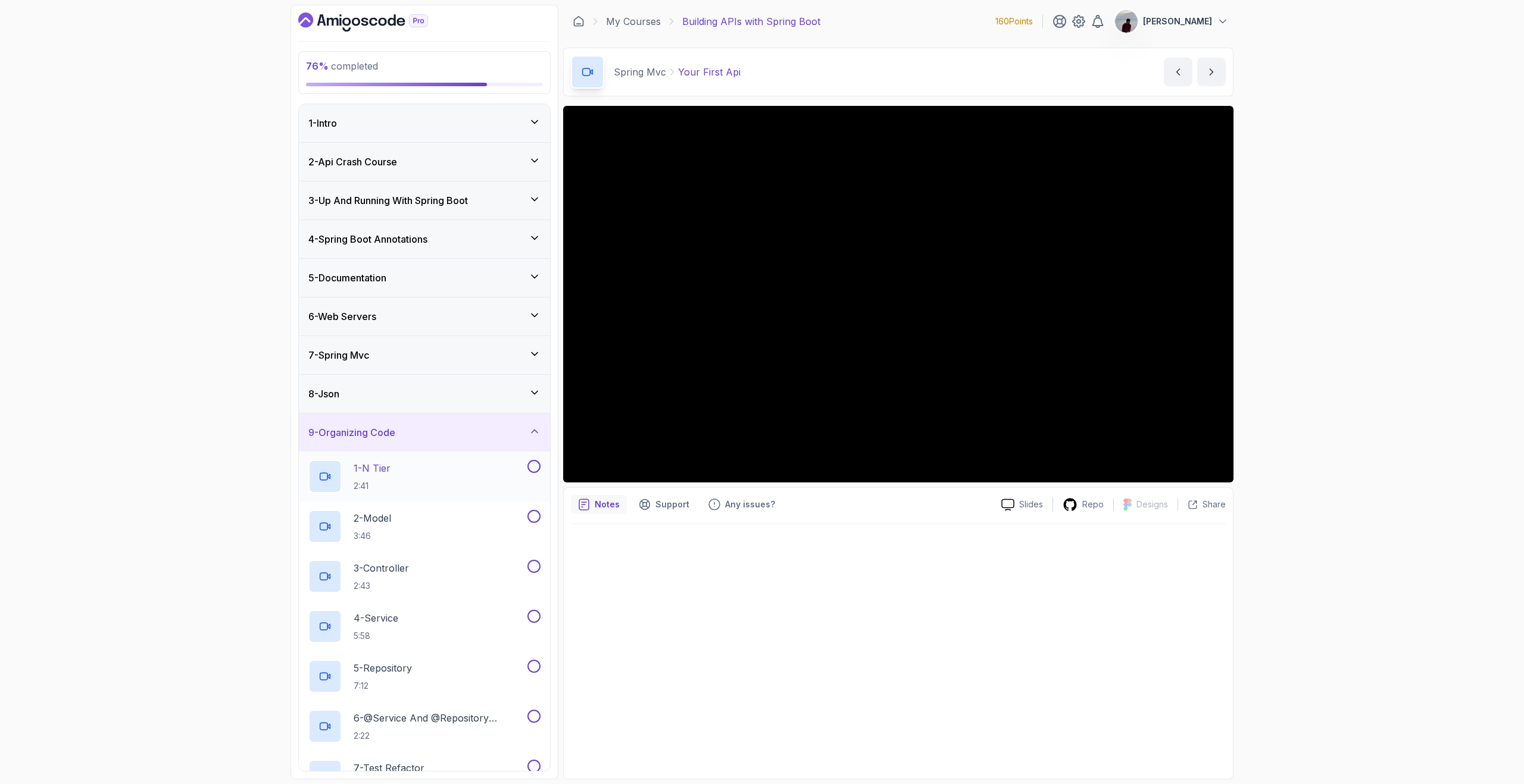
click at [532, 463] on button at bounding box center [533, 466] width 13 height 13
click at [472, 479] on div "1 - N Tier 2:41" at bounding box center [416, 477] width 216 height 33
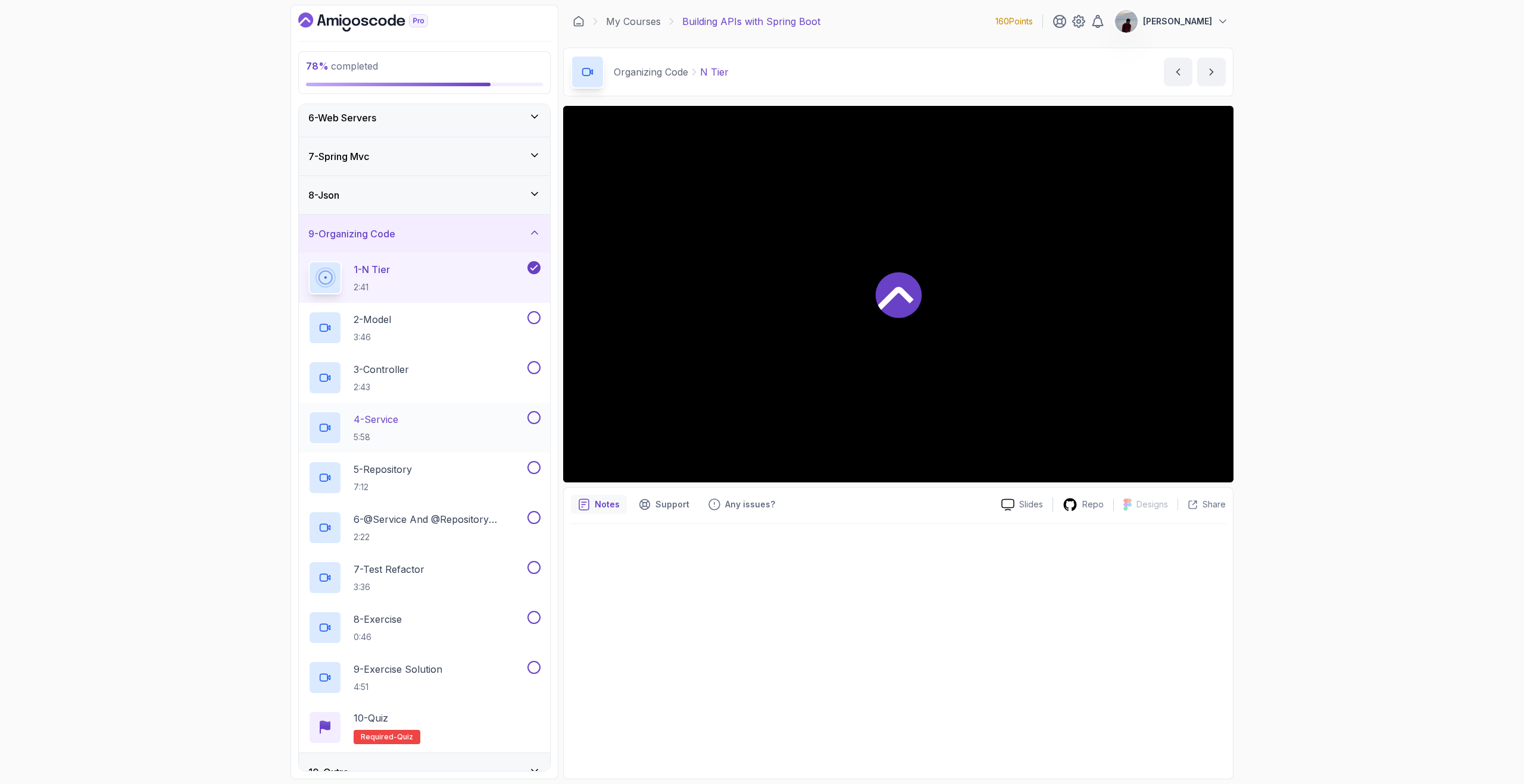
scroll to position [219, 0]
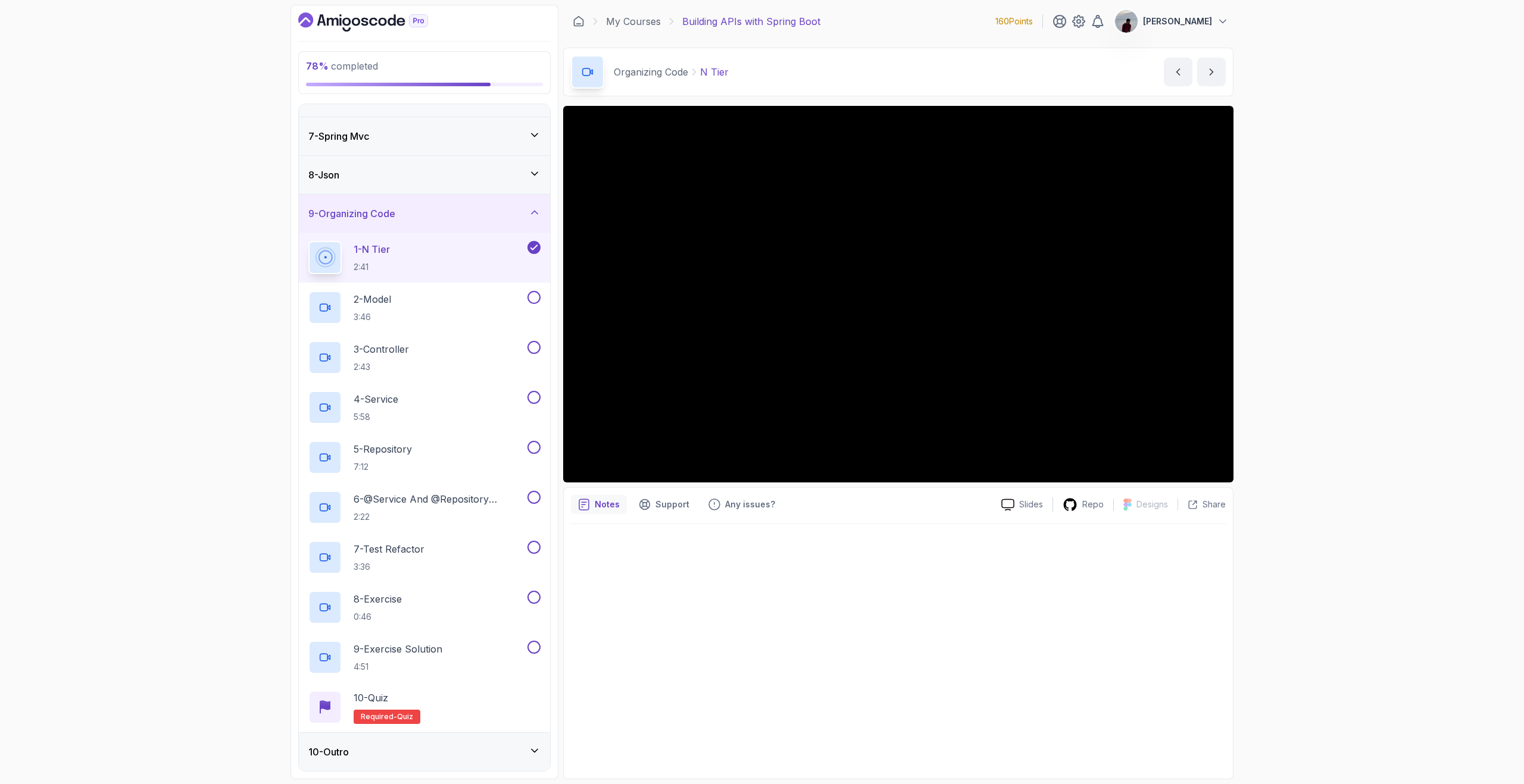
click at [973, 629] on div at bounding box center [898, 648] width 654 height 248
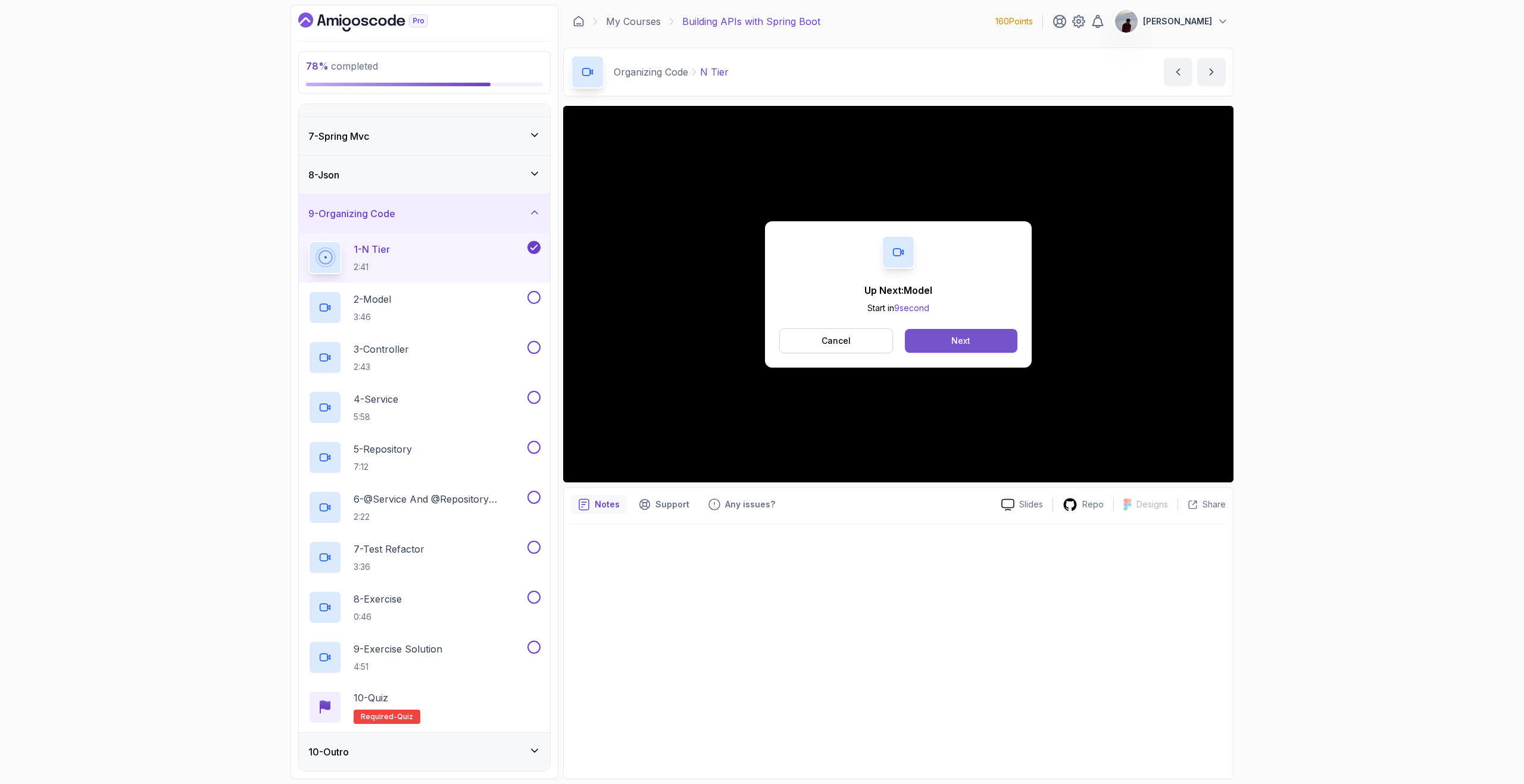
click at [956, 342] on div "Next" at bounding box center [961, 340] width 19 height 12
click at [974, 344] on div "Mark as completed" at bounding box center [960, 340] width 80 height 12
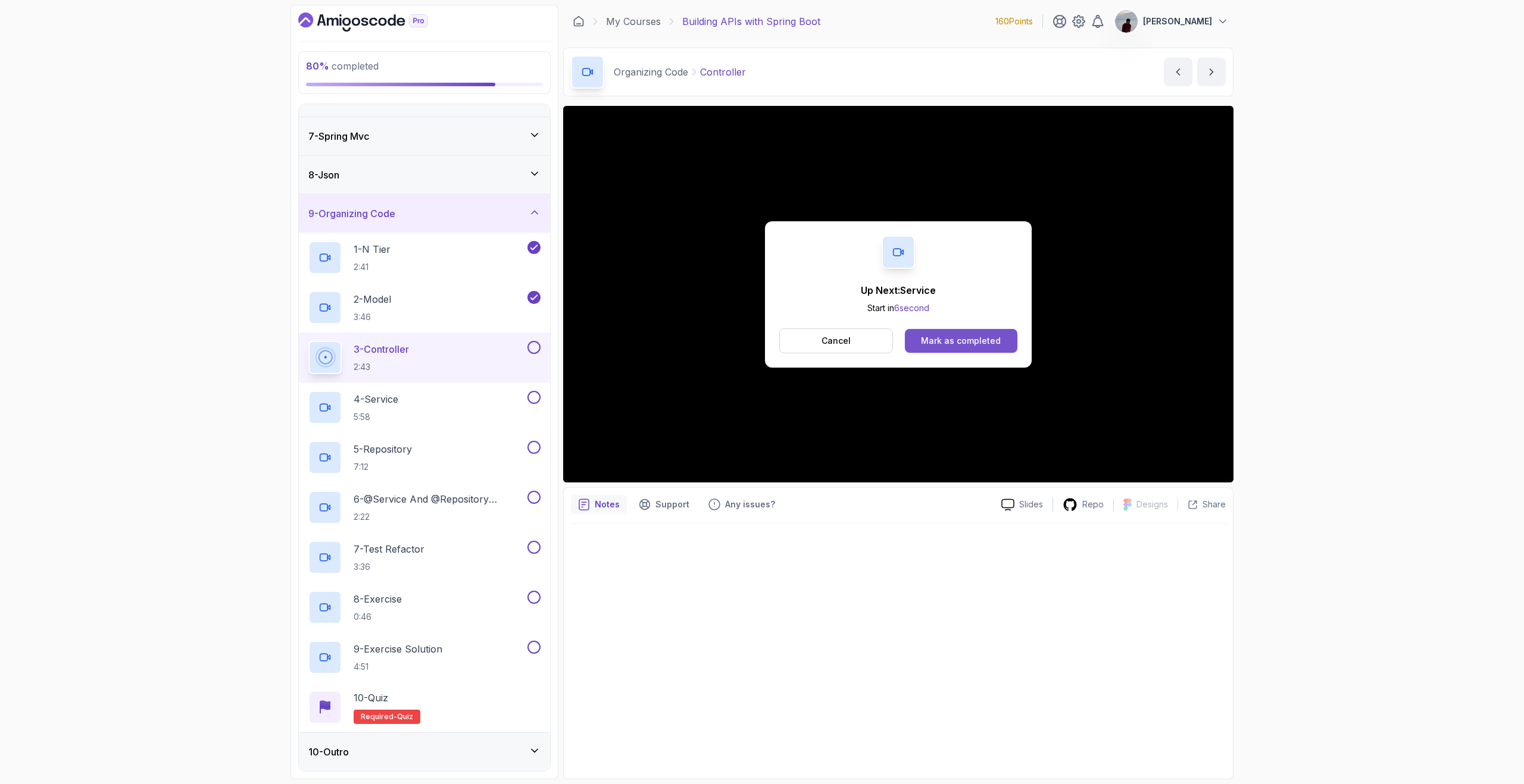
click at [949, 346] on div "Mark as completed" at bounding box center [960, 340] width 80 height 12
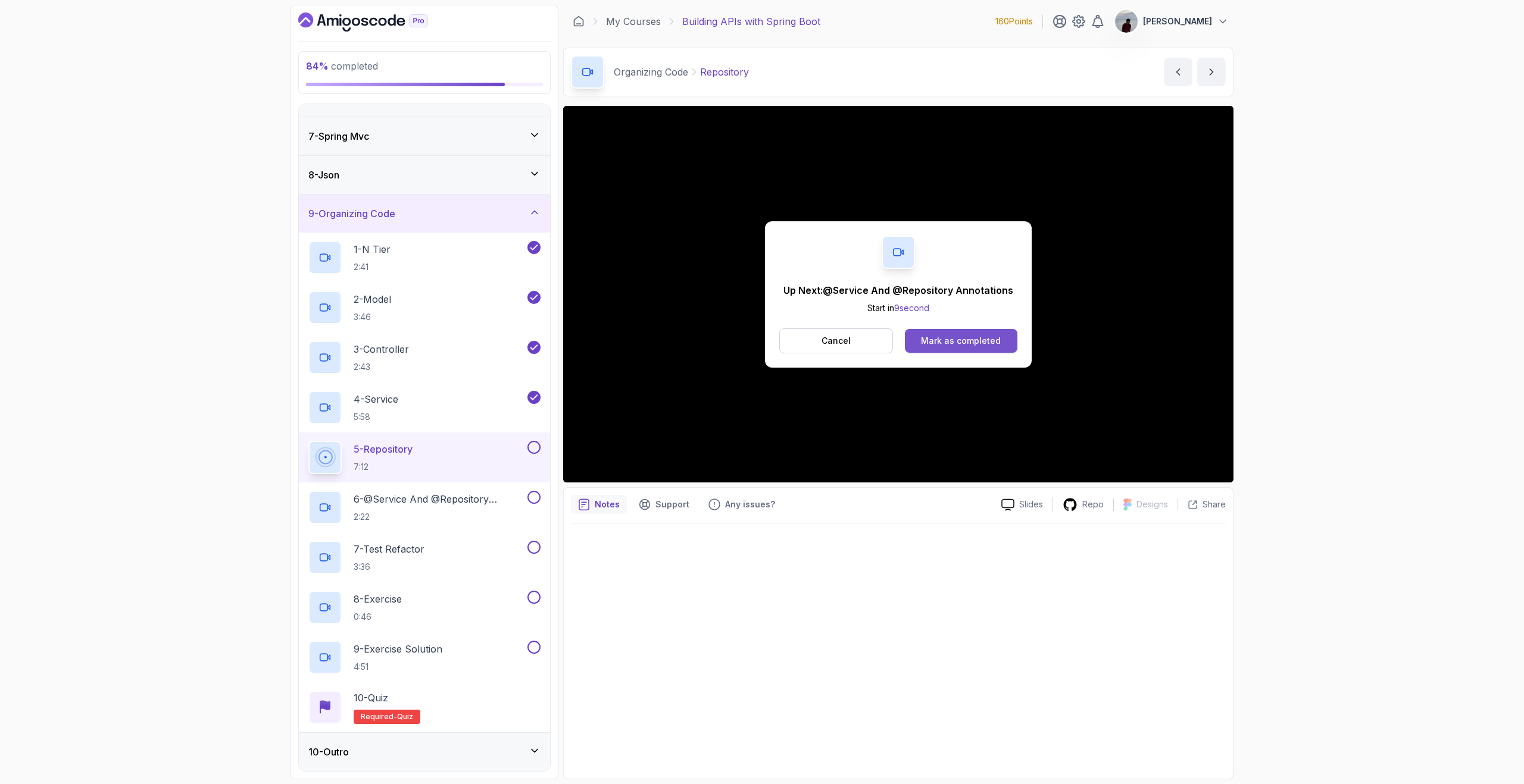
click at [988, 334] on button "Mark as completed" at bounding box center [961, 340] width 113 height 24
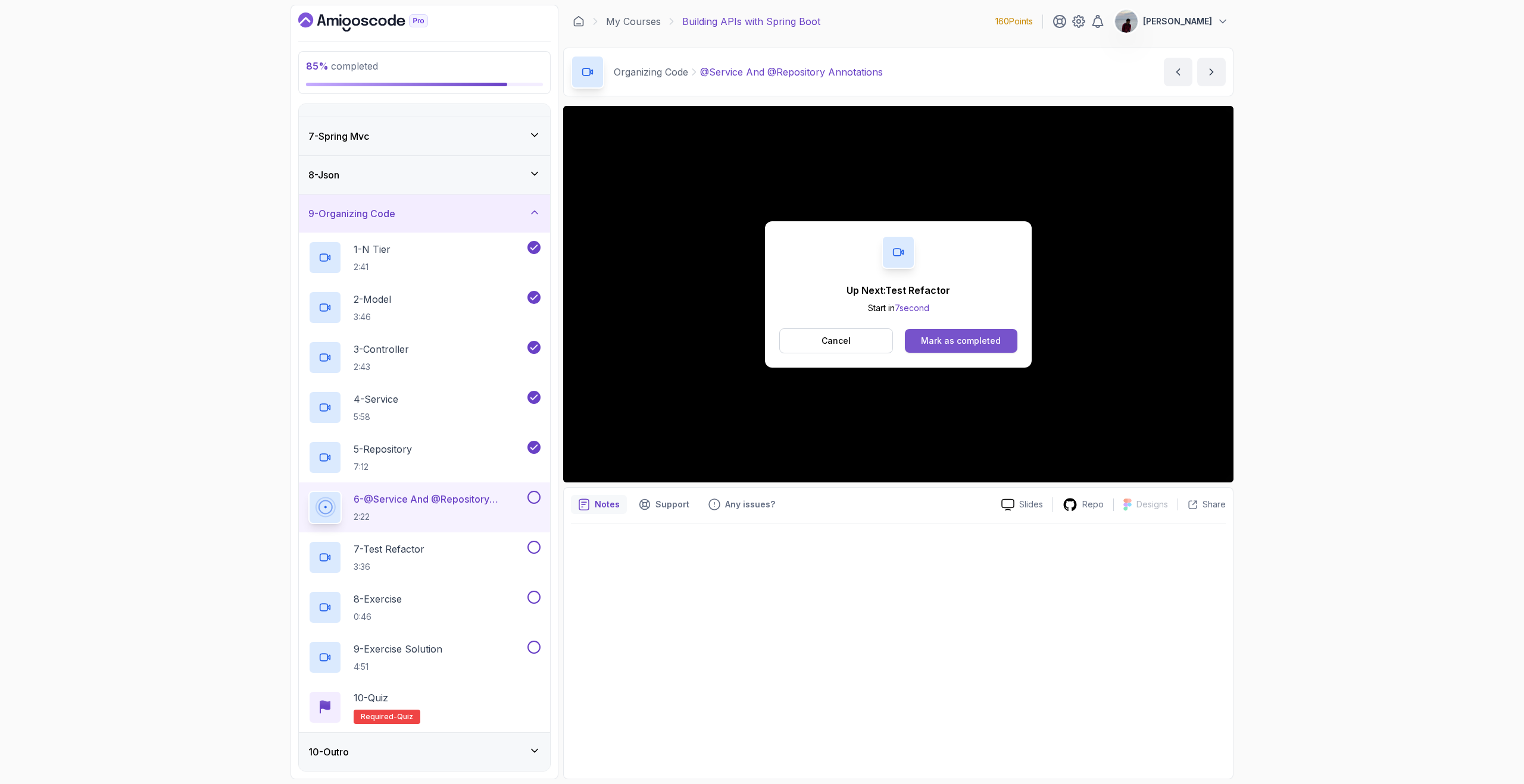
click at [963, 346] on div "Mark as completed" at bounding box center [960, 340] width 80 height 12
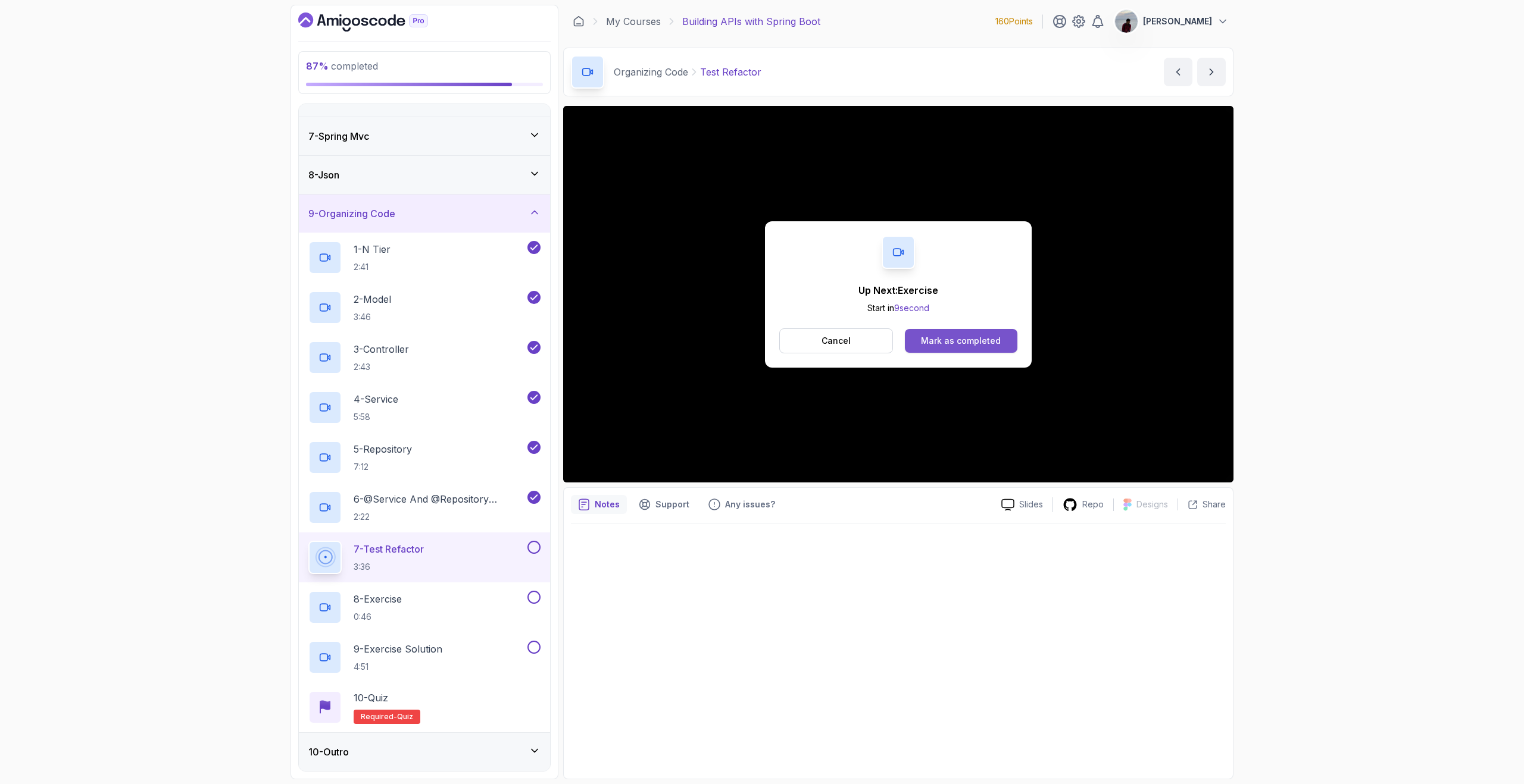
click at [937, 343] on div "Mark as completed" at bounding box center [960, 340] width 80 height 12
click at [928, 340] on div "Mark as completed" at bounding box center [960, 340] width 80 height 12
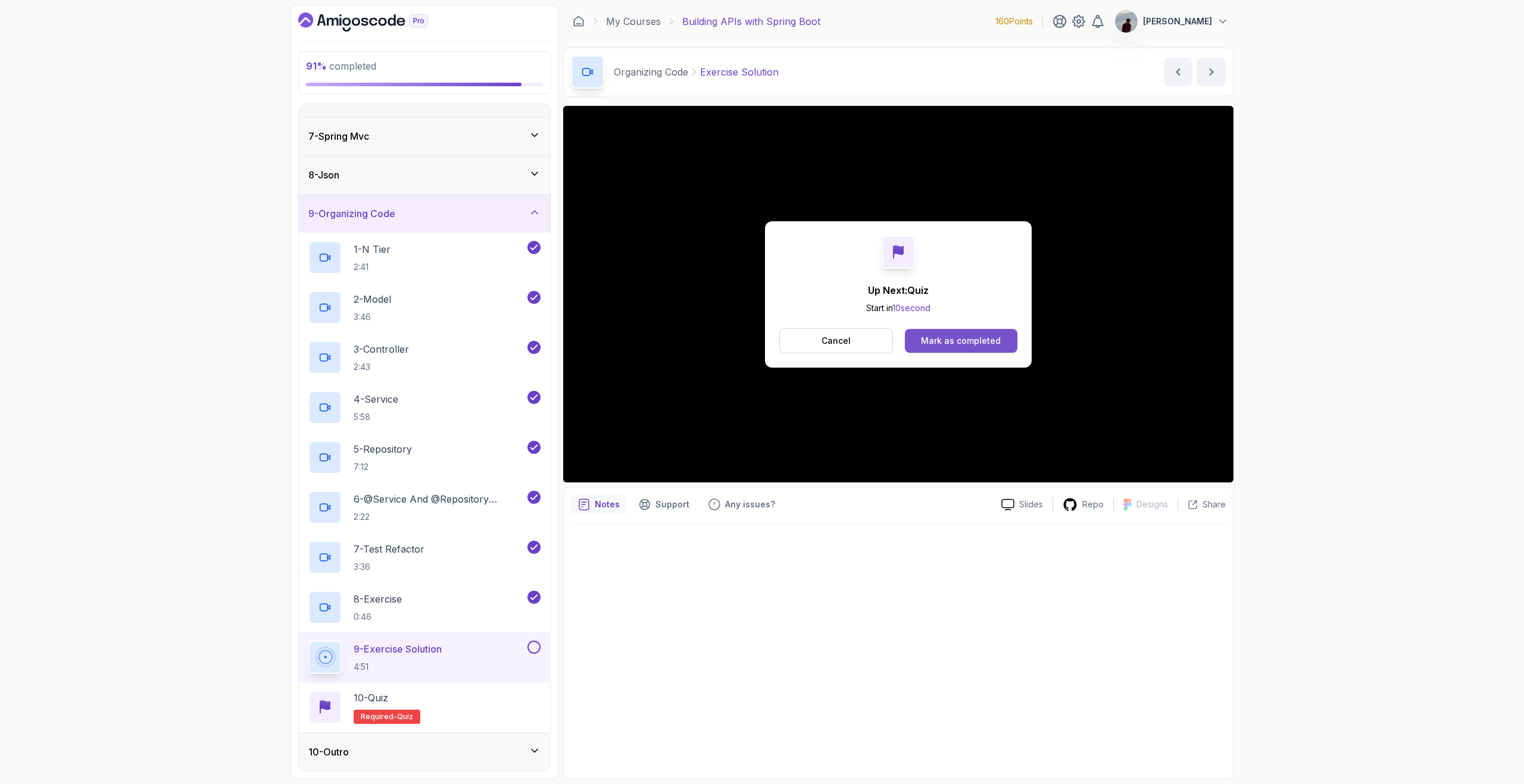
click at [995, 334] on button "Mark as completed" at bounding box center [961, 340] width 113 height 24
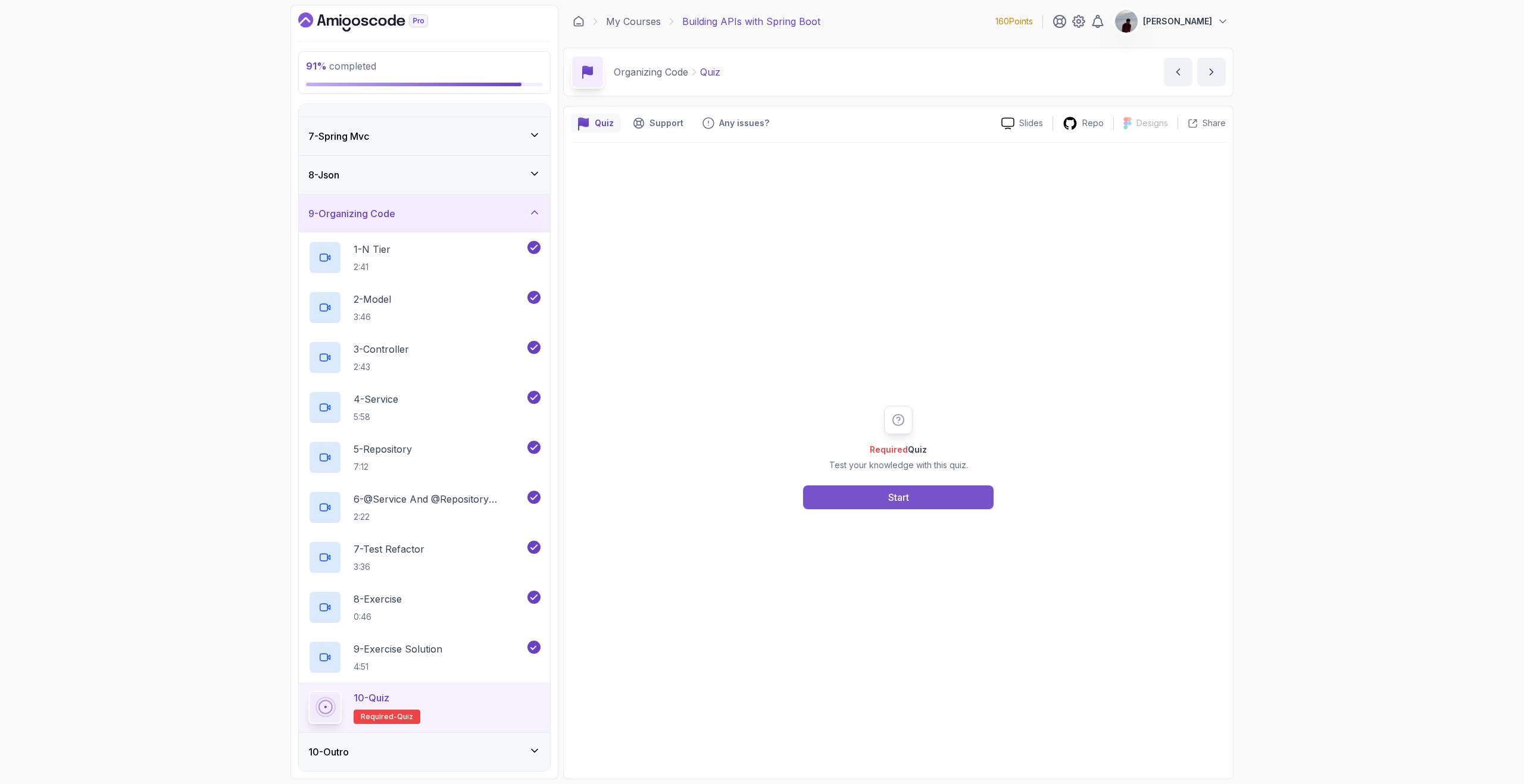
click at [947, 498] on button "Start" at bounding box center [898, 497] width 190 height 24
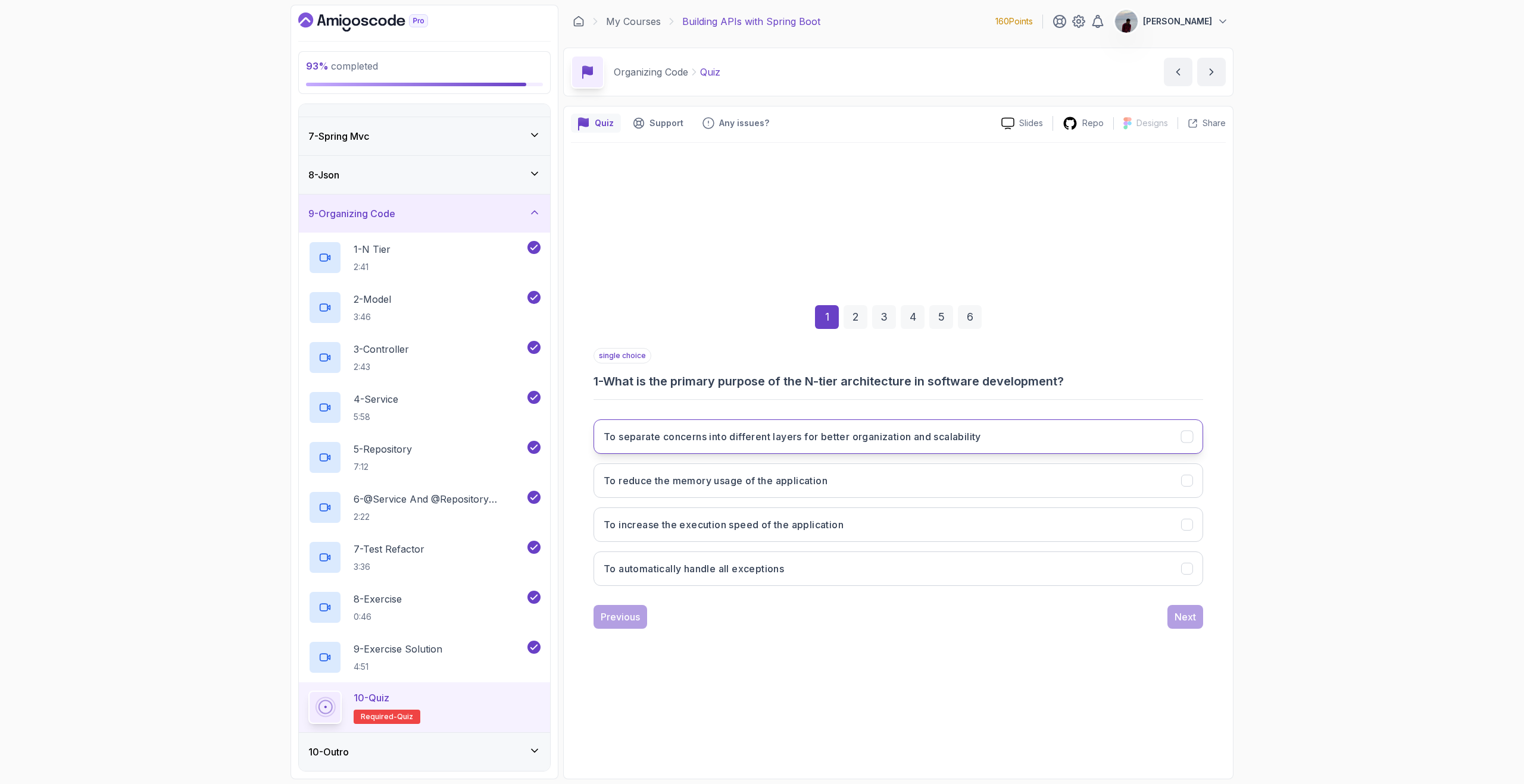
click at [866, 451] on button "To separate concerns into different layers for better organization and scalabil…" at bounding box center [898, 437] width 609 height 34
click at [1172, 618] on button "Next" at bounding box center [1185, 617] width 36 height 24
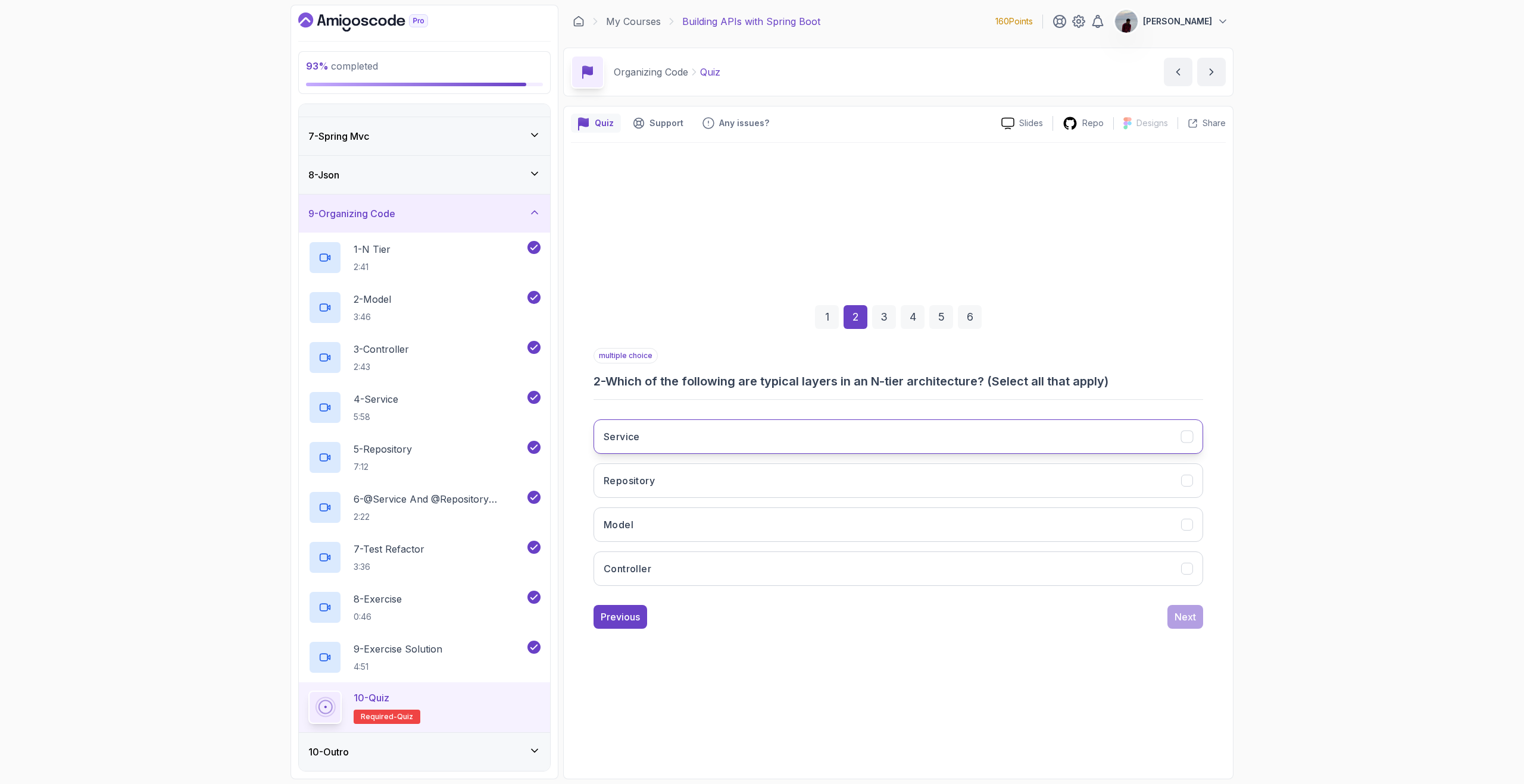
click at [932, 432] on button "Service" at bounding box center [898, 437] width 609 height 34
click at [916, 468] on button "Repository" at bounding box center [898, 480] width 609 height 34
click at [894, 502] on div "Service Repository Model Controller" at bounding box center [898, 503] width 609 height 186
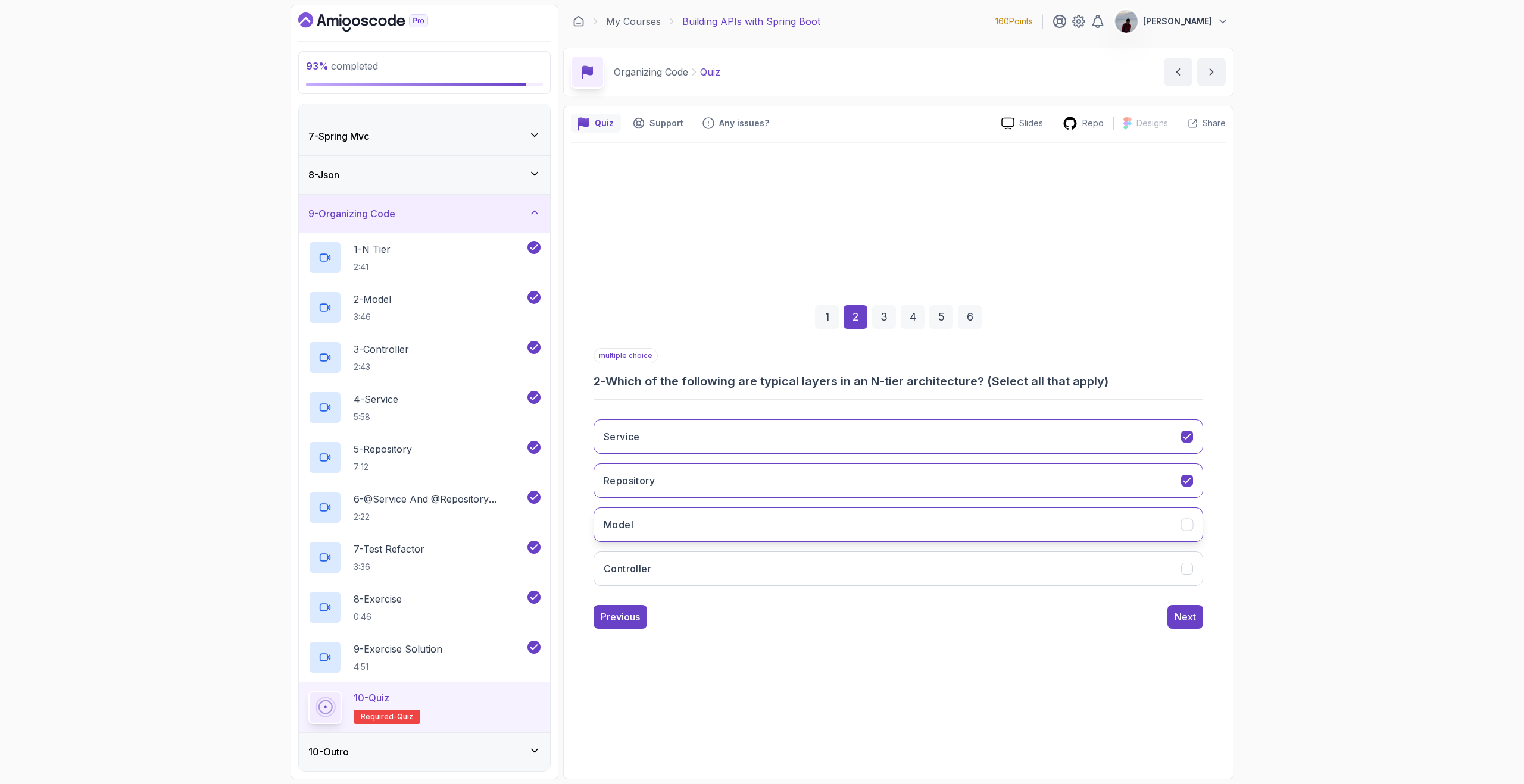
click at [889, 512] on button "Model" at bounding box center [898, 525] width 609 height 34
click at [878, 556] on button "Controller" at bounding box center [898, 569] width 609 height 34
click at [1180, 622] on div "Next" at bounding box center [1185, 617] width 22 height 14
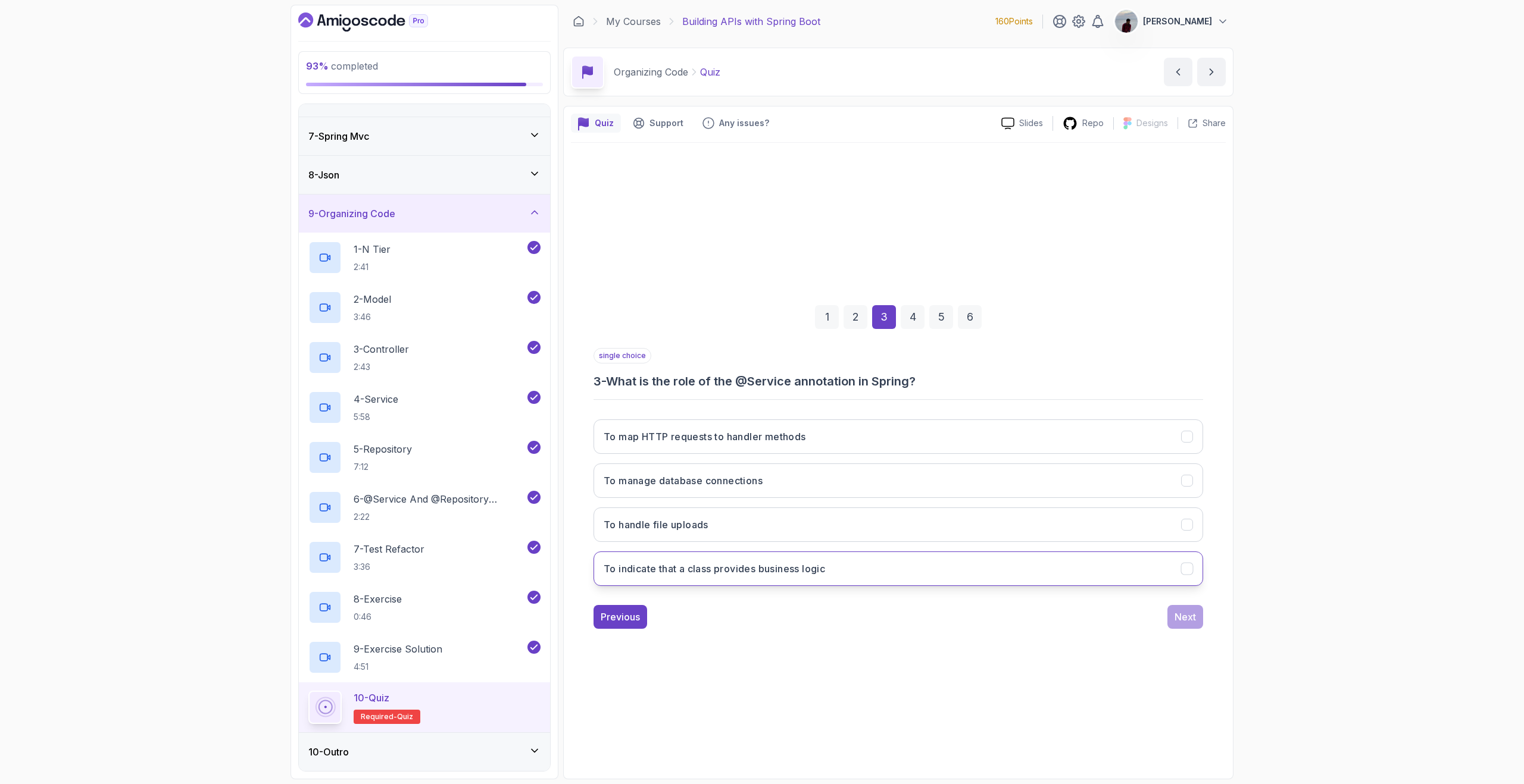
click at [930, 559] on button "To indicate that a class provides business logic" at bounding box center [898, 569] width 609 height 34
click at [1172, 617] on button "Next" at bounding box center [1185, 617] width 36 height 24
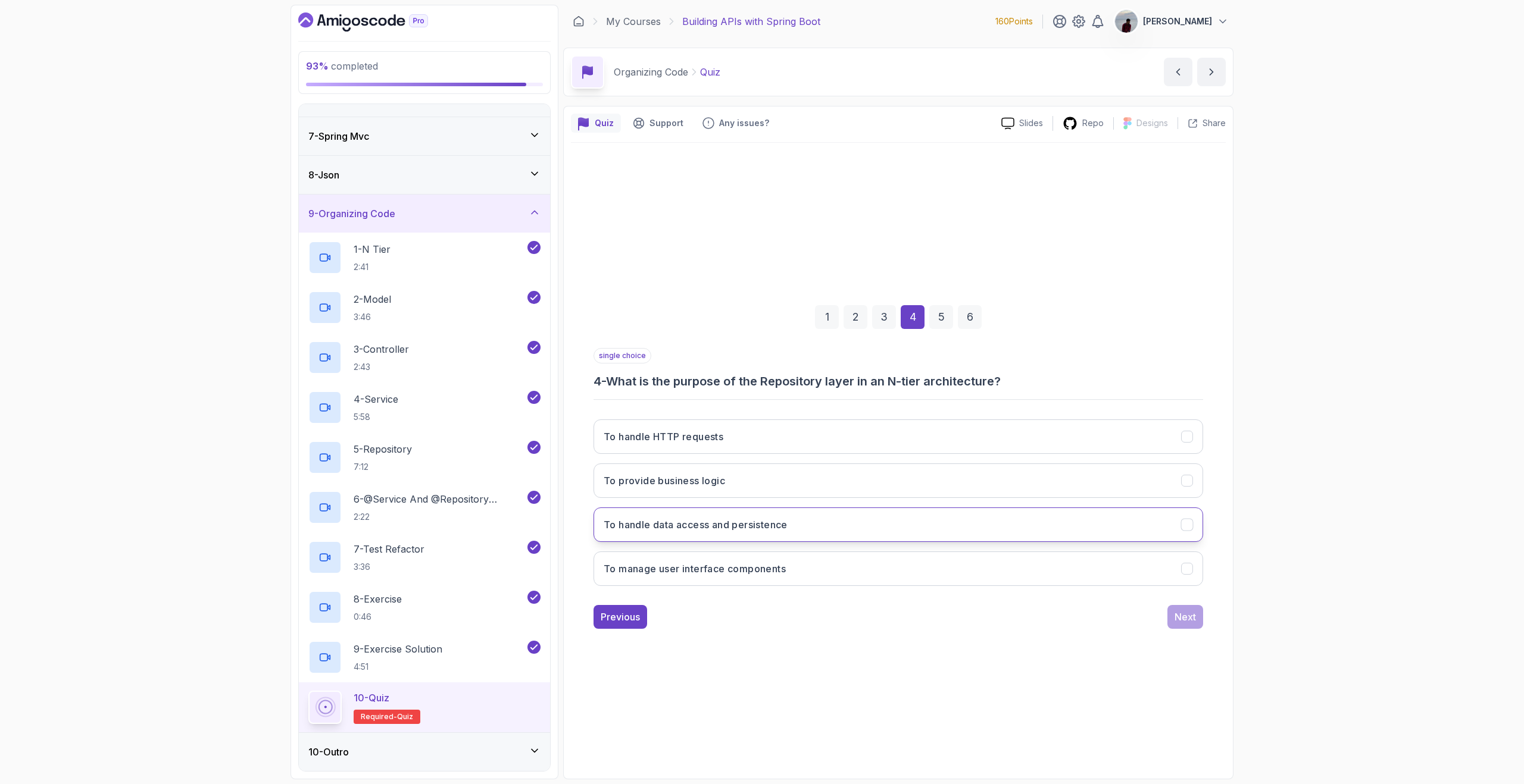
click at [903, 514] on button "To handle data access and persistence" at bounding box center [898, 525] width 609 height 34
click at [1182, 622] on div "Next" at bounding box center [1185, 617] width 22 height 14
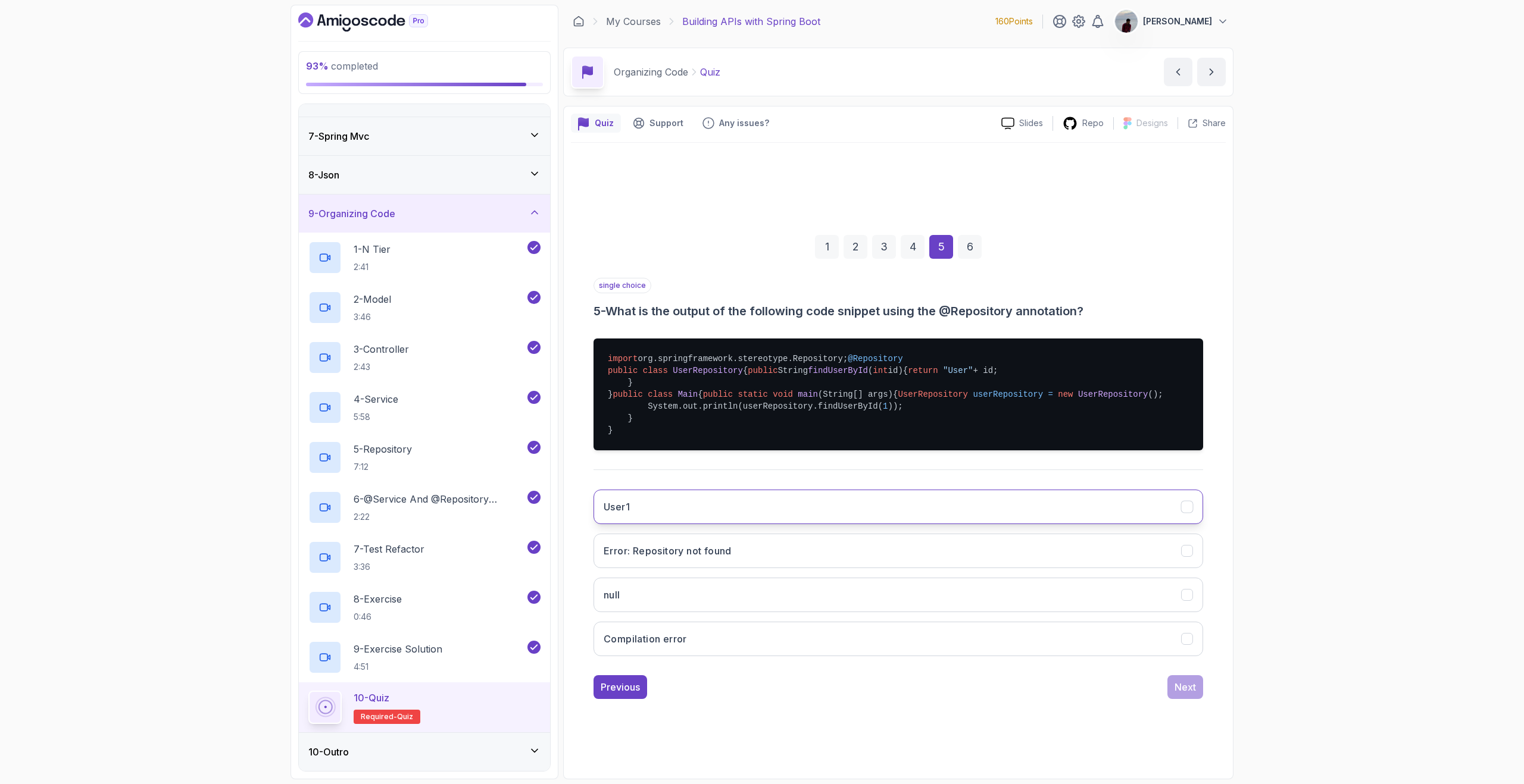
click at [933, 524] on button "User1" at bounding box center [898, 507] width 609 height 34
click at [1190, 694] on div "Next" at bounding box center [1185, 687] width 22 height 14
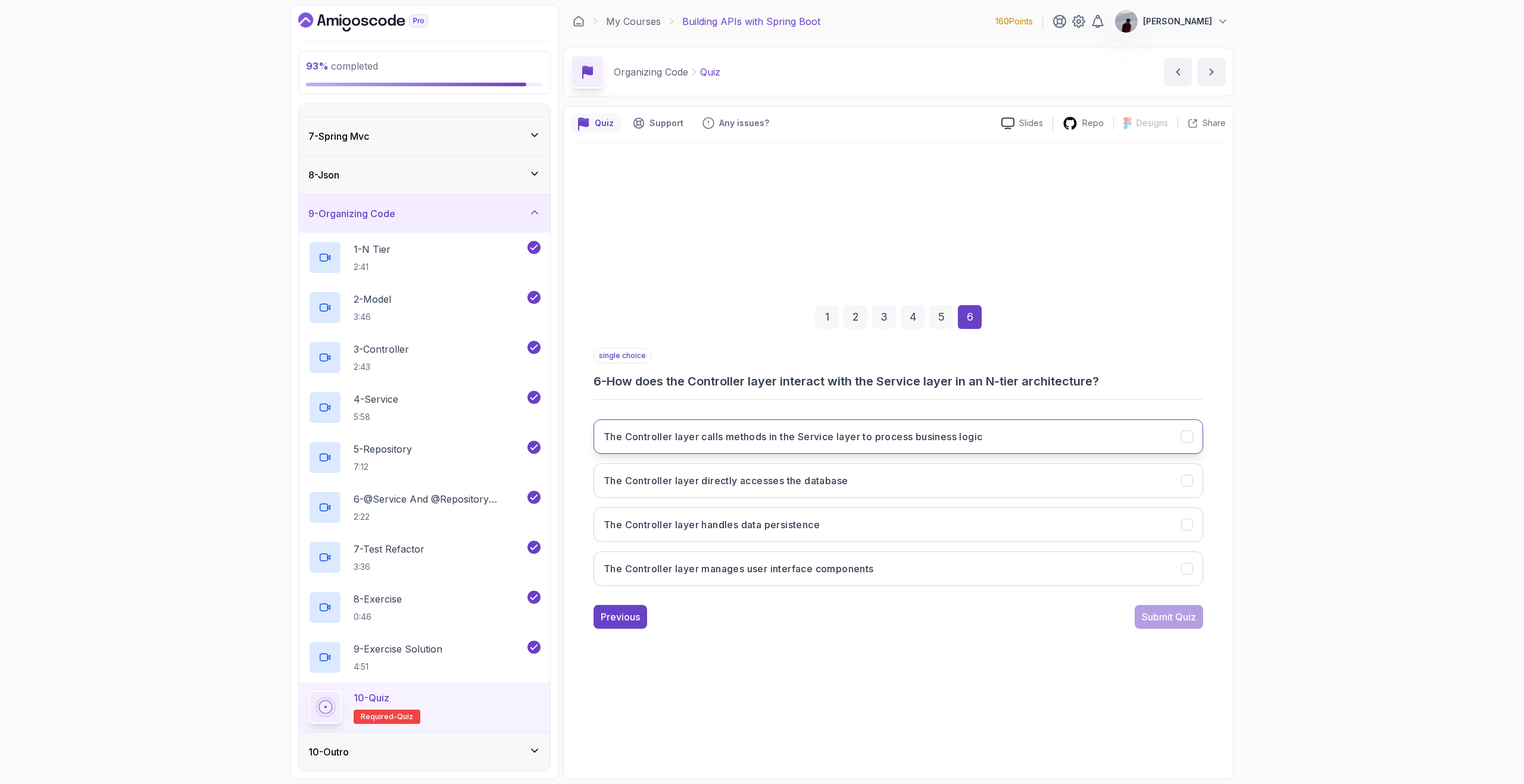
click at [880, 444] on button "The Controller layer calls methods in the Service layer to process business log…" at bounding box center [898, 437] width 609 height 34
click at [1146, 610] on div "Submit Quiz" at bounding box center [1168, 617] width 54 height 14
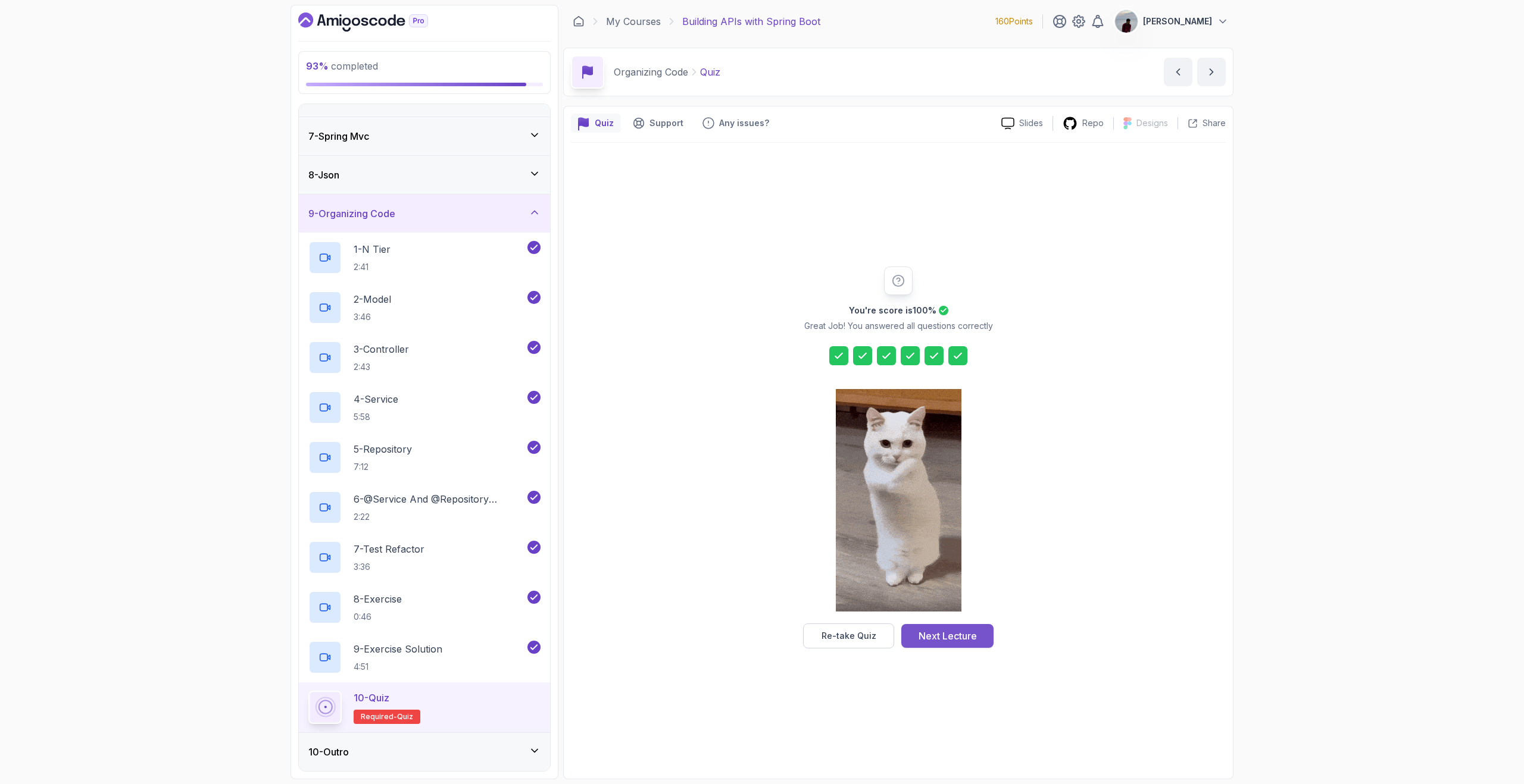
click at [956, 640] on div "Next Lecture" at bounding box center [948, 636] width 59 height 14
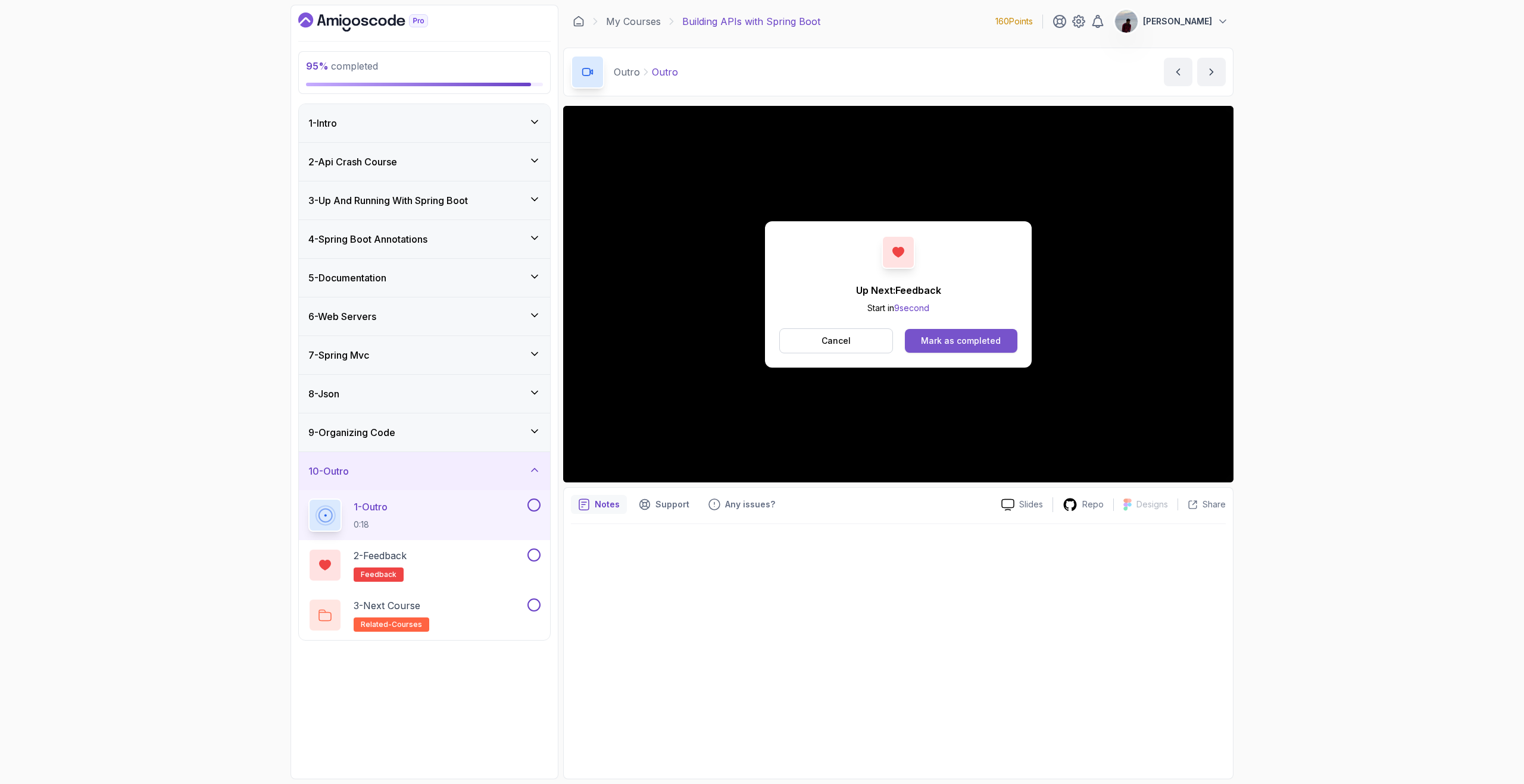
click at [985, 340] on div "Mark as completed" at bounding box center [960, 340] width 80 height 12
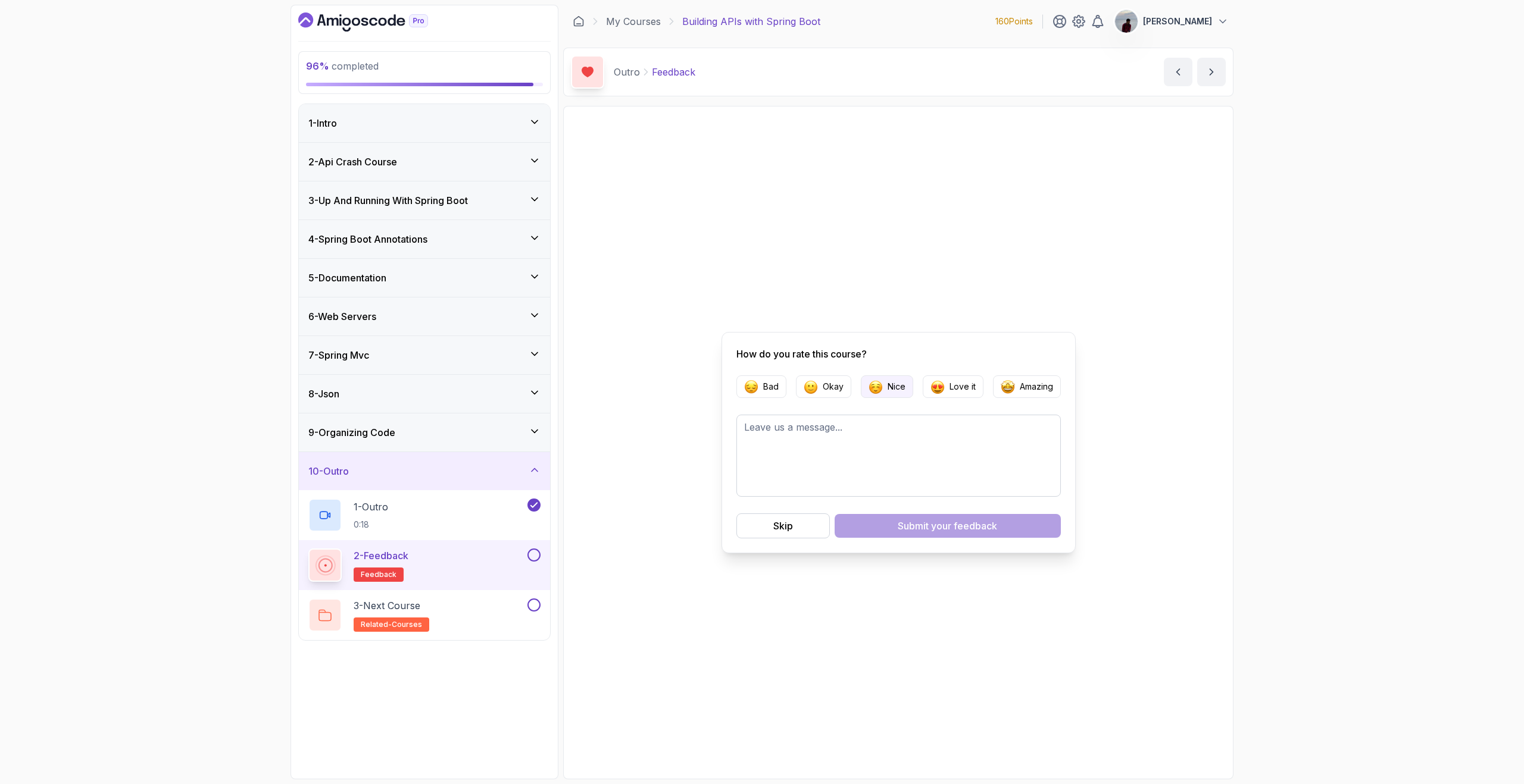
click at [893, 389] on p "Nice" at bounding box center [896, 386] width 18 height 12
click at [932, 523] on span "your feedback" at bounding box center [964, 526] width 66 height 14
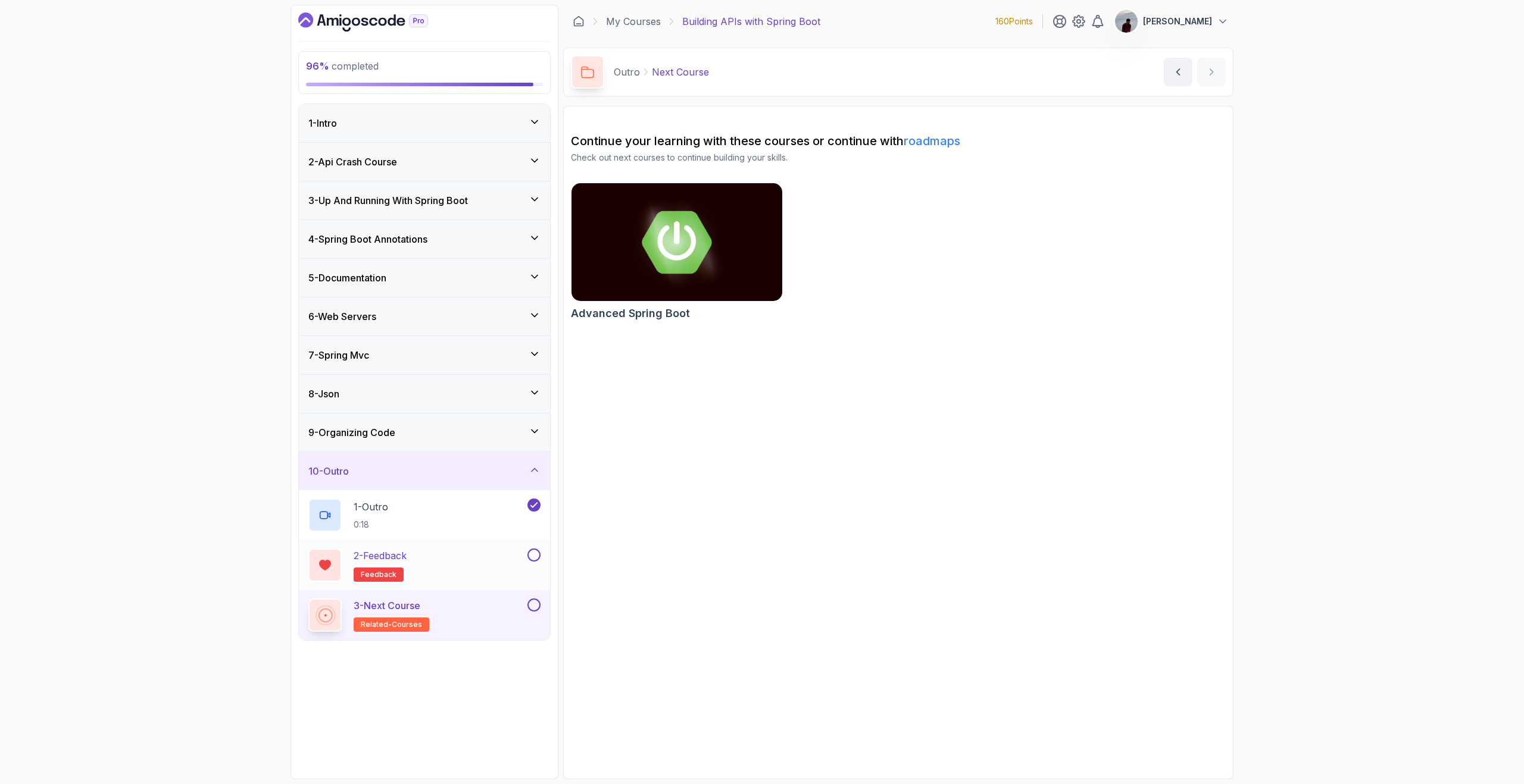
click at [536, 555] on button at bounding box center [533, 555] width 13 height 13
click at [535, 608] on button at bounding box center [533, 605] width 13 height 13
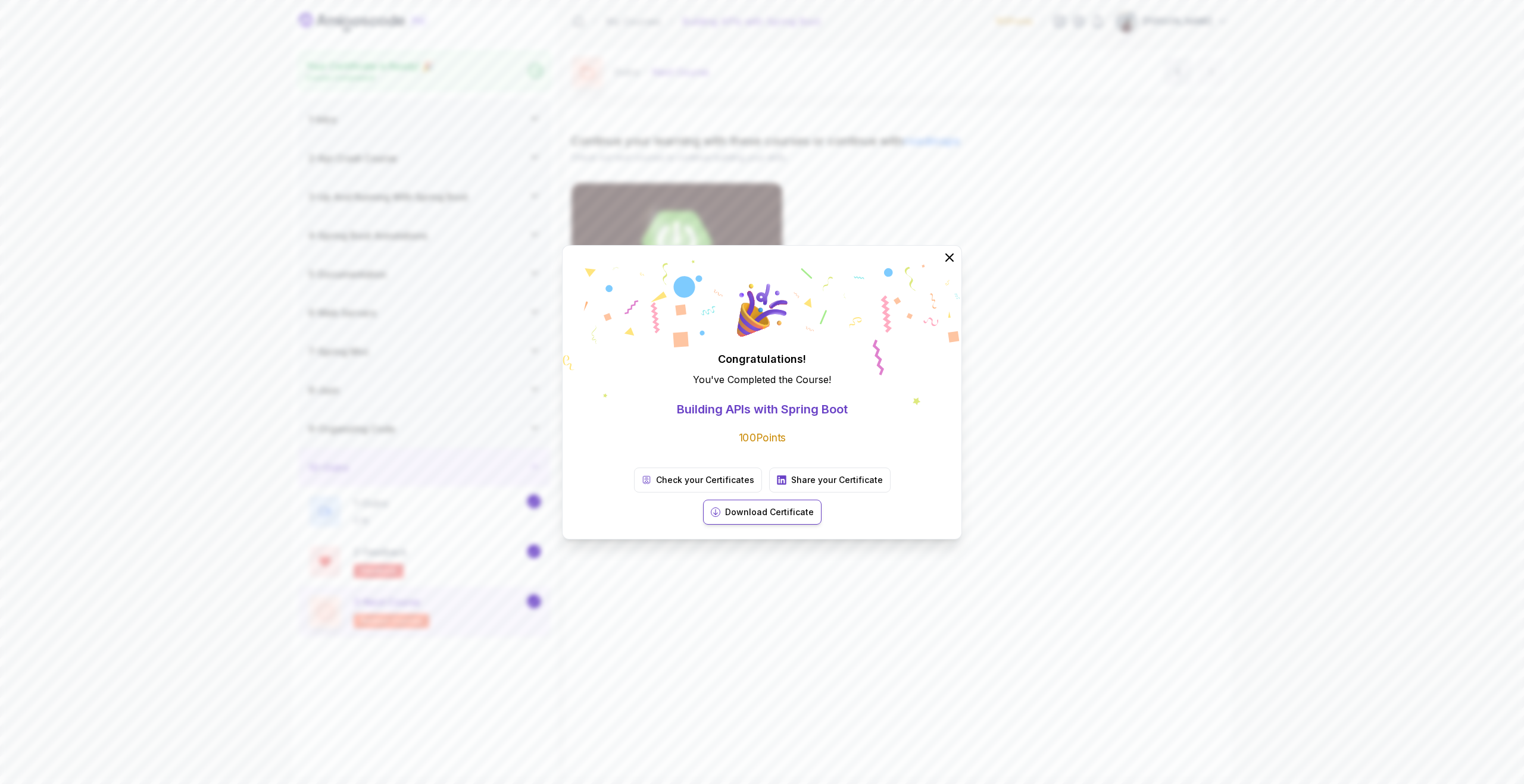
click at [821, 500] on button "Download Certificate" at bounding box center [762, 512] width 118 height 25
click at [796, 486] on p "Share your Certificate" at bounding box center [837, 480] width 92 height 12
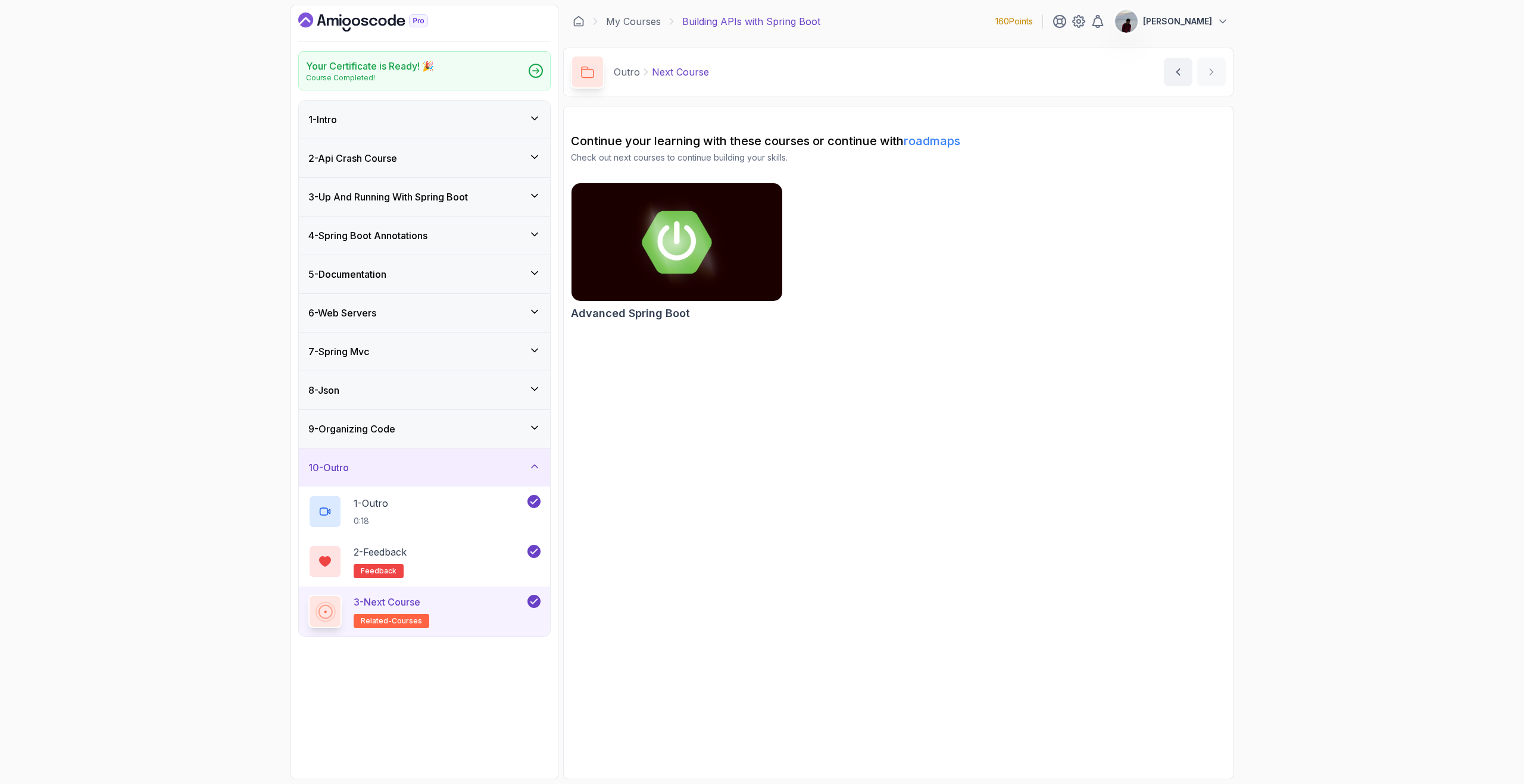
click at [333, 26] on icon "Dashboard" at bounding box center [363, 22] width 130 height 19
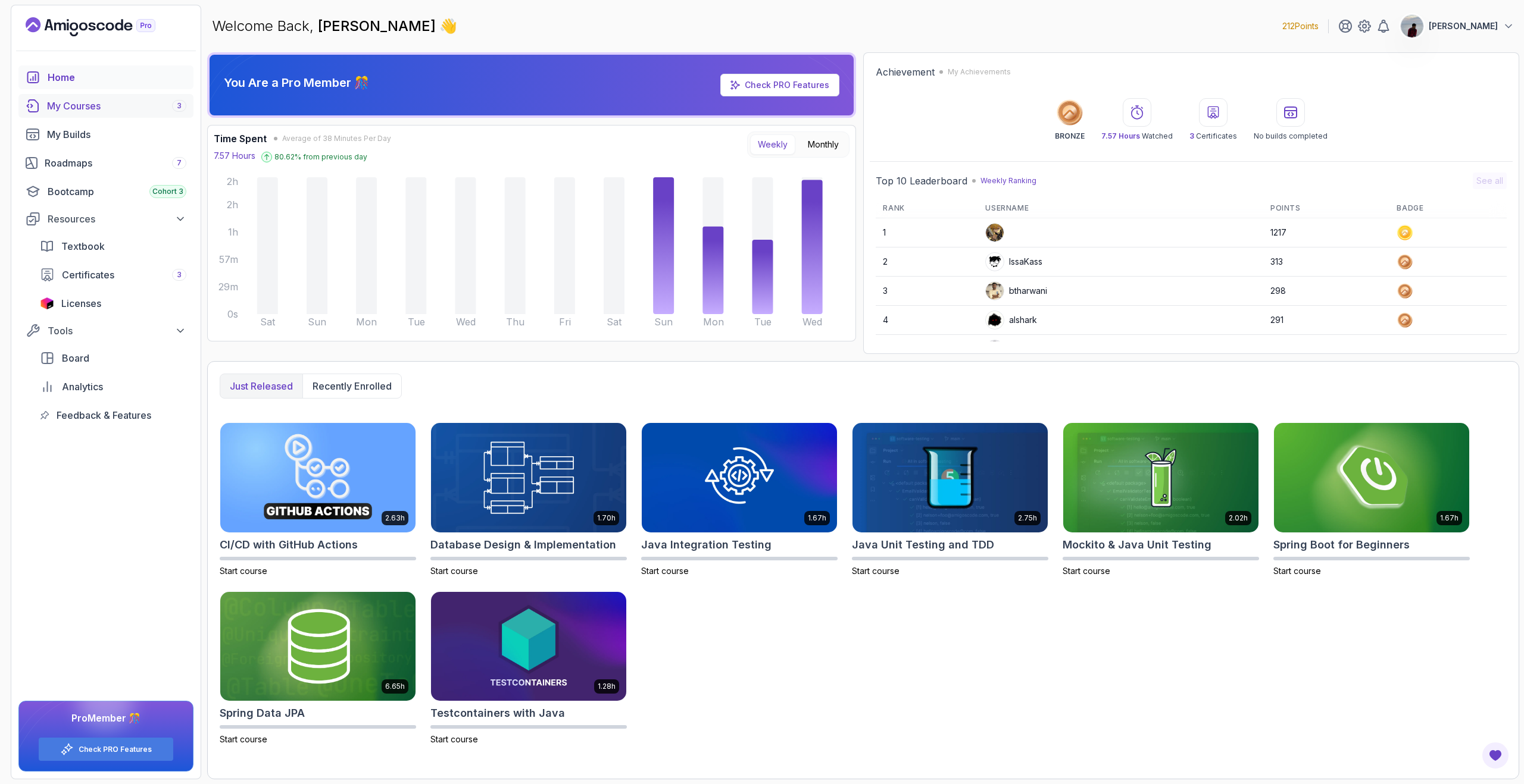
click at [111, 103] on div "My Courses 3" at bounding box center [116, 106] width 139 height 14
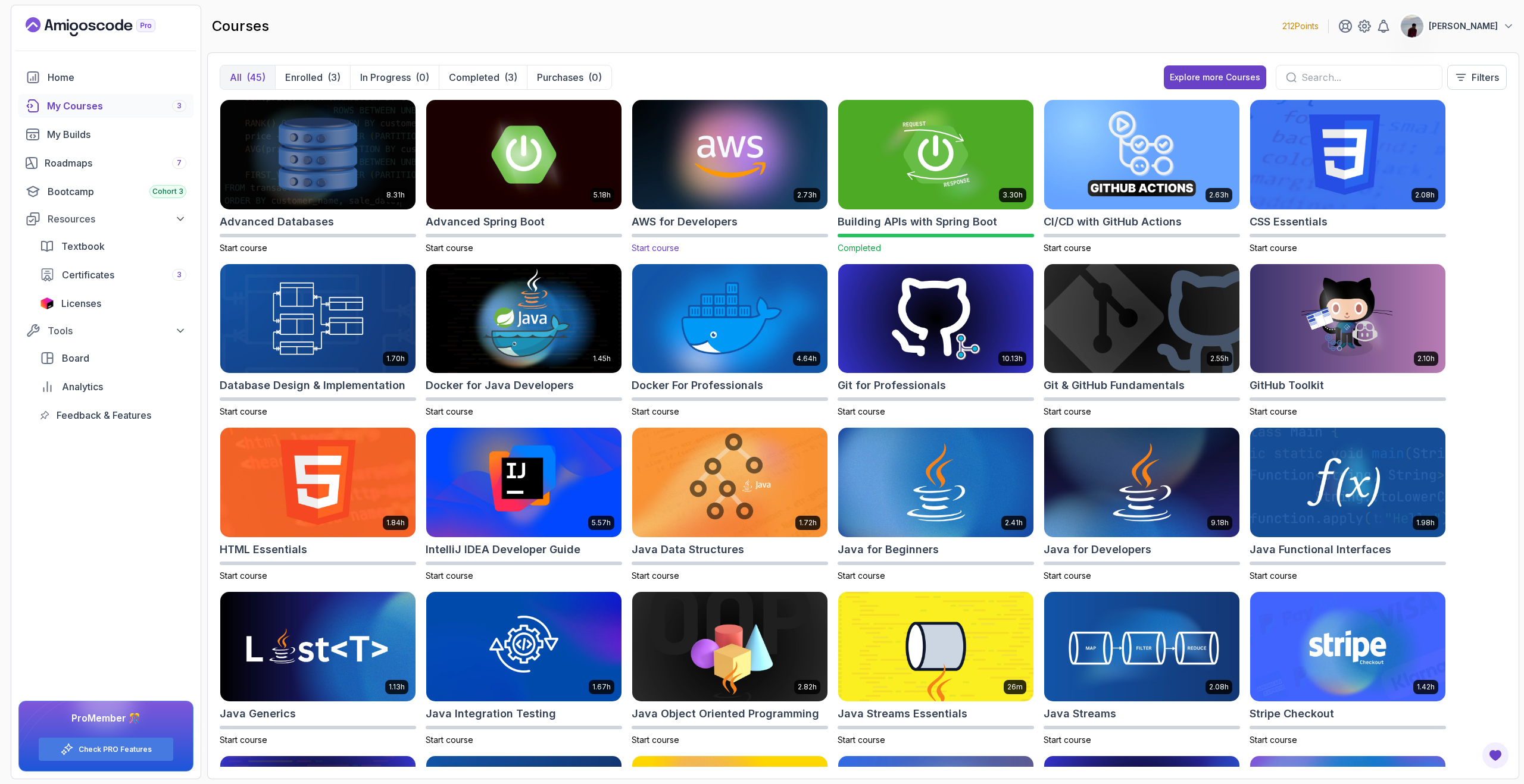
click at [737, 148] on img at bounding box center [730, 154] width 205 height 115
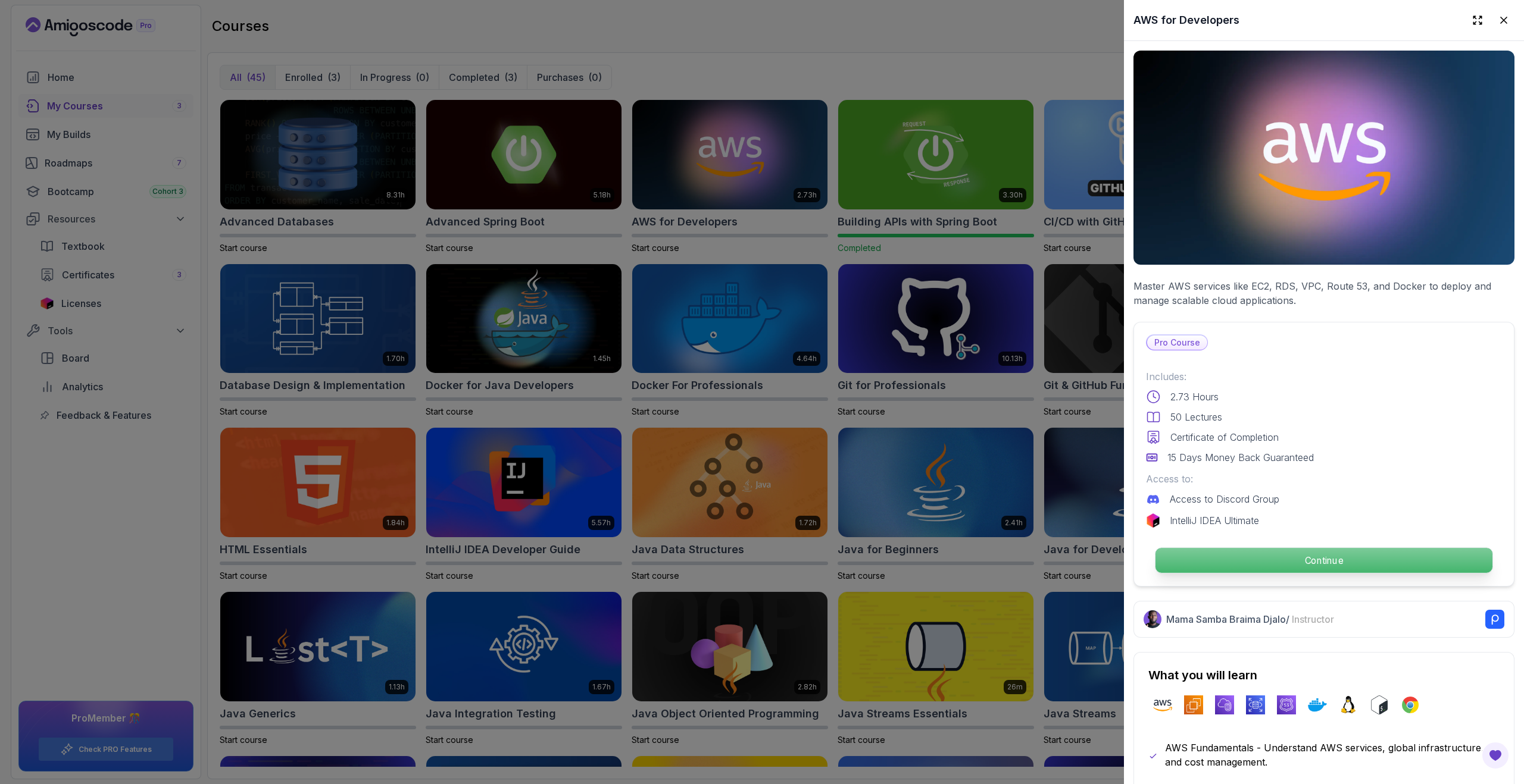
click at [1348, 560] on p "Continue" at bounding box center [1323, 560] width 337 height 25
click at [849, 43] on div at bounding box center [762, 392] width 1524 height 784
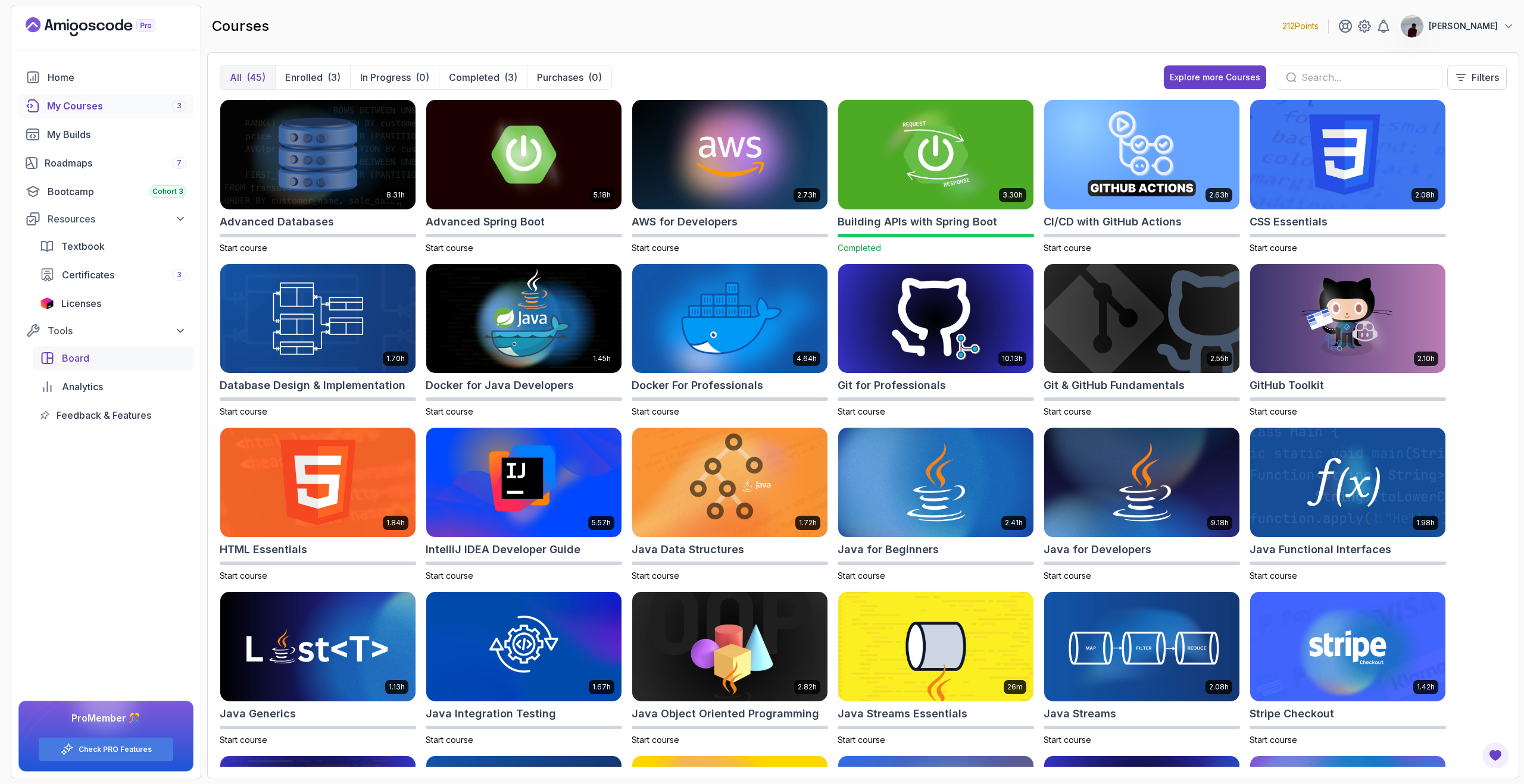
click at [98, 366] on link "Board" at bounding box center [113, 358] width 160 height 24
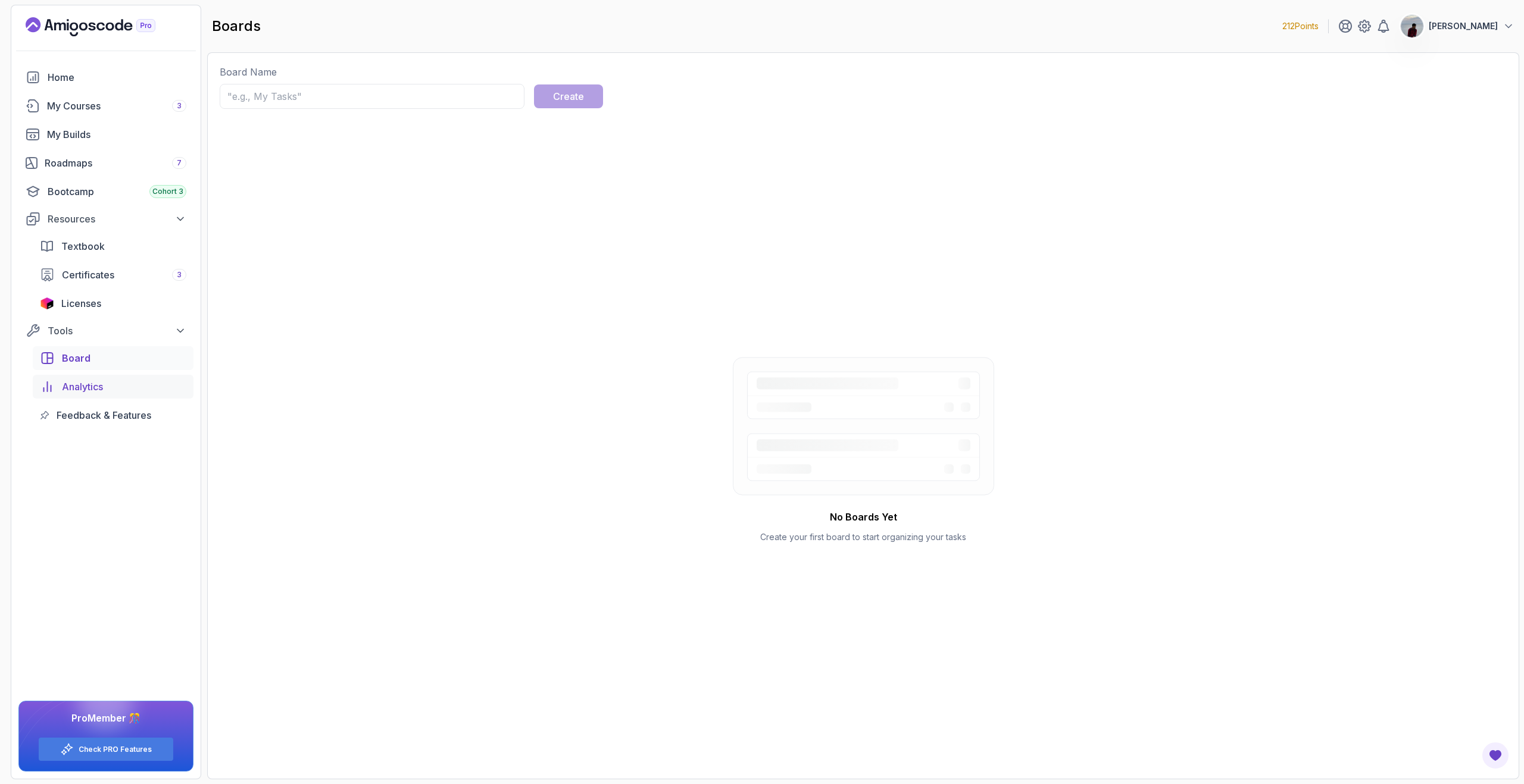
click at [99, 382] on span "Analytics" at bounding box center [82, 387] width 41 height 14
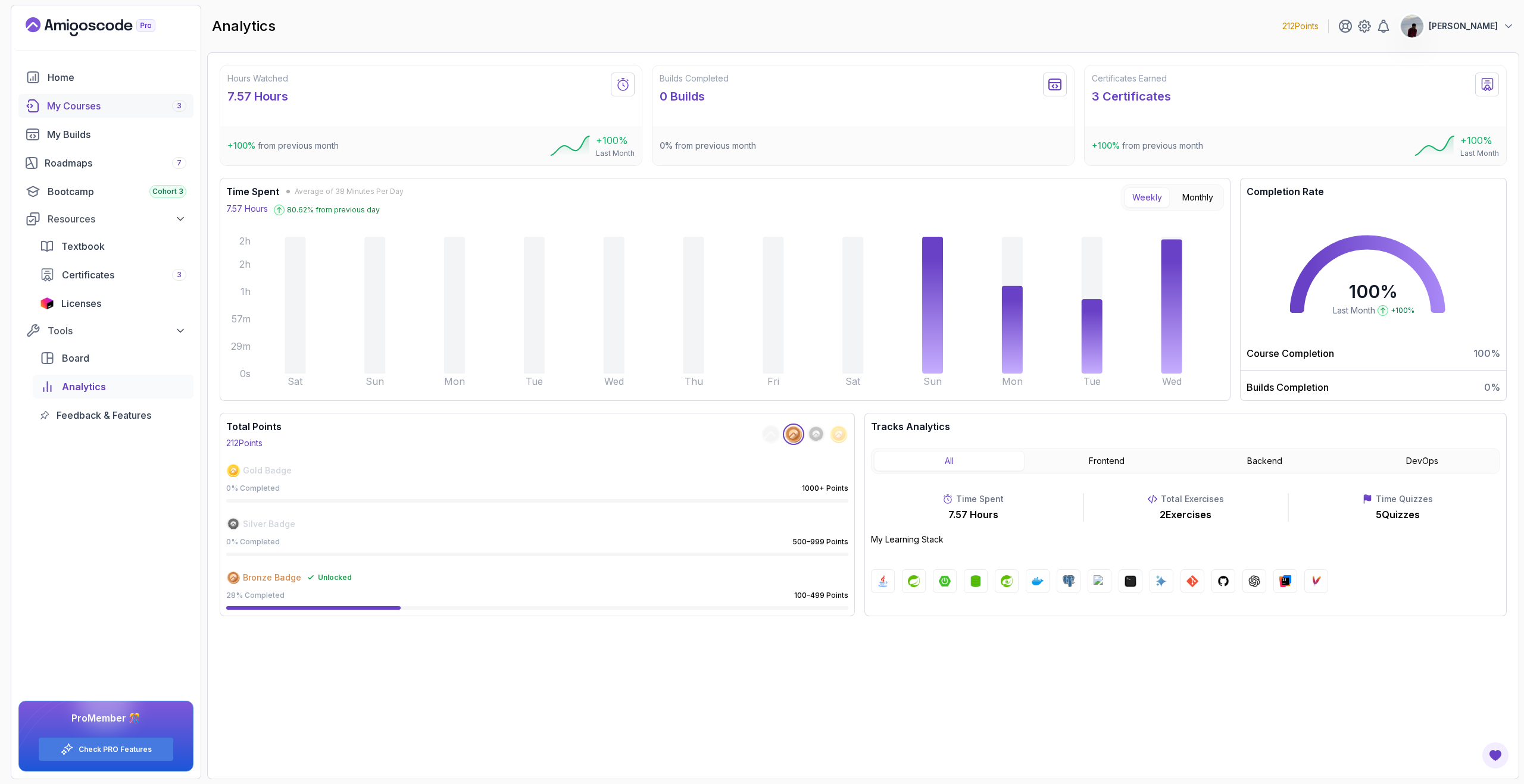
click at [108, 105] on div "My Courses 3" at bounding box center [116, 106] width 139 height 14
